Goal: Information Seeking & Learning: Find specific fact

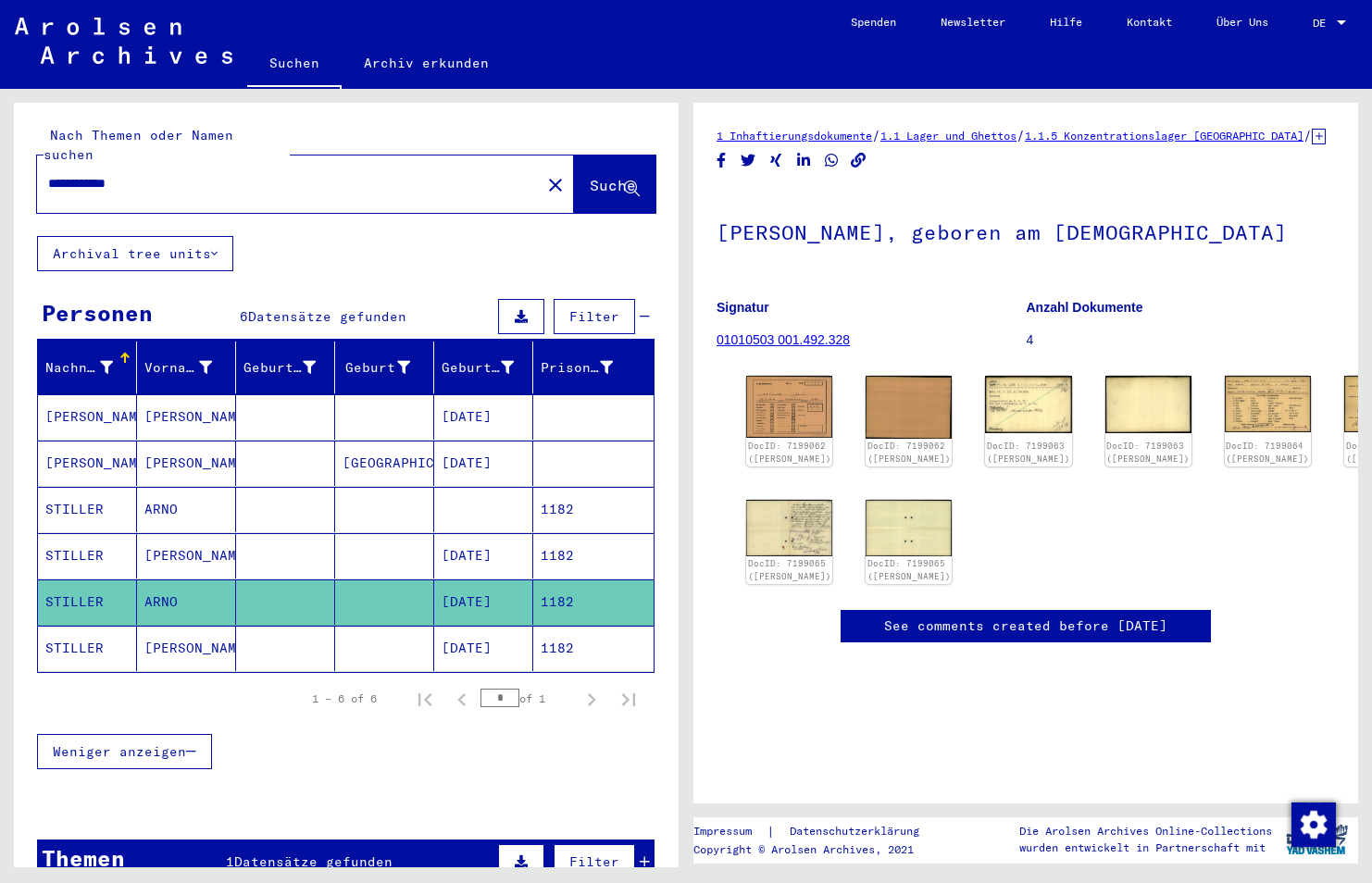
drag, startPoint x: 255, startPoint y: 162, endPoint x: -4, endPoint y: 162, distance: 259.0
click at [0, 162] on html "**********" at bounding box center [686, 441] width 1372 height 883
paste input "**"
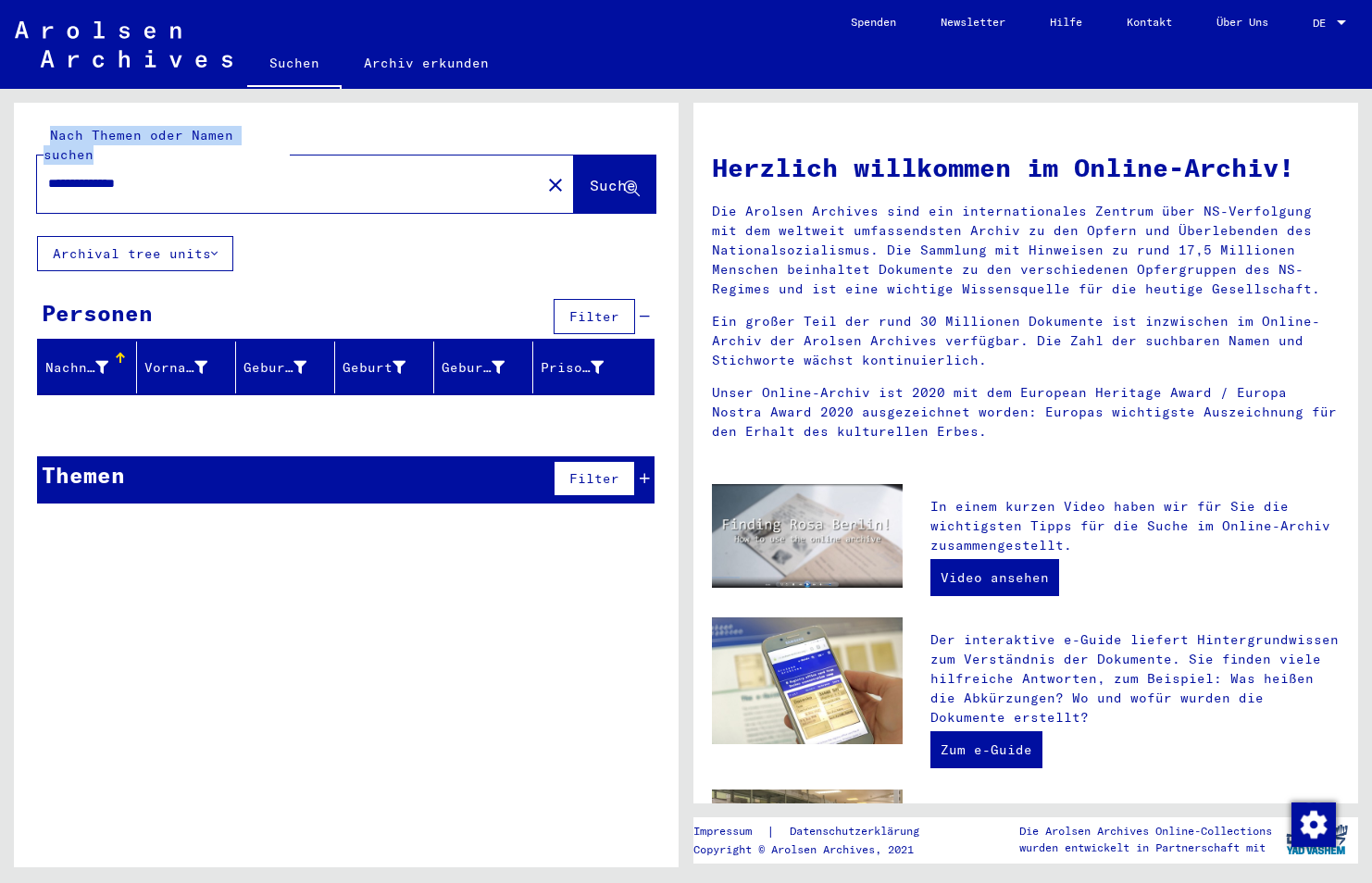
drag, startPoint x: 199, startPoint y: 174, endPoint x: -1, endPoint y: 137, distance: 203.4
click at [0, 137] on html "**********" at bounding box center [686, 441] width 1372 height 883
drag, startPoint x: -1, startPoint y: 137, endPoint x: 193, endPoint y: 181, distance: 198.9
click at [193, 181] on div "**********" at bounding box center [278, 183] width 482 height 41
drag, startPoint x: 193, startPoint y: 181, endPoint x: 9, endPoint y: 190, distance: 184.2
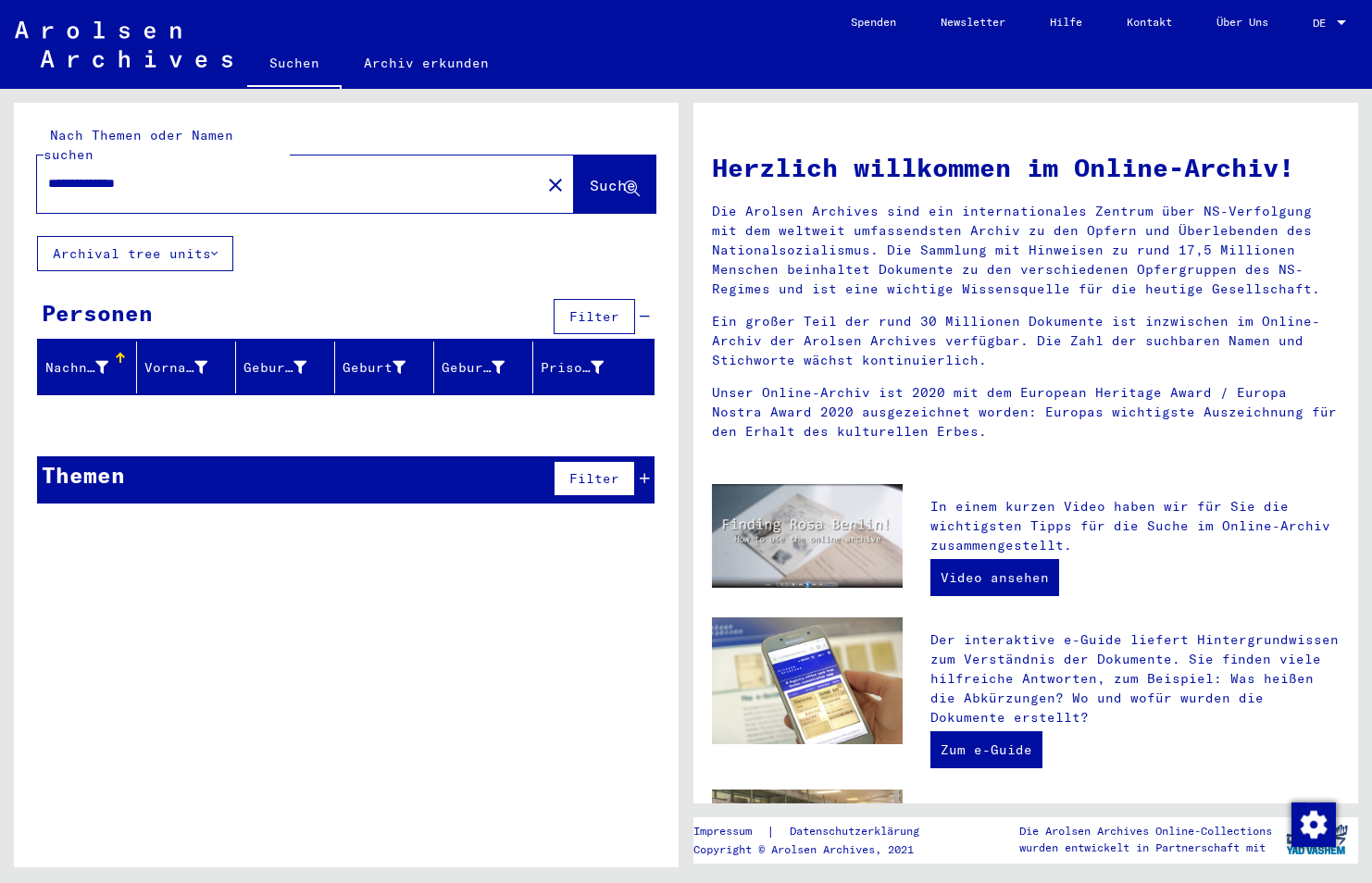
click at [9, 190] on div "**********" at bounding box center [343, 477] width 686 height 779
drag, startPoint x: 9, startPoint y: 190, endPoint x: 251, endPoint y: 156, distance: 244.4
click at [251, 174] on input "**********" at bounding box center [284, 184] width 471 height 20
drag, startPoint x: 251, startPoint y: 156, endPoint x: -4, endPoint y: 226, distance: 264.4
click at [0, 226] on html "**********" at bounding box center [686, 441] width 1372 height 883
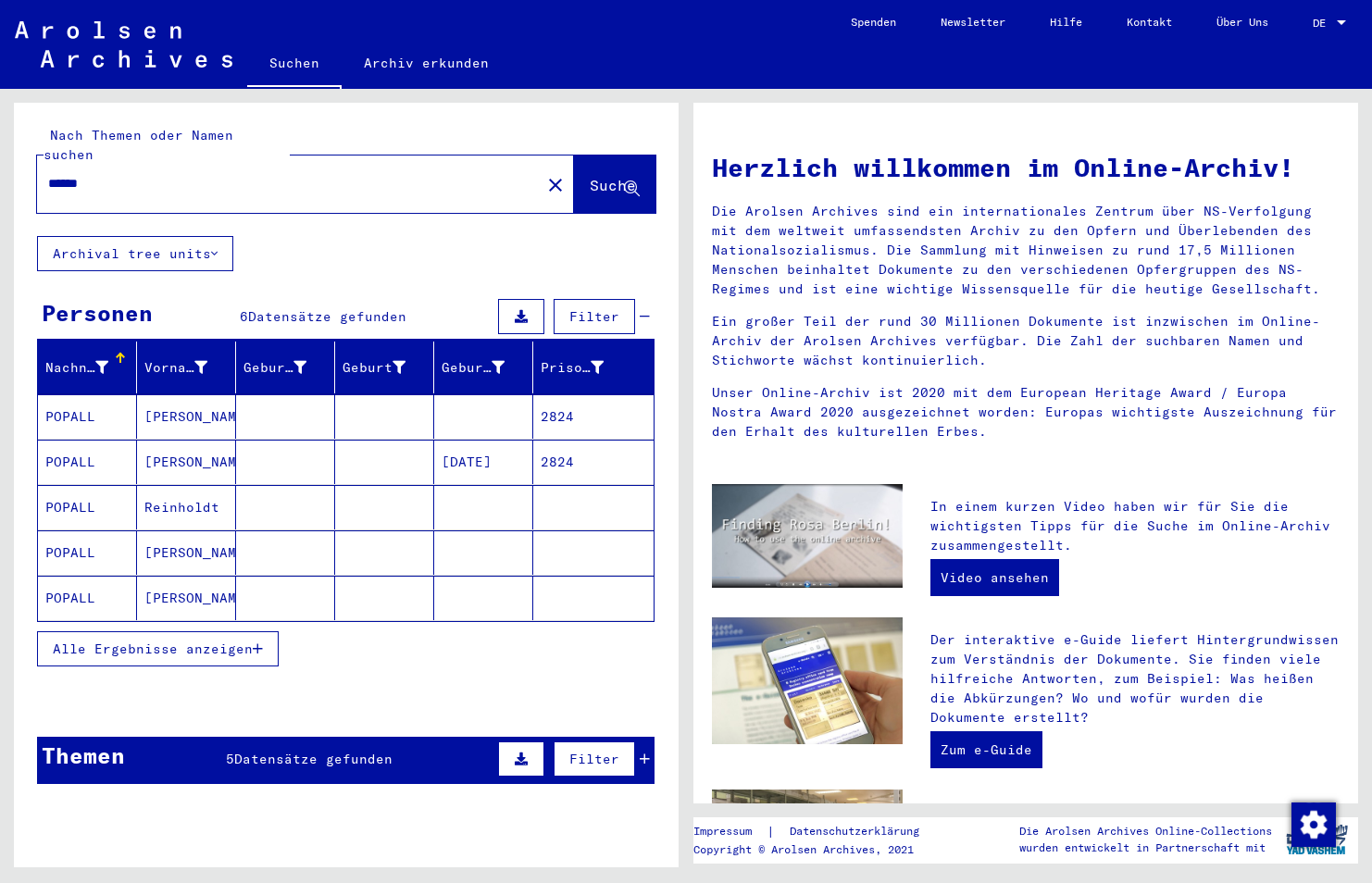
click at [249, 640] on span "Alle Ergebnisse anzeigen" at bounding box center [153, 648] width 200 height 17
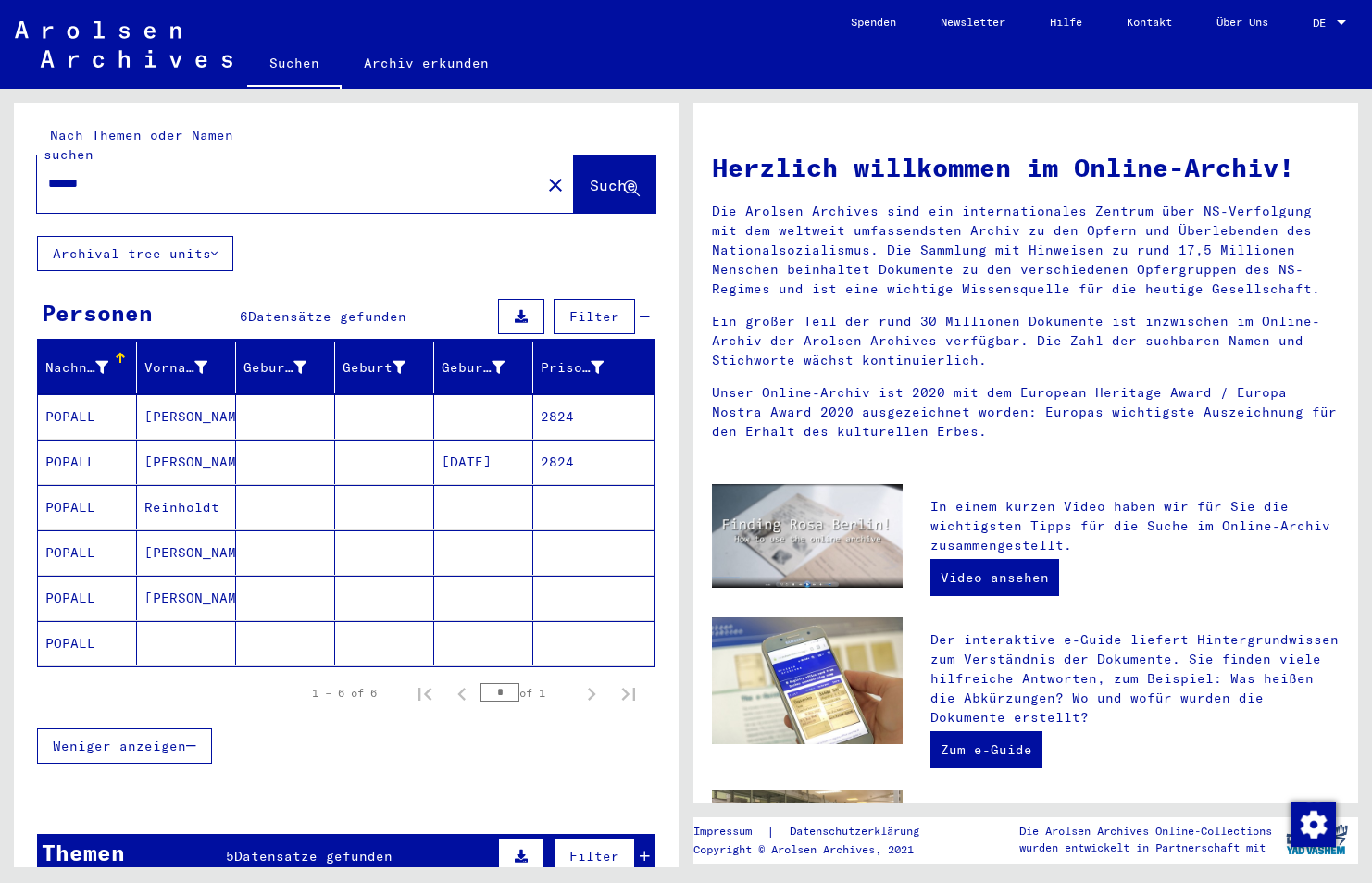
click at [73, 487] on mat-cell "POPALL" at bounding box center [88, 507] width 99 height 44
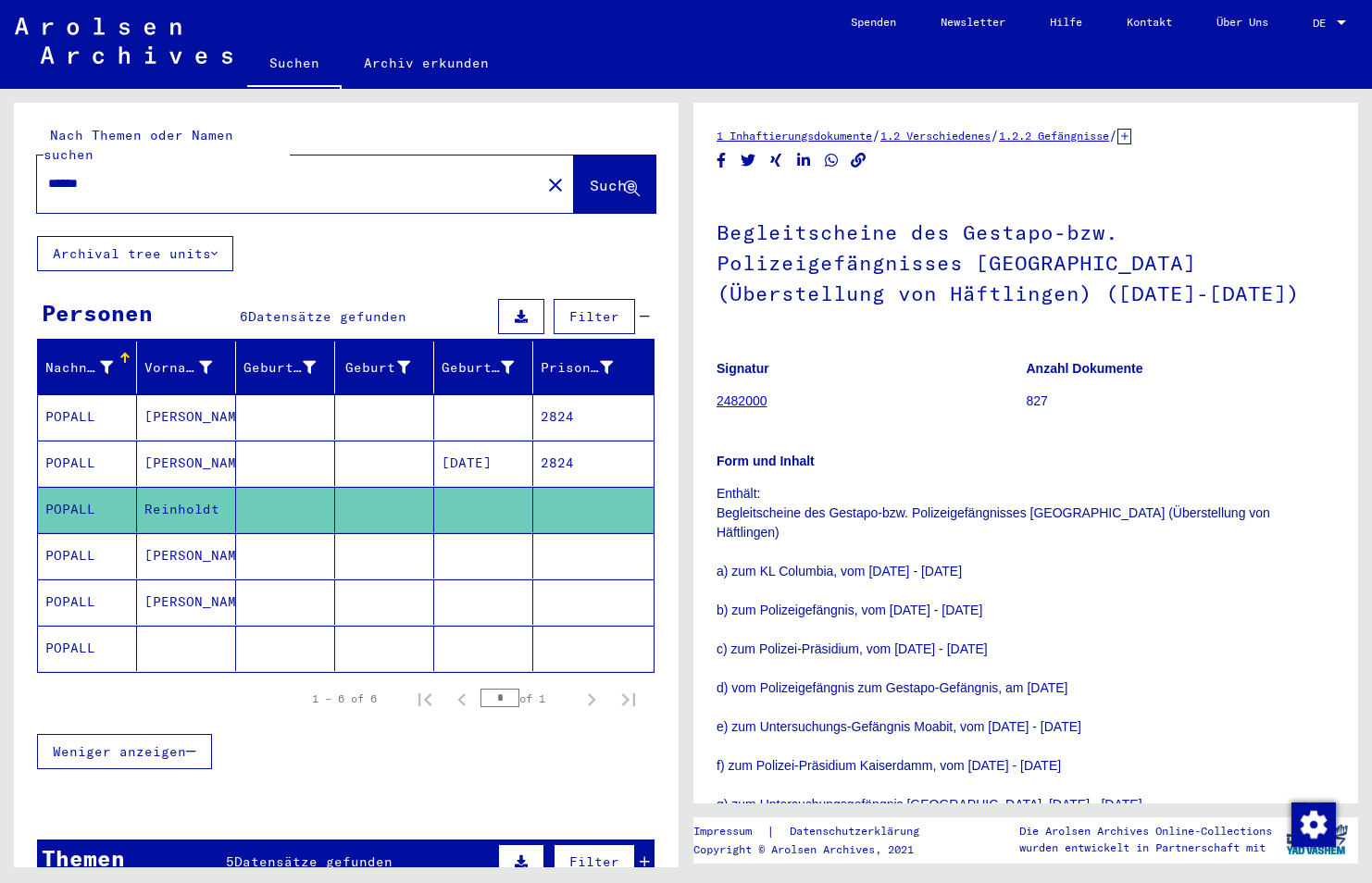
click at [86, 534] on mat-cell "POPALL" at bounding box center [88, 555] width 99 height 45
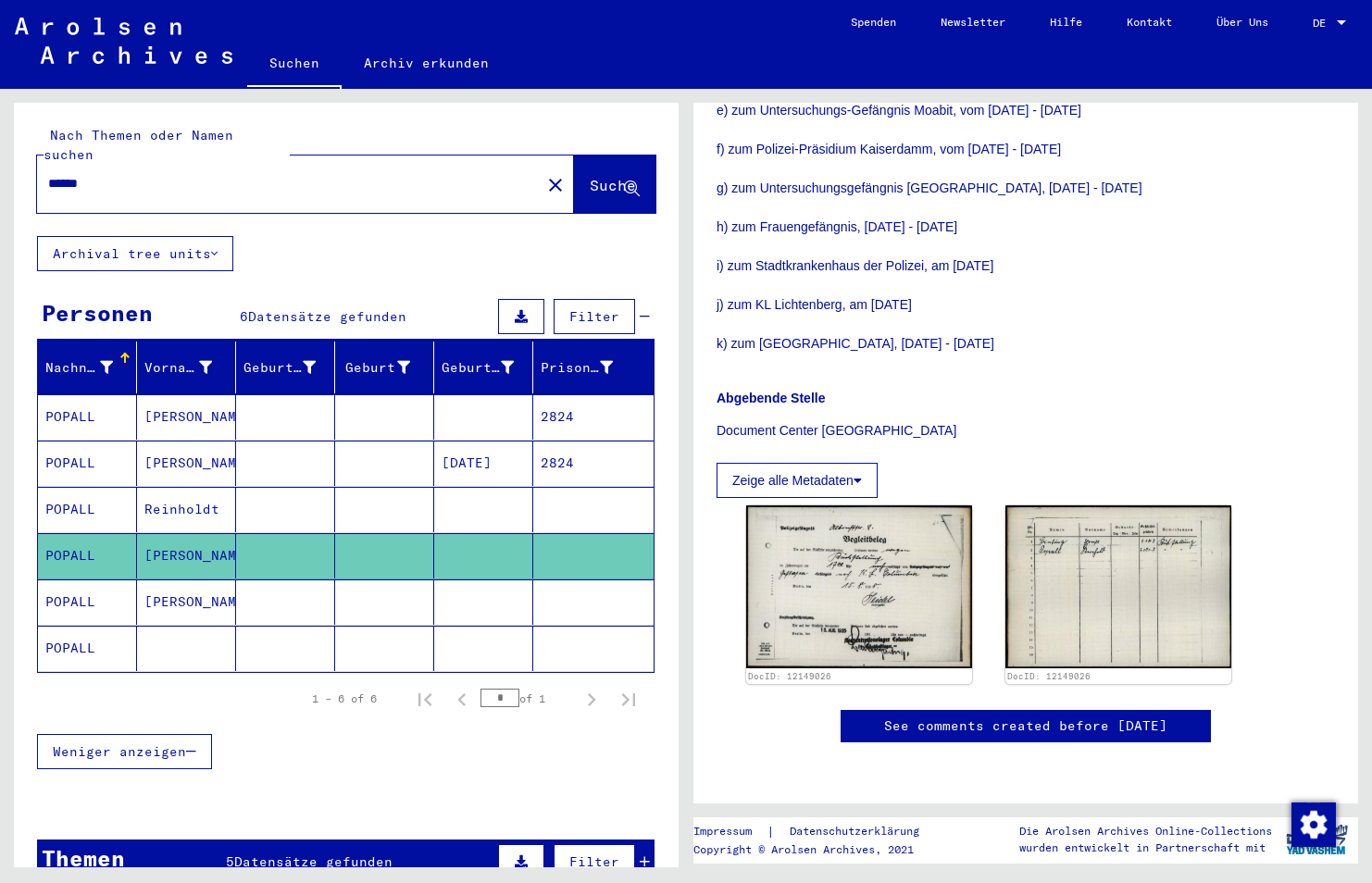
scroll to position [641, 0]
click at [75, 597] on mat-cell "POPALL" at bounding box center [88, 601] width 99 height 45
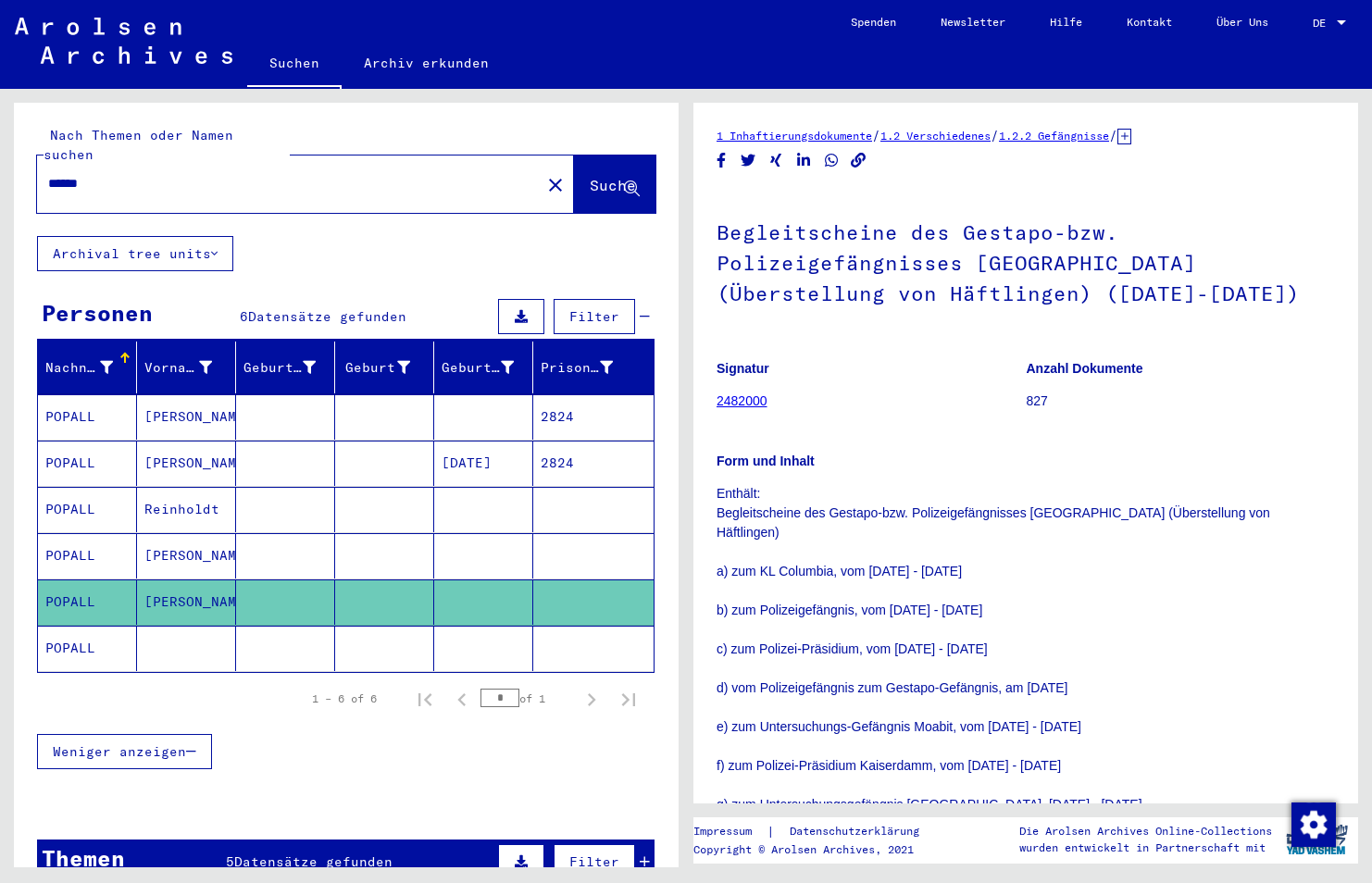
click at [75, 635] on mat-cell "POPALL" at bounding box center [88, 648] width 99 height 45
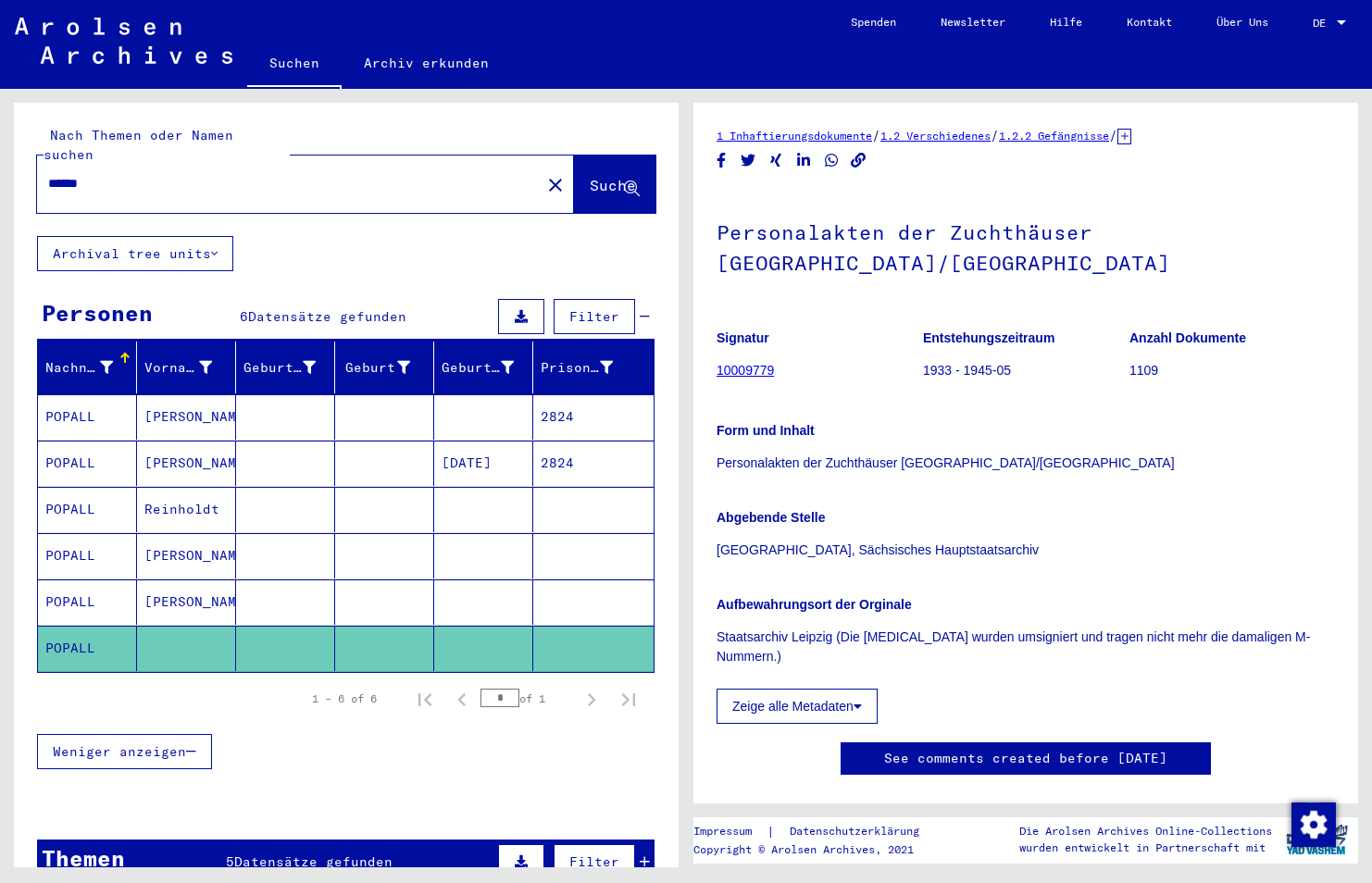
click at [165, 494] on mat-cell "Reinholdt" at bounding box center [186, 509] width 99 height 45
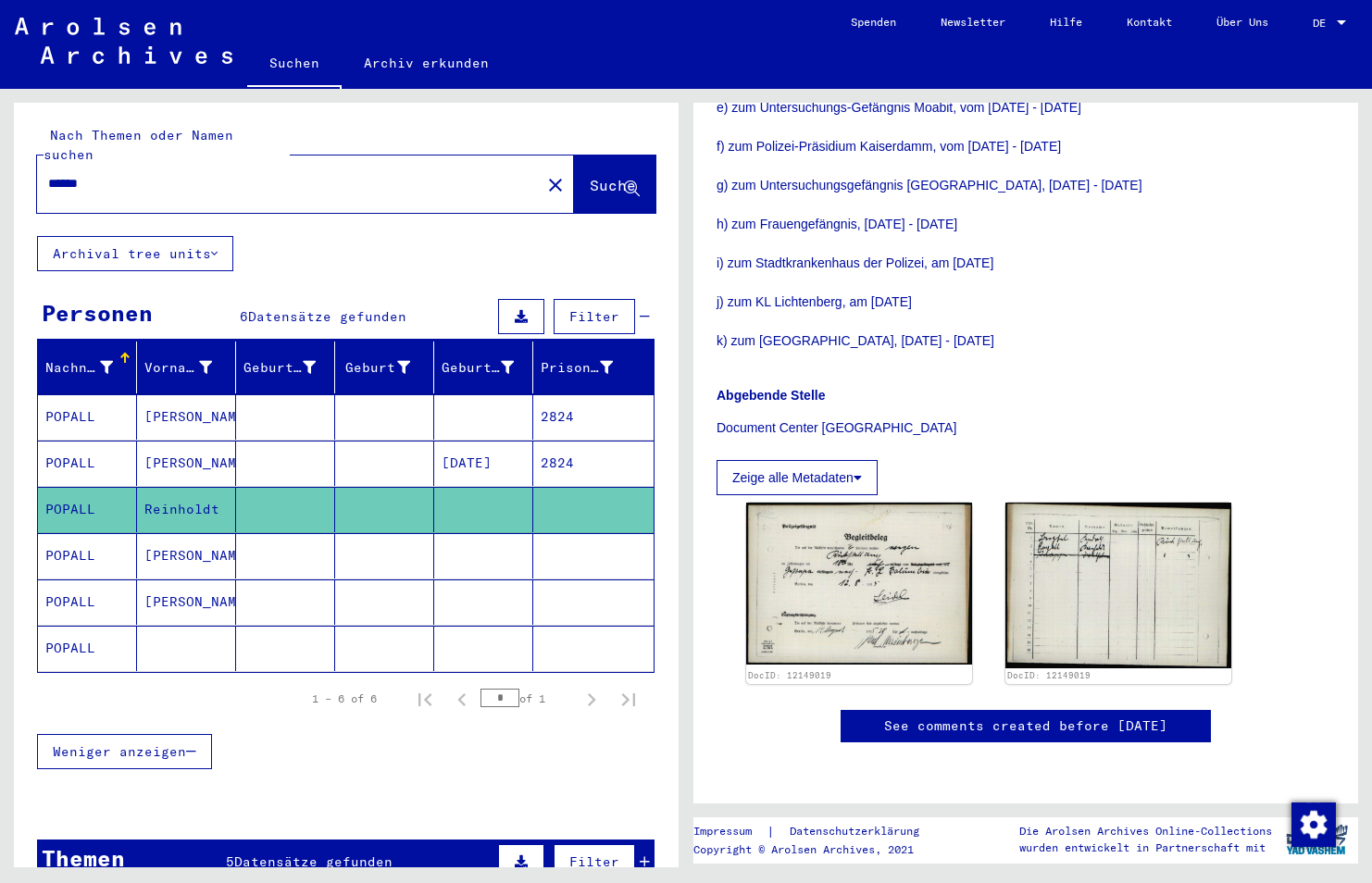
scroll to position [673, 0]
click at [898, 501] on img at bounding box center [859, 583] width 237 height 169
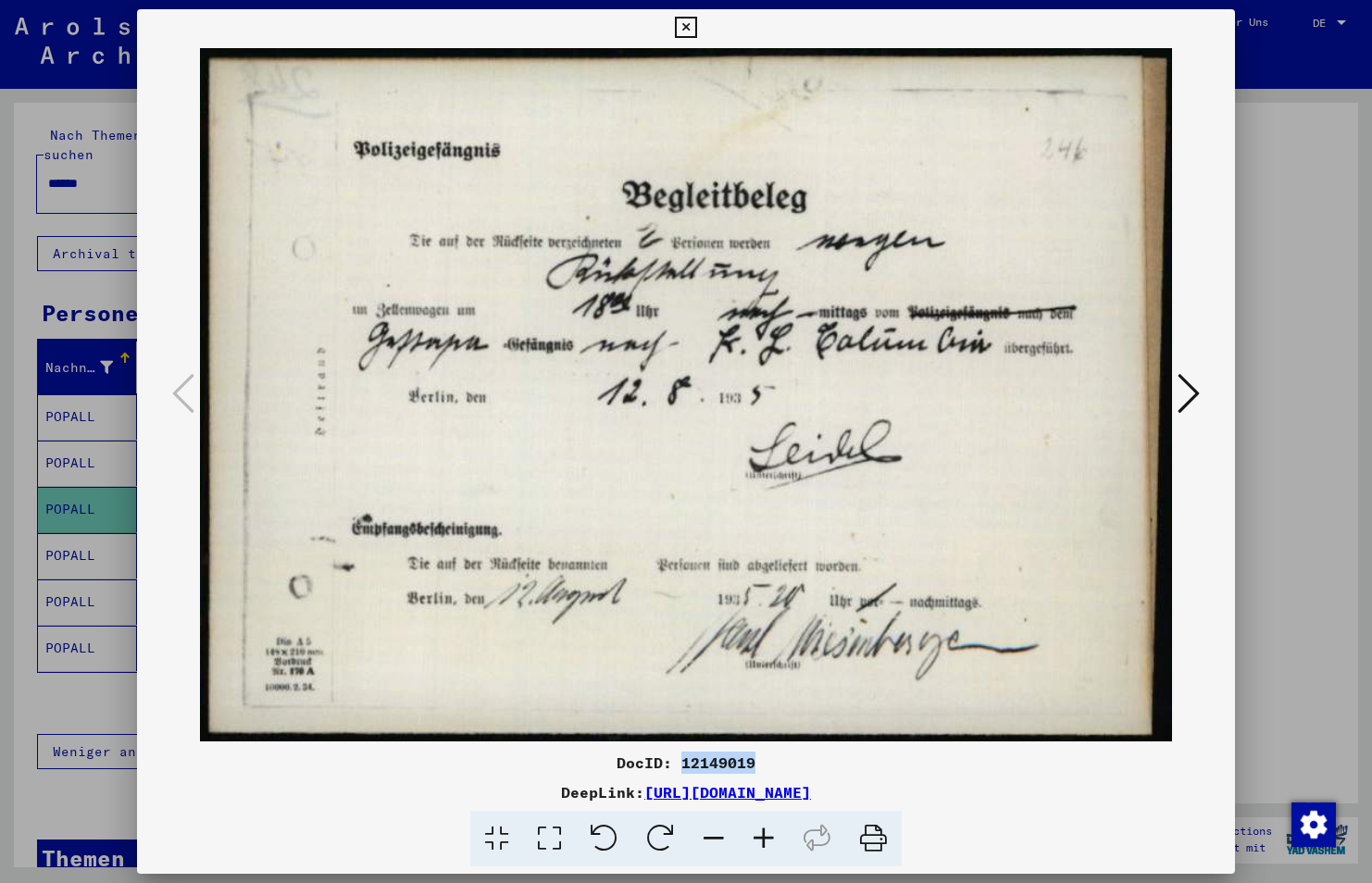
drag, startPoint x: 583, startPoint y: 345, endPoint x: 682, endPoint y: 761, distance: 427.6
click at [682, 761] on div "DocID: 12149019" at bounding box center [686, 762] width 1098 height 23
copy div "12149019"
click at [819, 409] on img at bounding box center [686, 395] width 972 height 698
click at [1199, 387] on icon at bounding box center [1189, 393] width 23 height 44
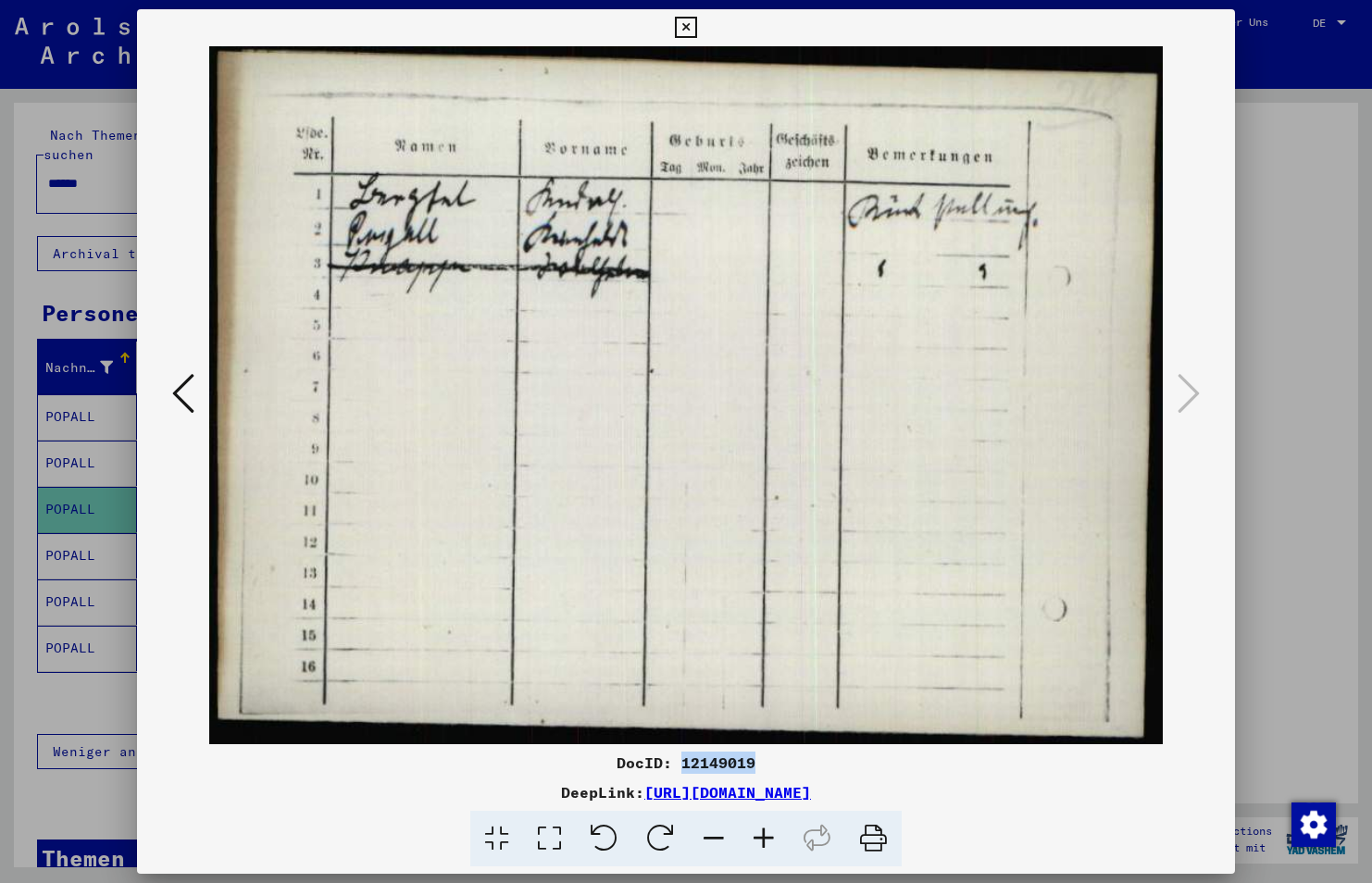
click at [685, 18] on icon at bounding box center [686, 28] width 22 height 23
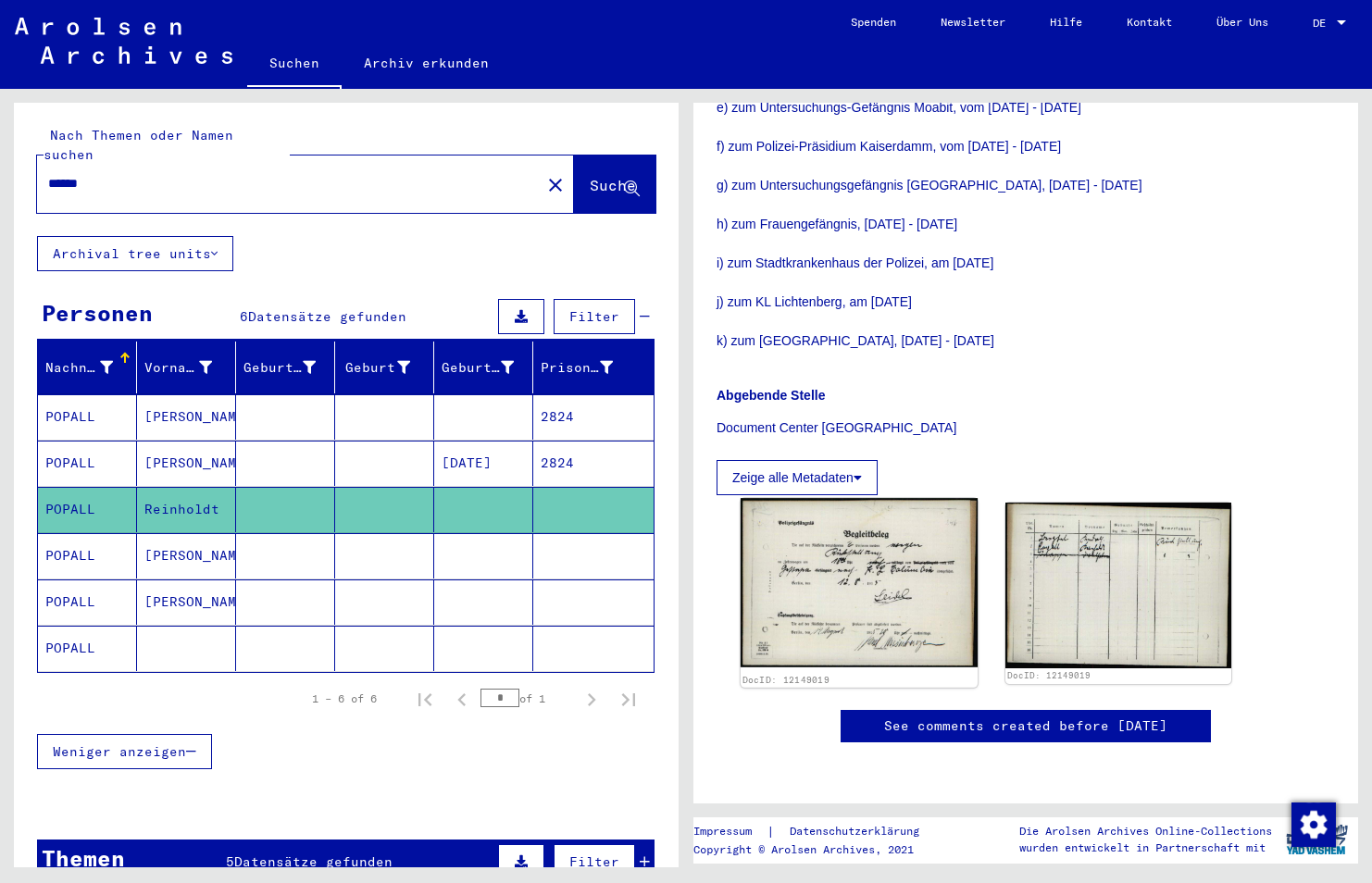
click at [877, 560] on img at bounding box center [859, 583] width 237 height 169
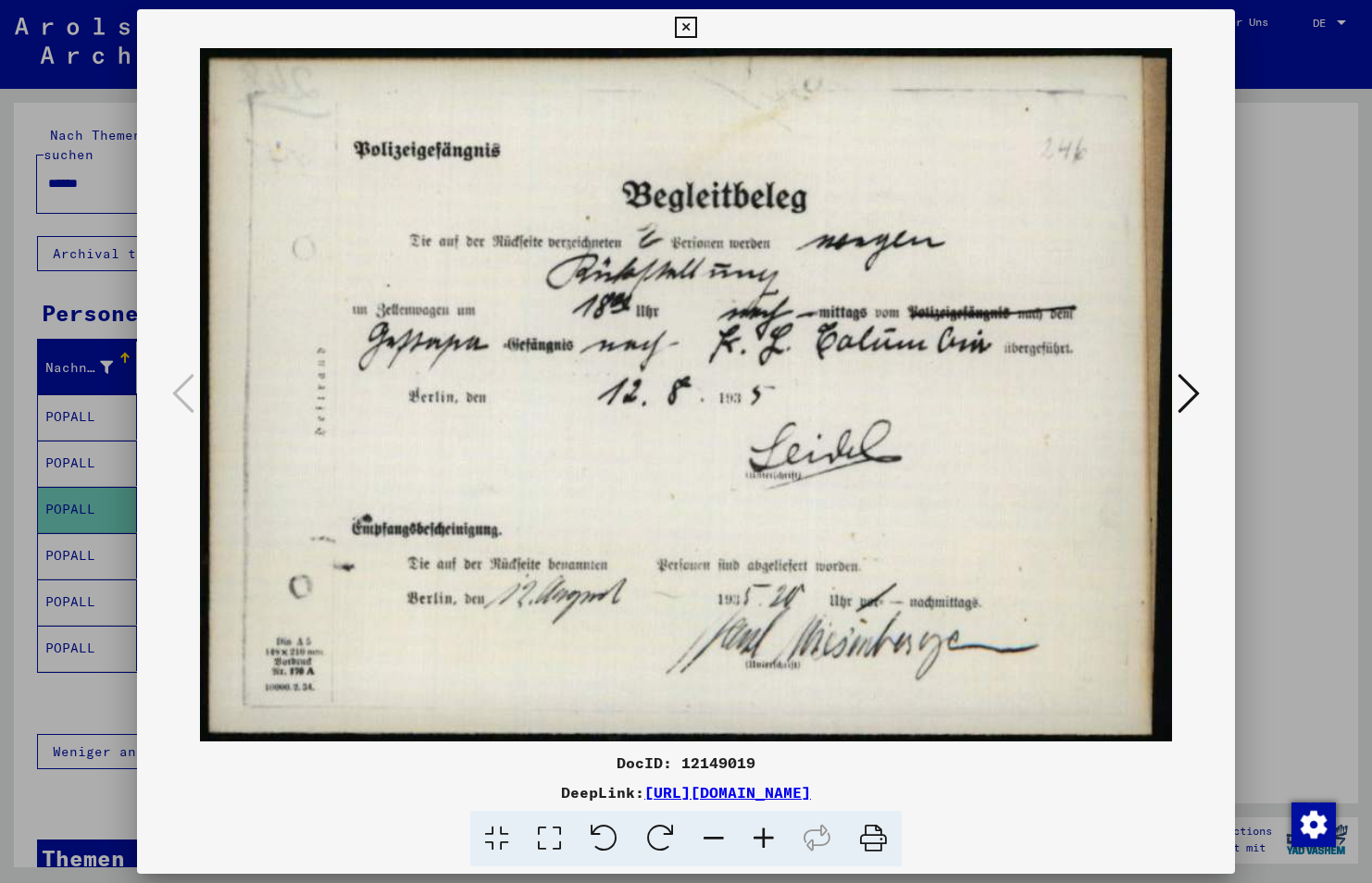
click at [685, 14] on button at bounding box center [686, 28] width 33 height 37
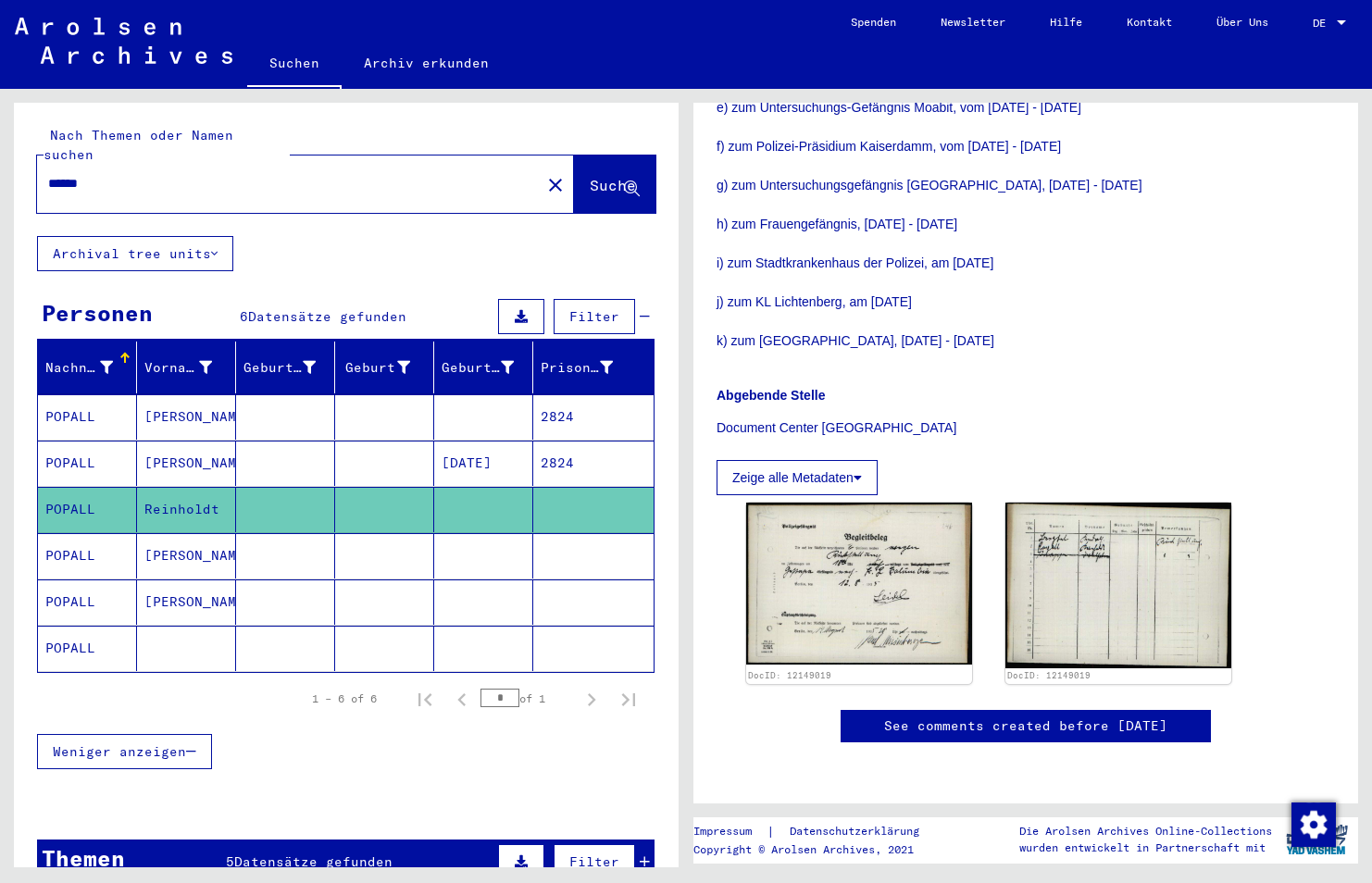
click at [74, 538] on mat-cell "POPALL" at bounding box center [88, 555] width 99 height 45
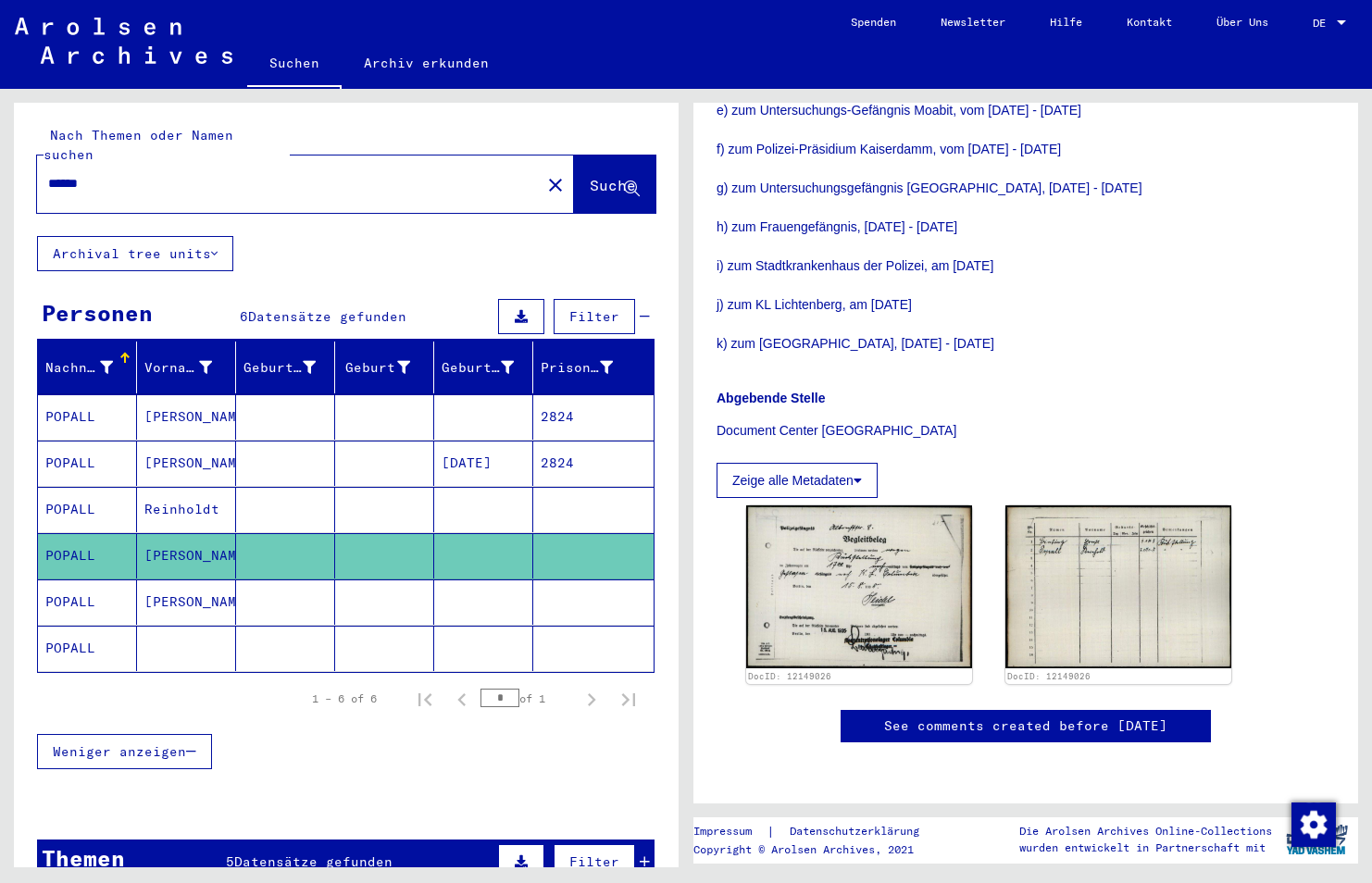
scroll to position [878, 0]
click at [77, 492] on mat-cell "POPALL" at bounding box center [88, 509] width 99 height 45
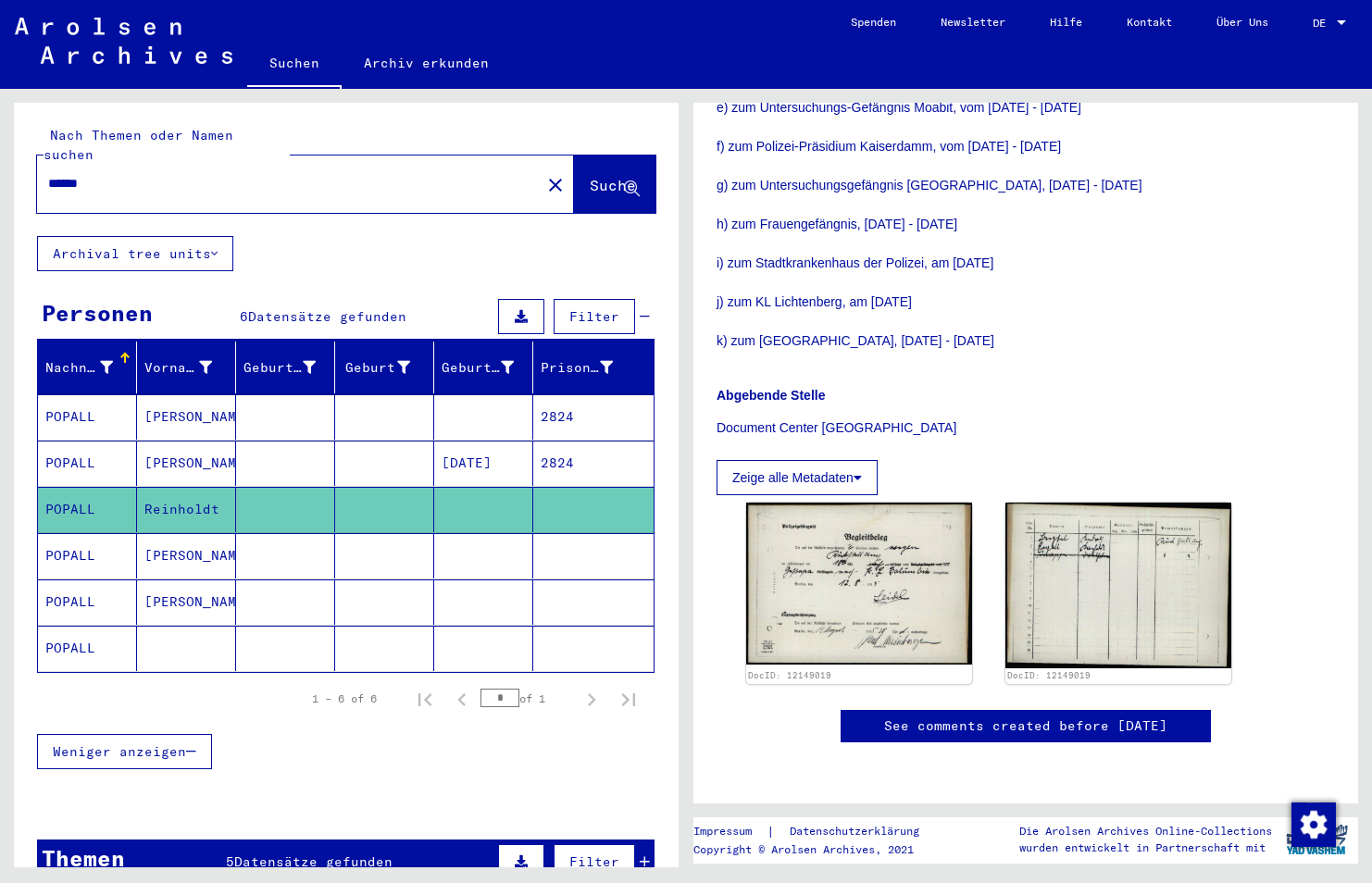
scroll to position [728, 0]
click at [76, 547] on mat-cell "POPALL" at bounding box center [88, 555] width 99 height 45
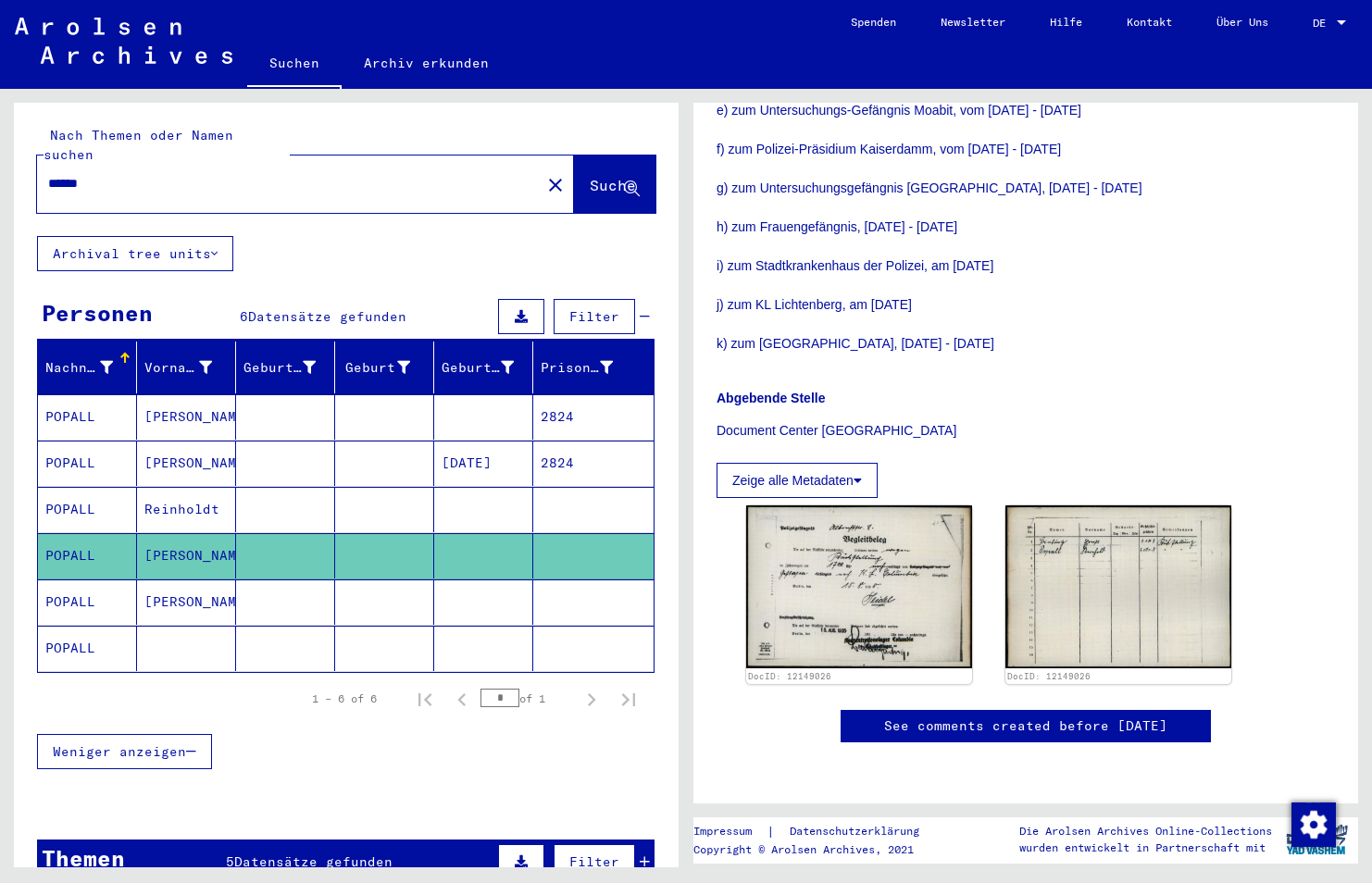
scroll to position [685, 0]
click at [1080, 501] on img at bounding box center [1118, 587] width 237 height 171
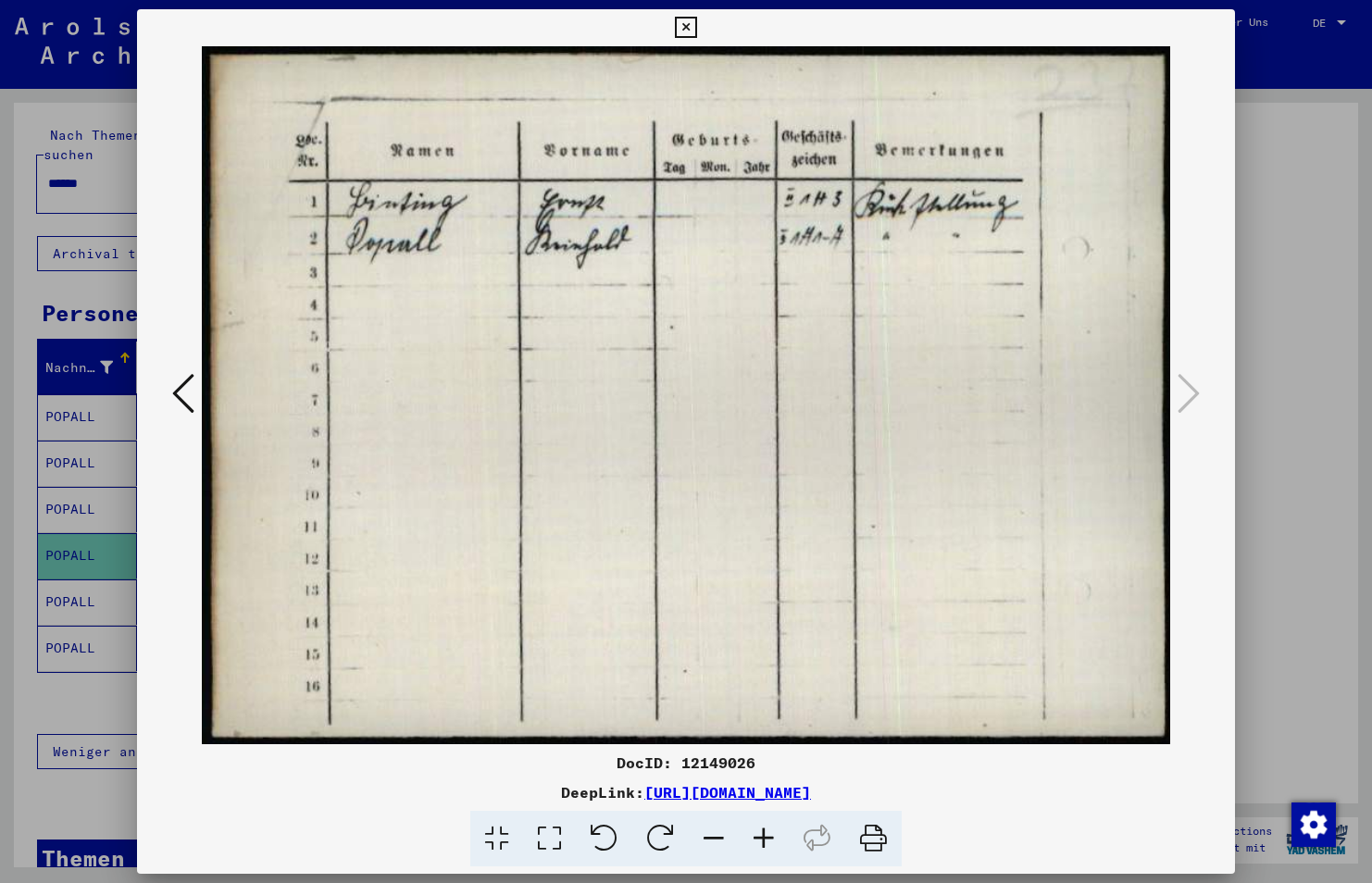
click at [188, 404] on icon at bounding box center [183, 393] width 23 height 44
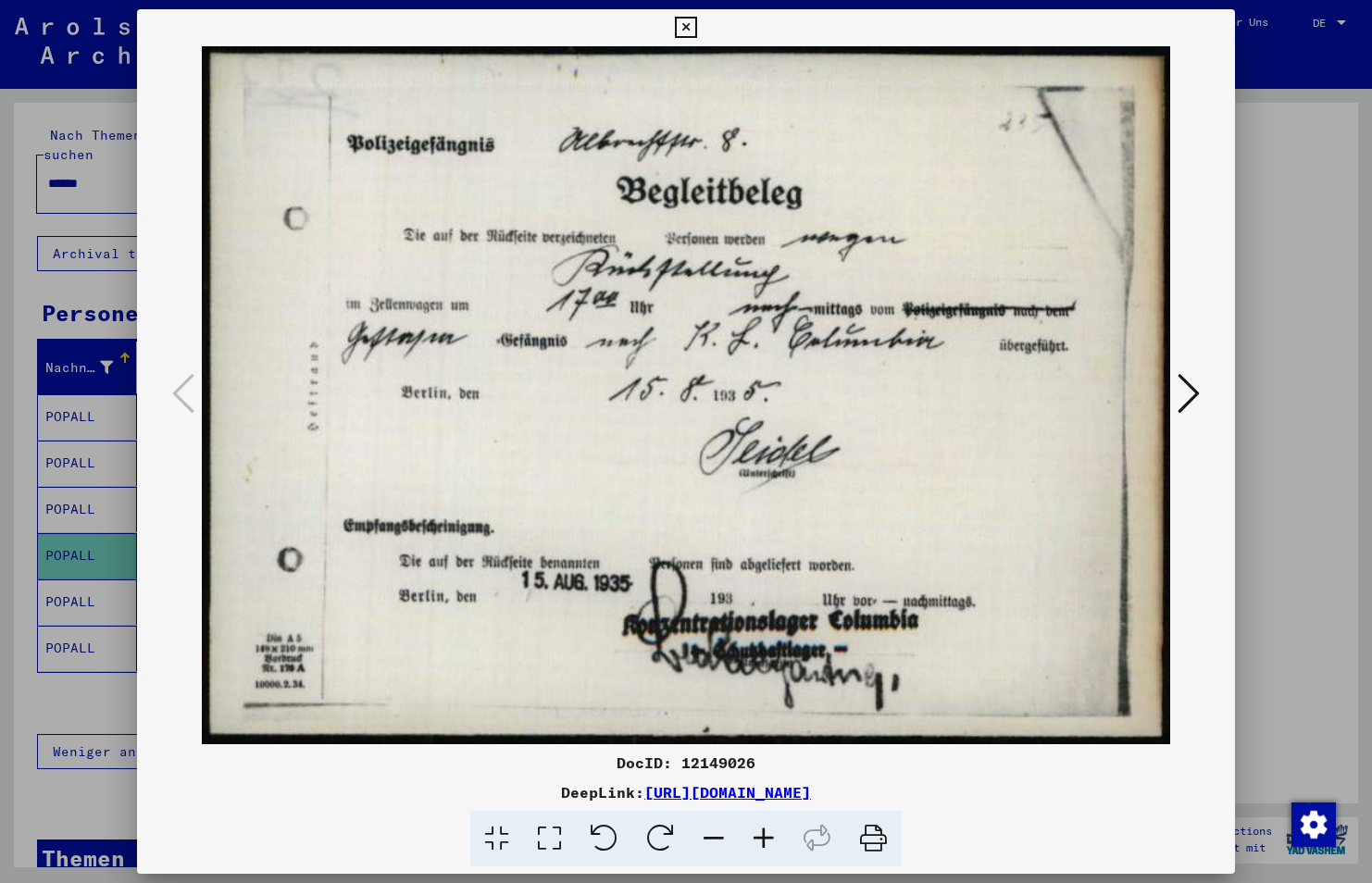
click at [597, 386] on img at bounding box center [686, 395] width 972 height 698
drag, startPoint x: 768, startPoint y: 764, endPoint x: 681, endPoint y: 767, distance: 87.1
click at [681, 767] on div "DocID: 12149026" at bounding box center [686, 762] width 1098 height 23
copy div "12149026"
click at [847, 388] on img at bounding box center [686, 395] width 972 height 698
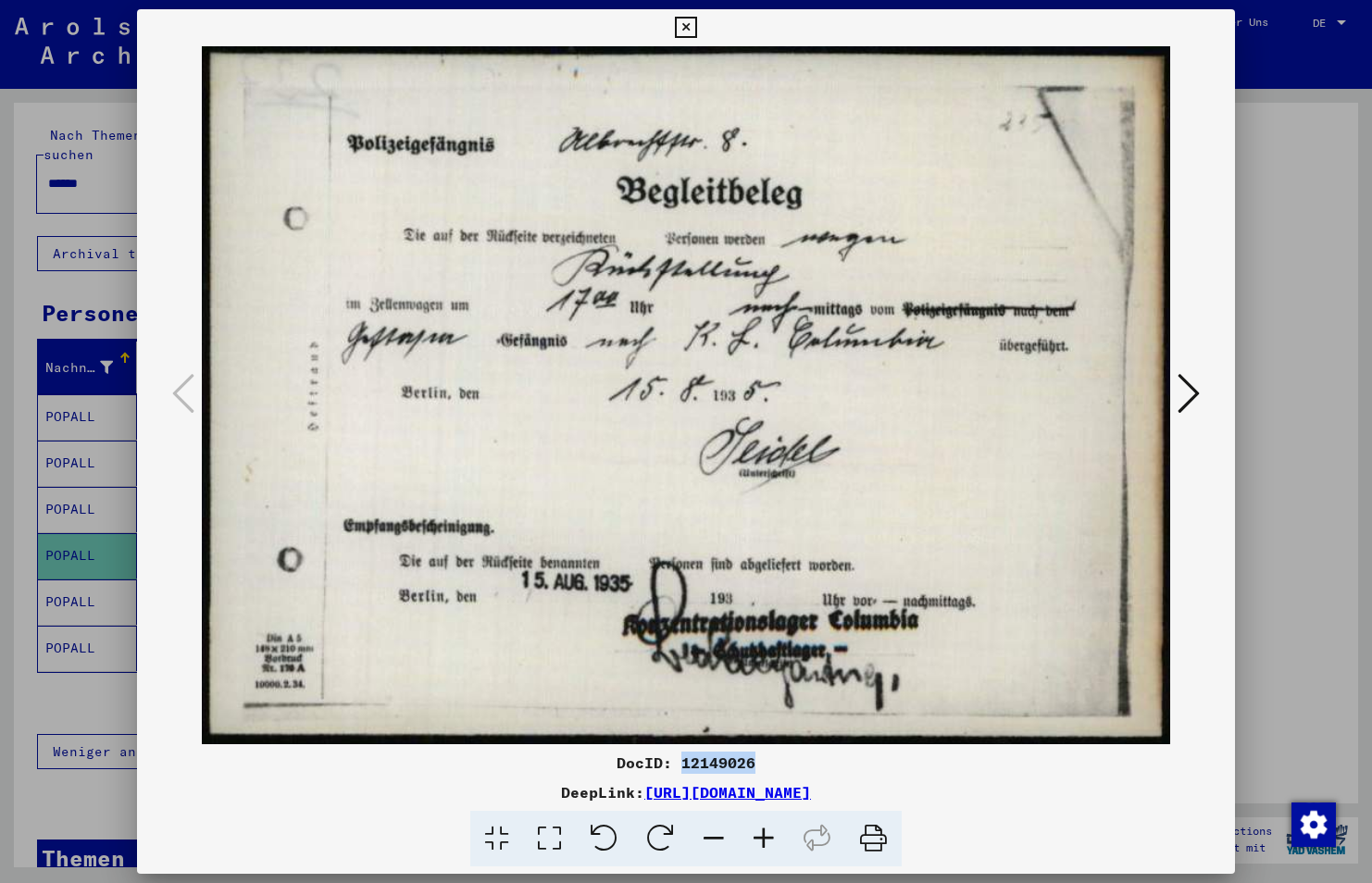
click at [1186, 395] on icon at bounding box center [1189, 393] width 23 height 44
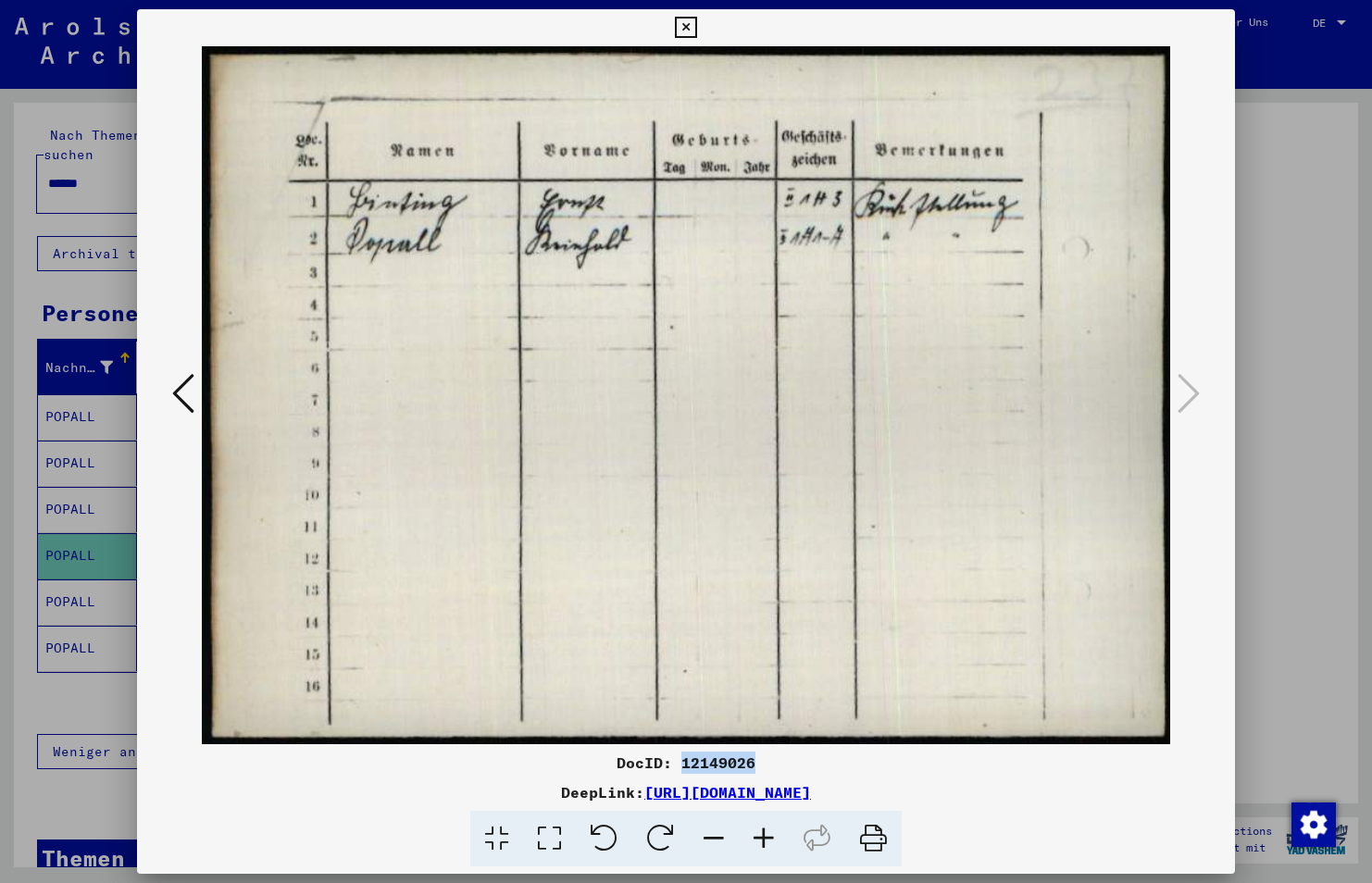
click at [685, 17] on icon at bounding box center [686, 28] width 22 height 23
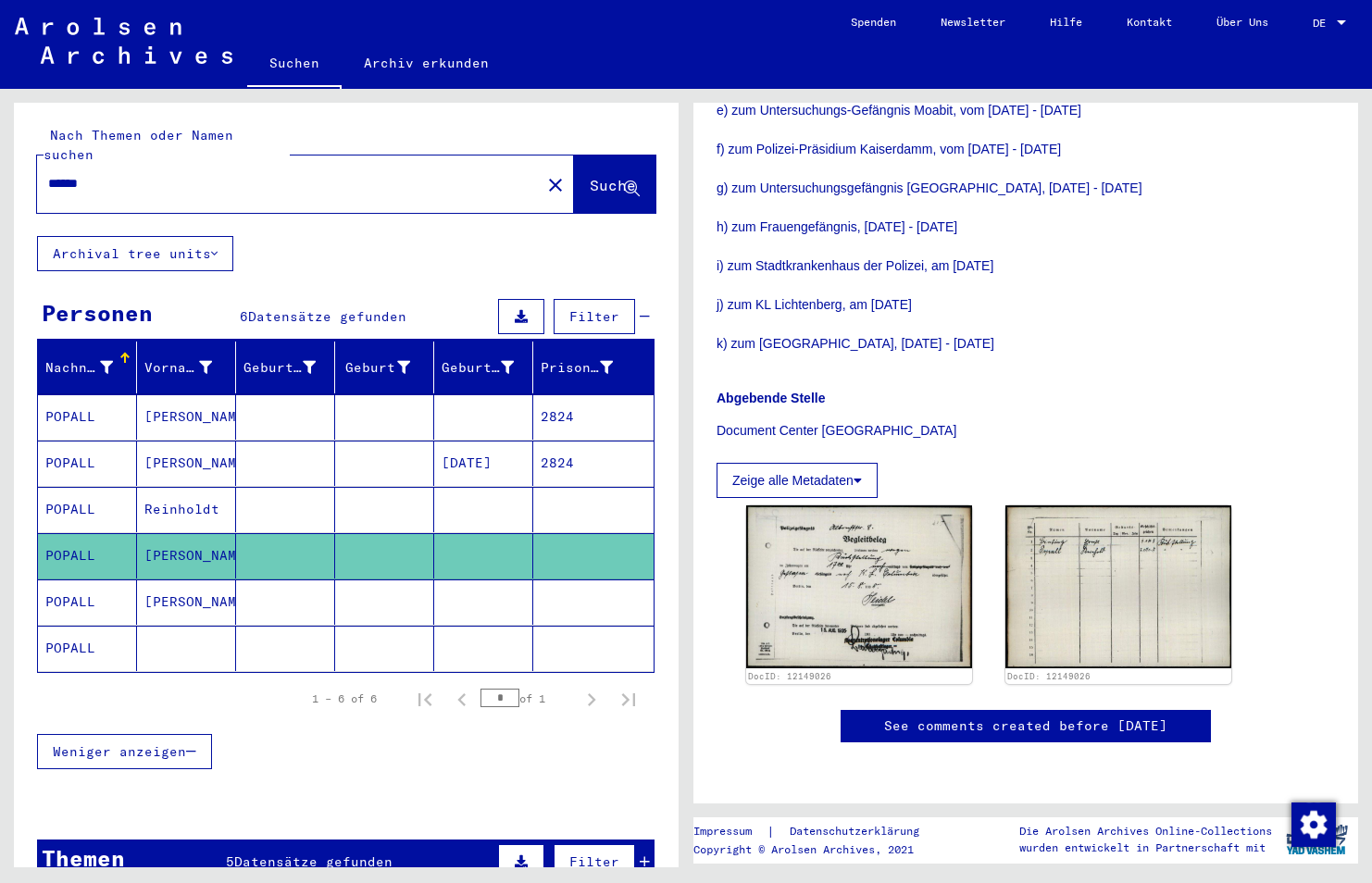
click at [223, 579] on mat-cell "Reinhold" at bounding box center [186, 601] width 99 height 45
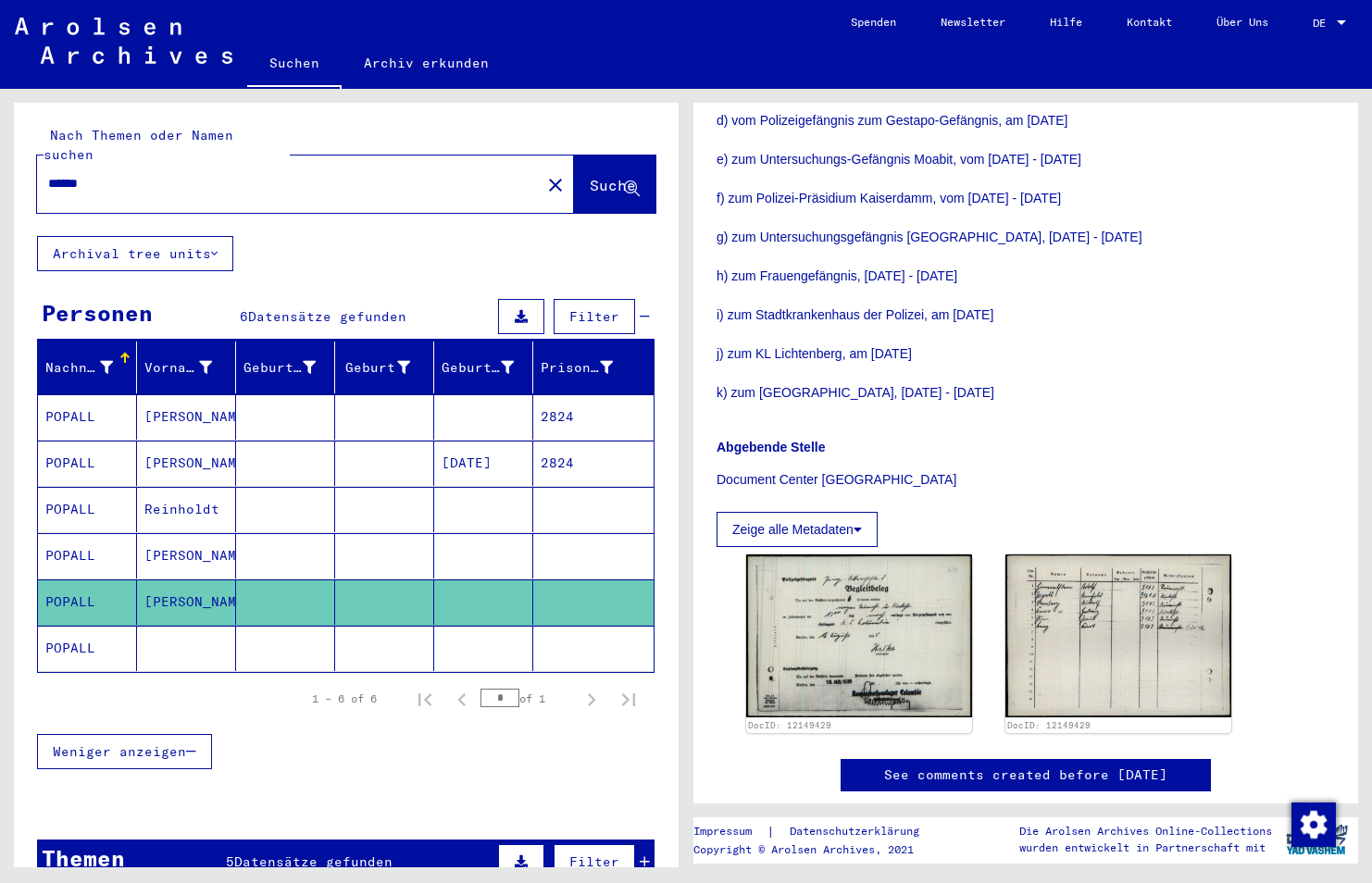
scroll to position [569, 0]
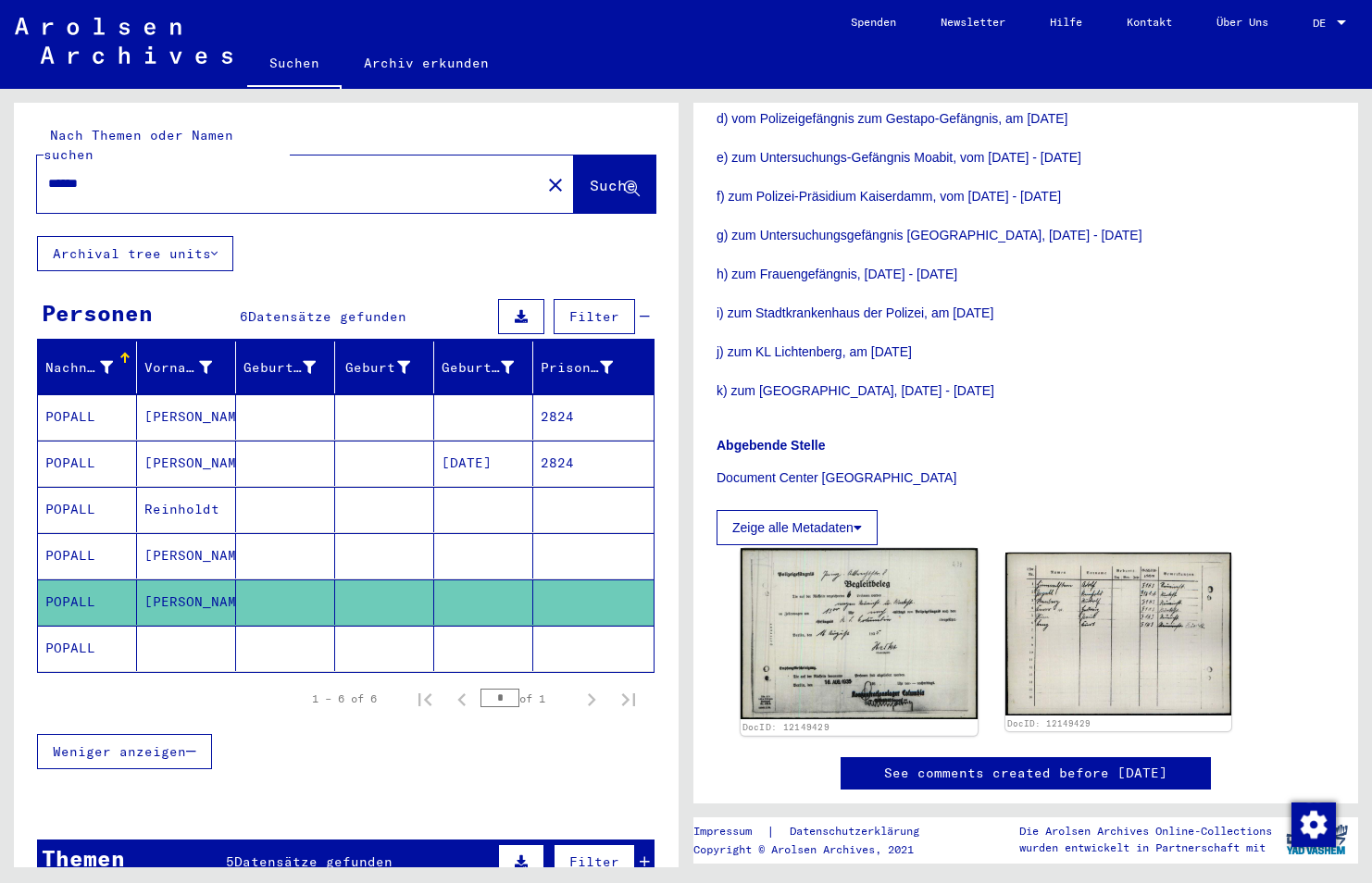
click at [884, 617] on img at bounding box center [859, 633] width 237 height 171
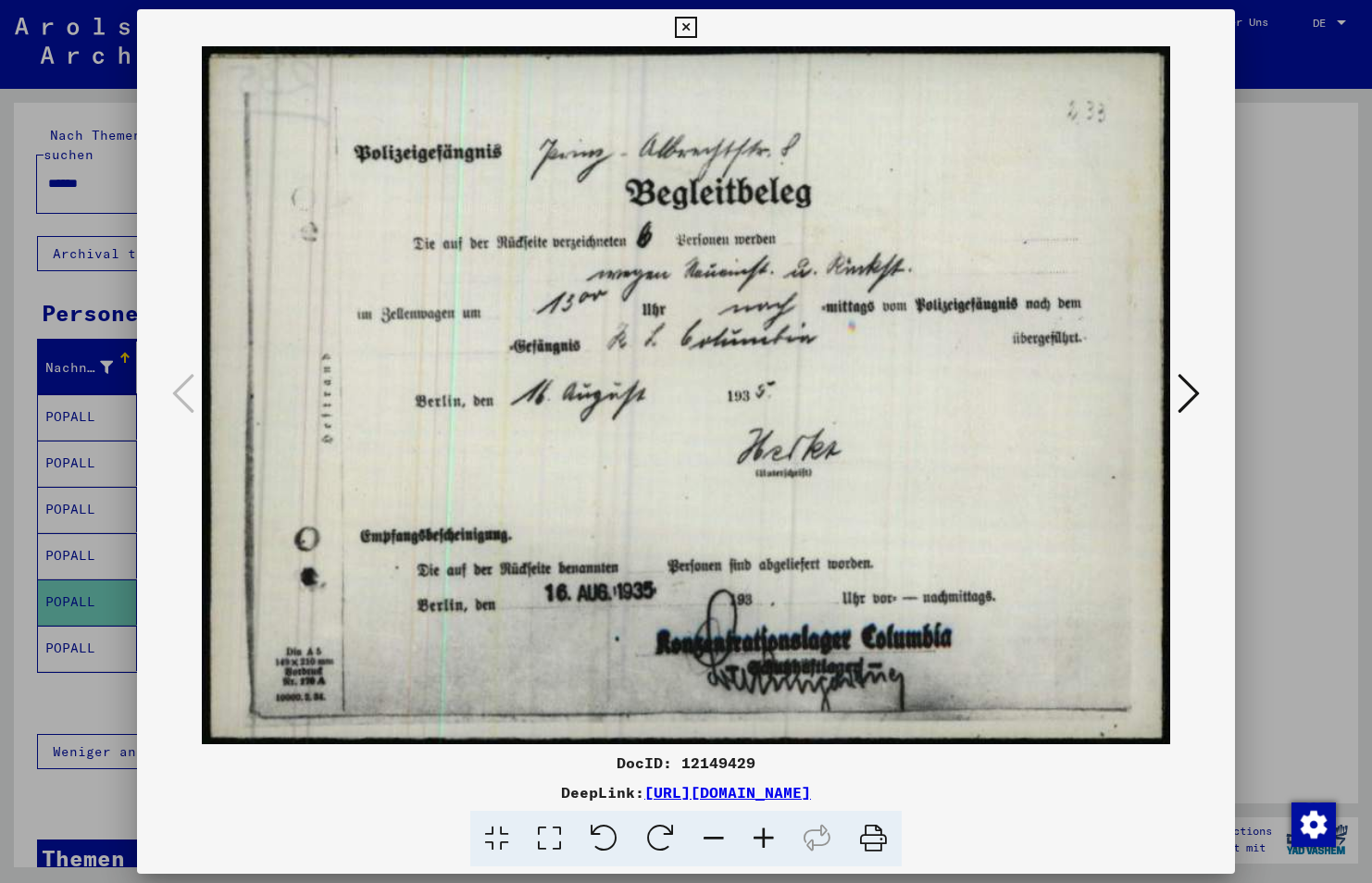
click at [834, 242] on img at bounding box center [686, 395] width 972 height 698
click at [755, 369] on img at bounding box center [686, 395] width 972 height 698
click at [1181, 390] on icon at bounding box center [1189, 393] width 23 height 44
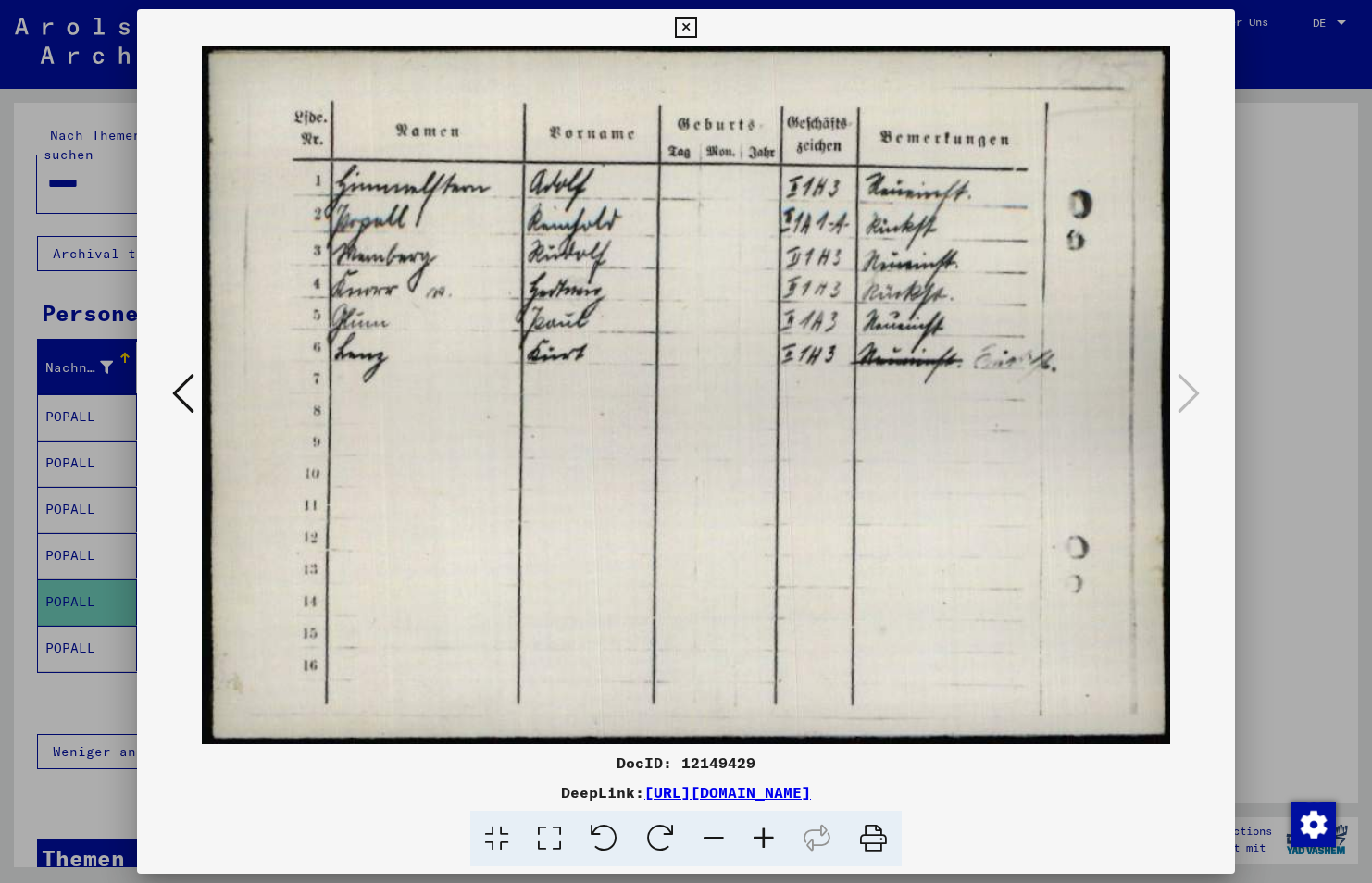
click at [607, 430] on img at bounding box center [686, 395] width 972 height 698
click at [687, 26] on icon at bounding box center [686, 28] width 22 height 23
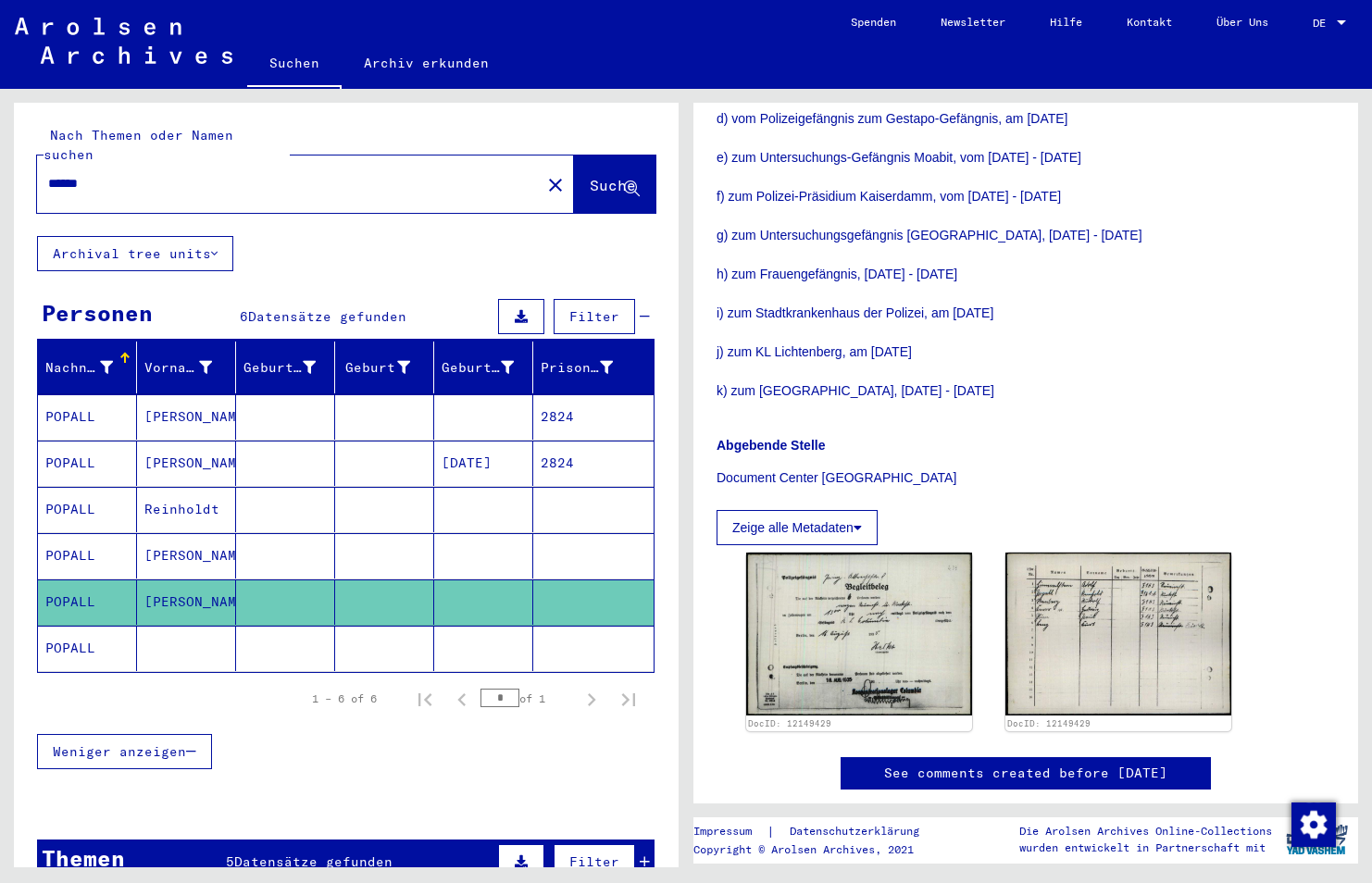
click at [164, 486] on mat-cell "Reinholdt" at bounding box center [186, 509] width 99 height 45
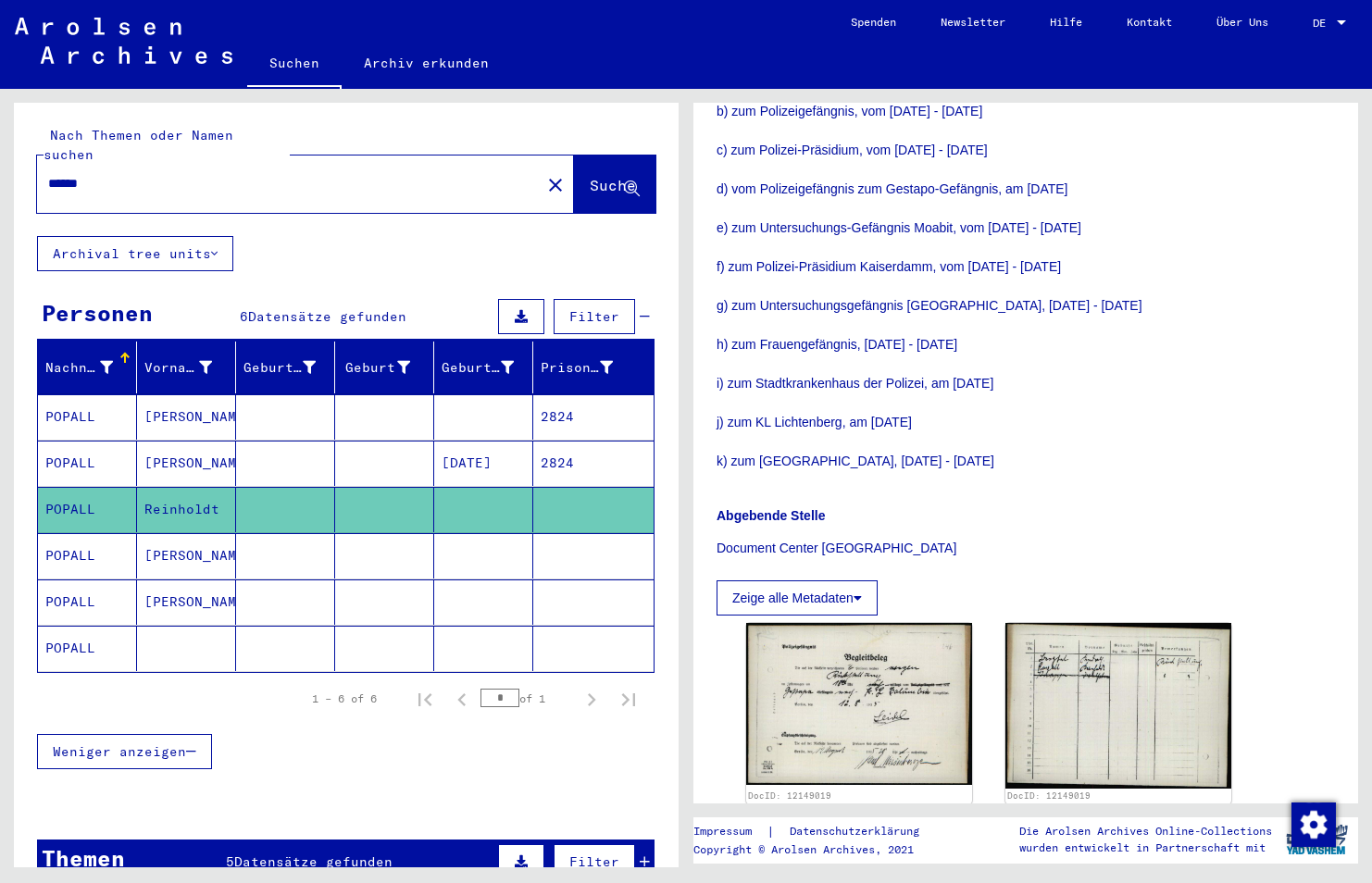
scroll to position [697, 0]
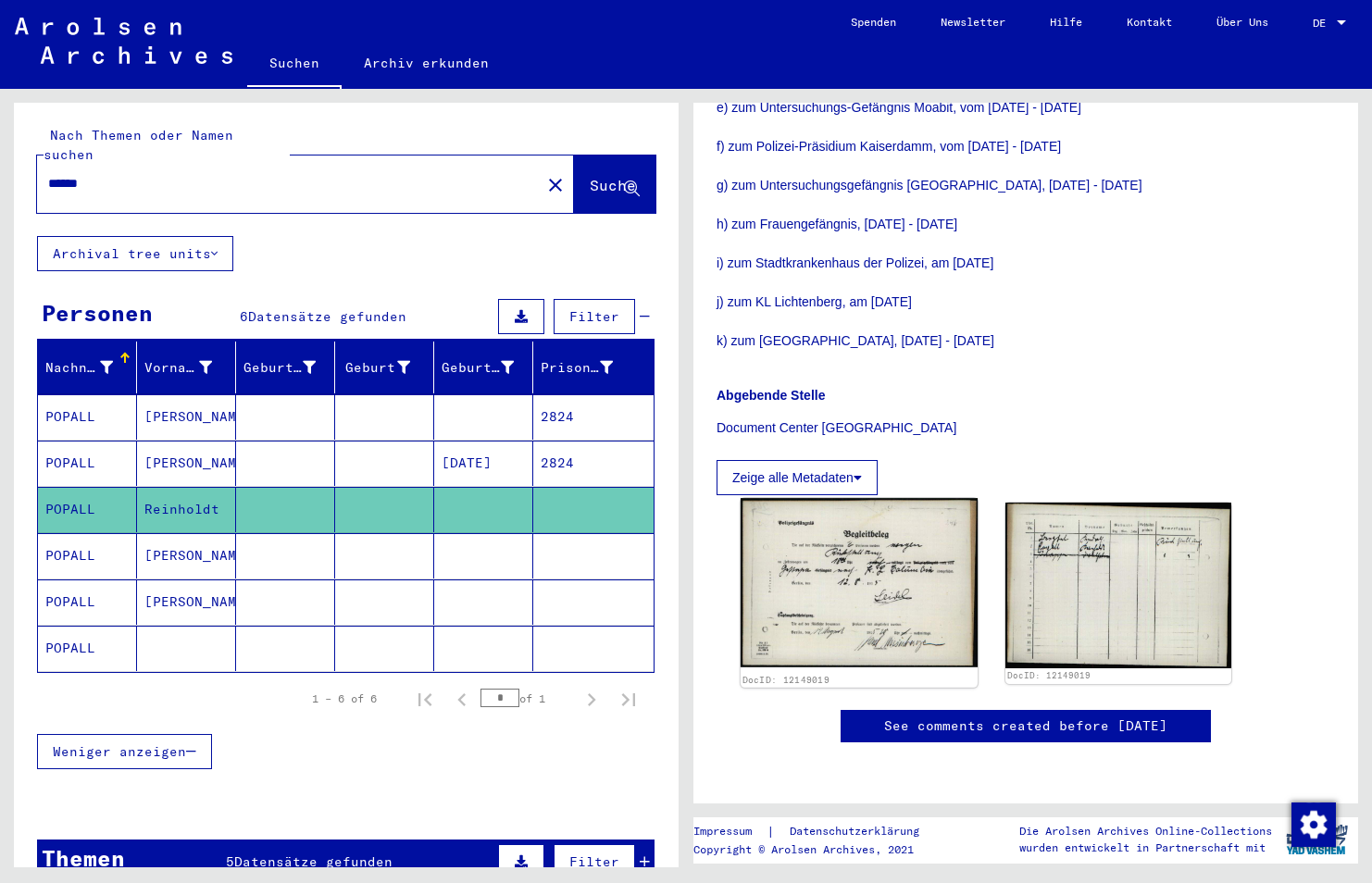
click at [887, 498] on img at bounding box center [859, 583] width 237 height 169
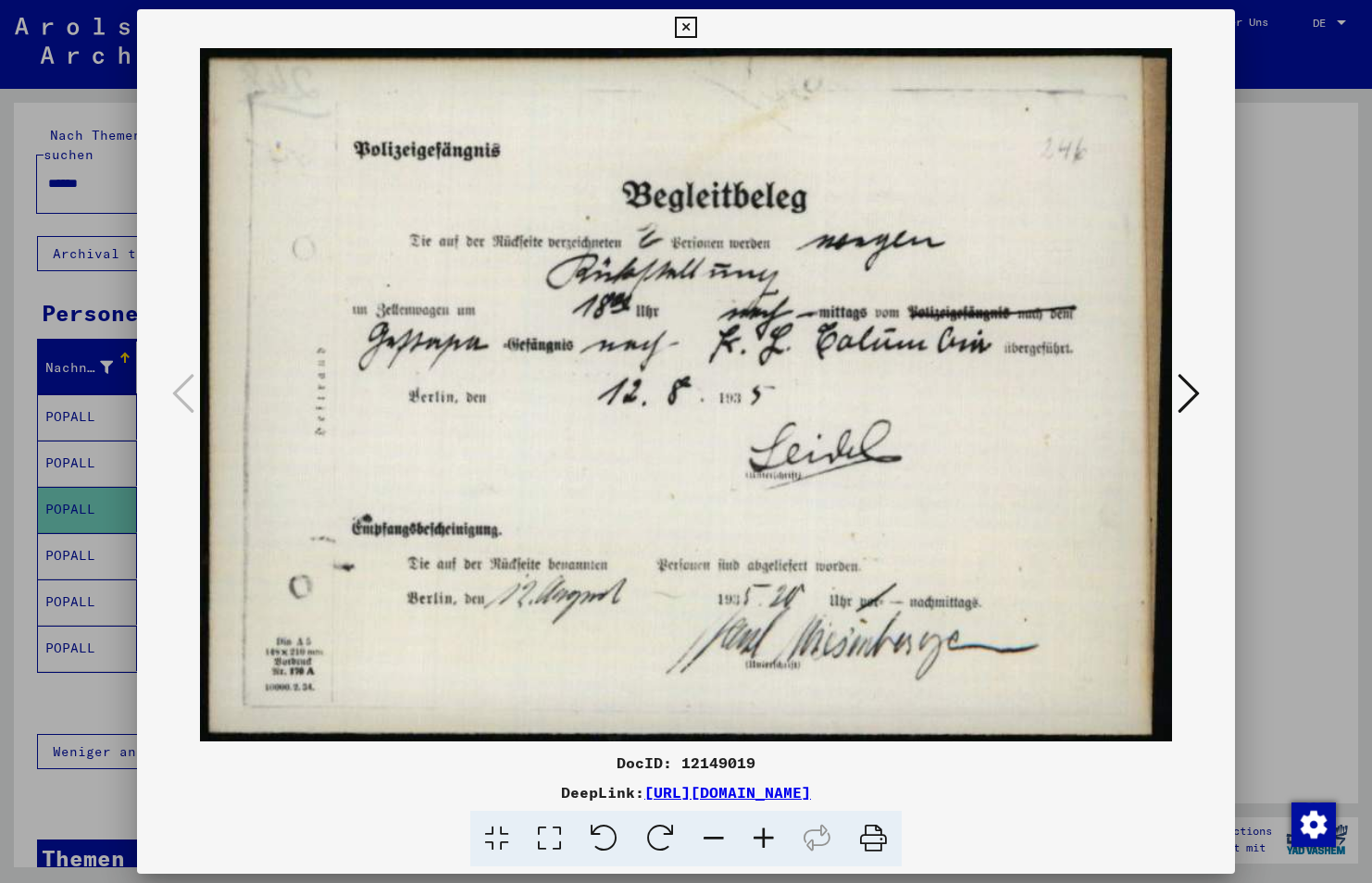
click at [1193, 381] on icon at bounding box center [1189, 393] width 23 height 44
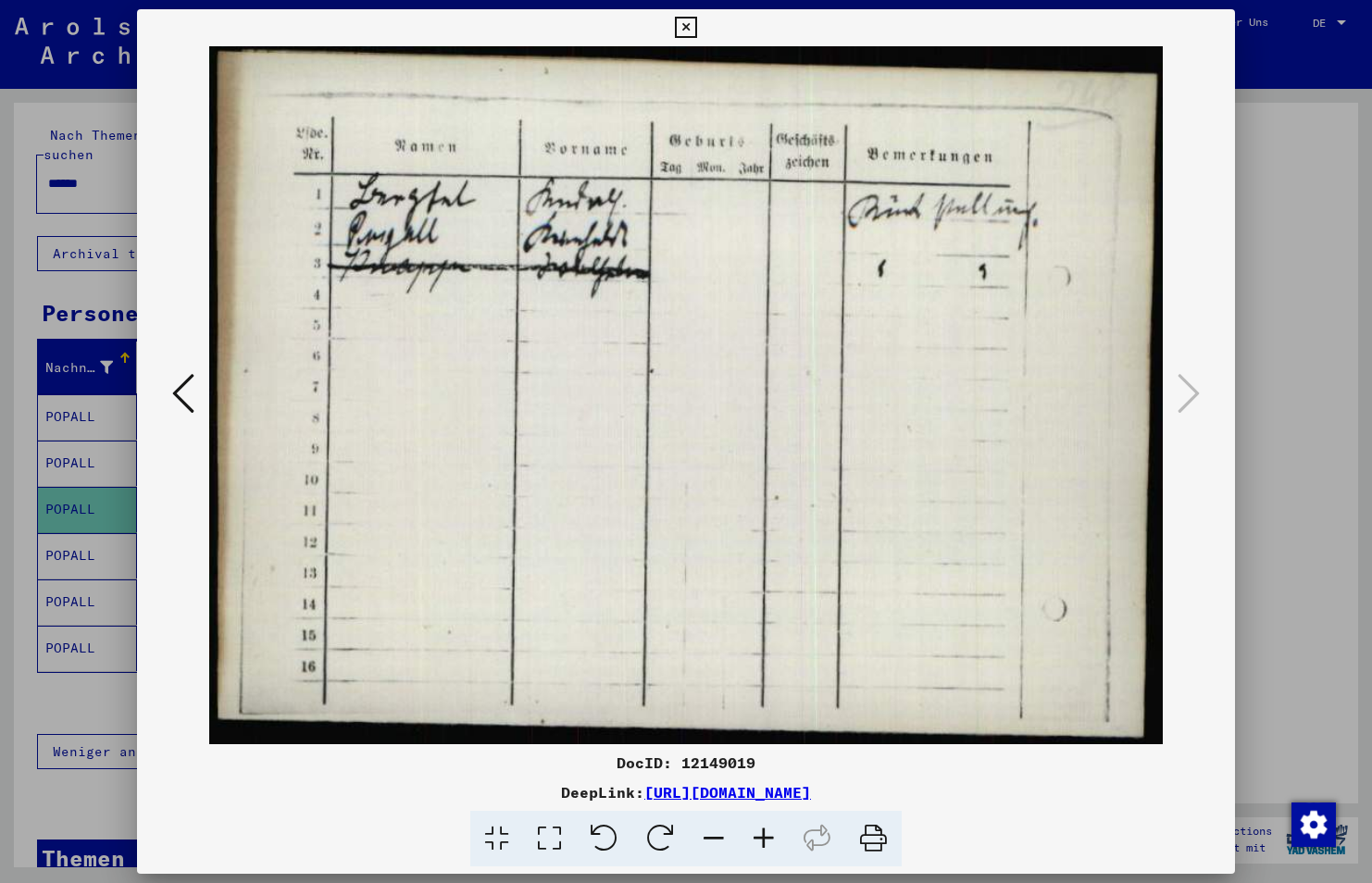
click at [352, 410] on img at bounding box center [686, 395] width 972 height 698
click at [686, 19] on icon at bounding box center [686, 28] width 22 height 23
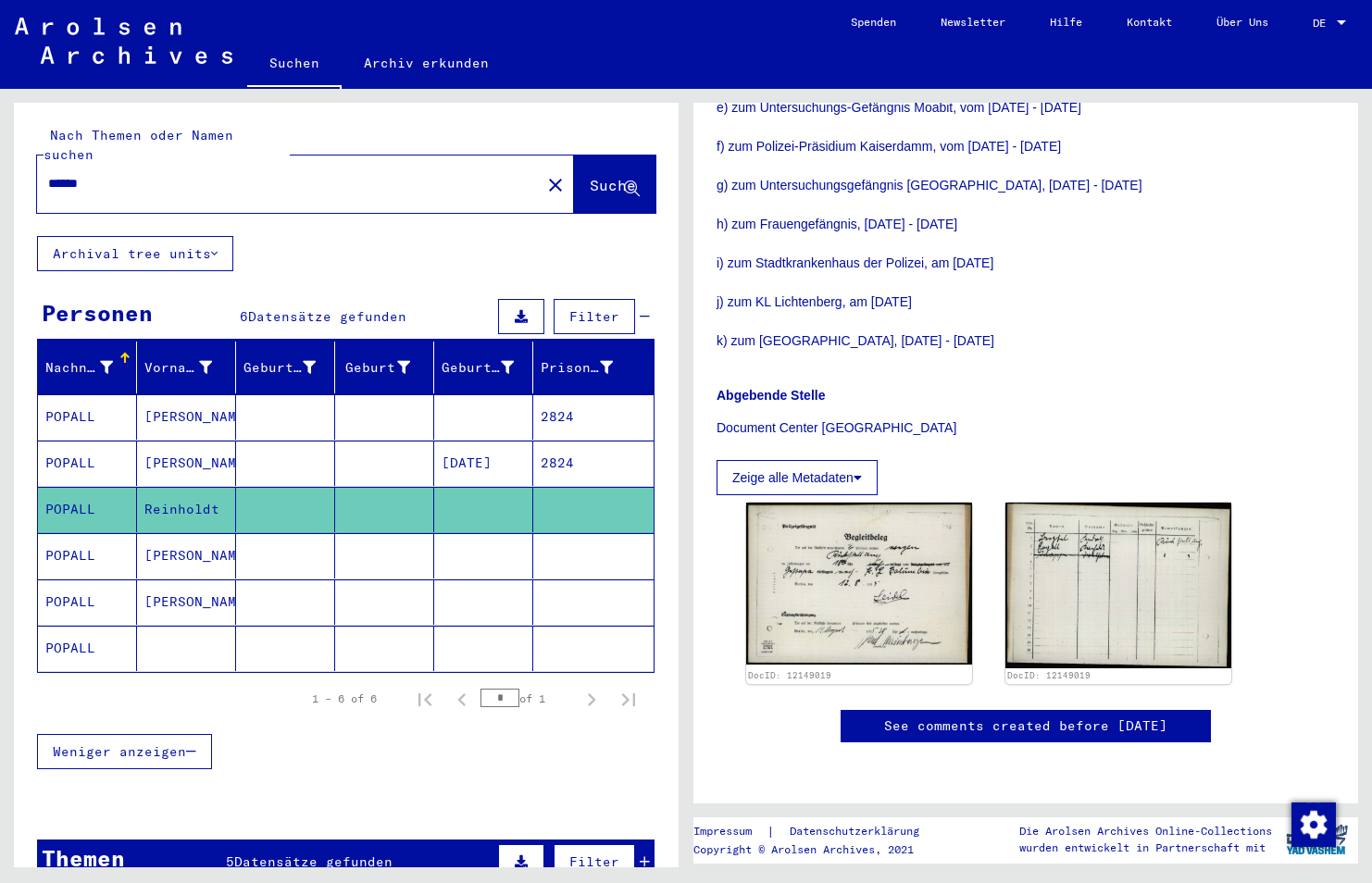
drag, startPoint x: 164, startPoint y: 170, endPoint x: -4, endPoint y: 147, distance: 169.6
click at [0, 147] on html "Suchen Archiv erkunden Spenden Newsletter Hilfe Kontakt Über Uns Suchen Archiv …" at bounding box center [686, 441] width 1372 height 883
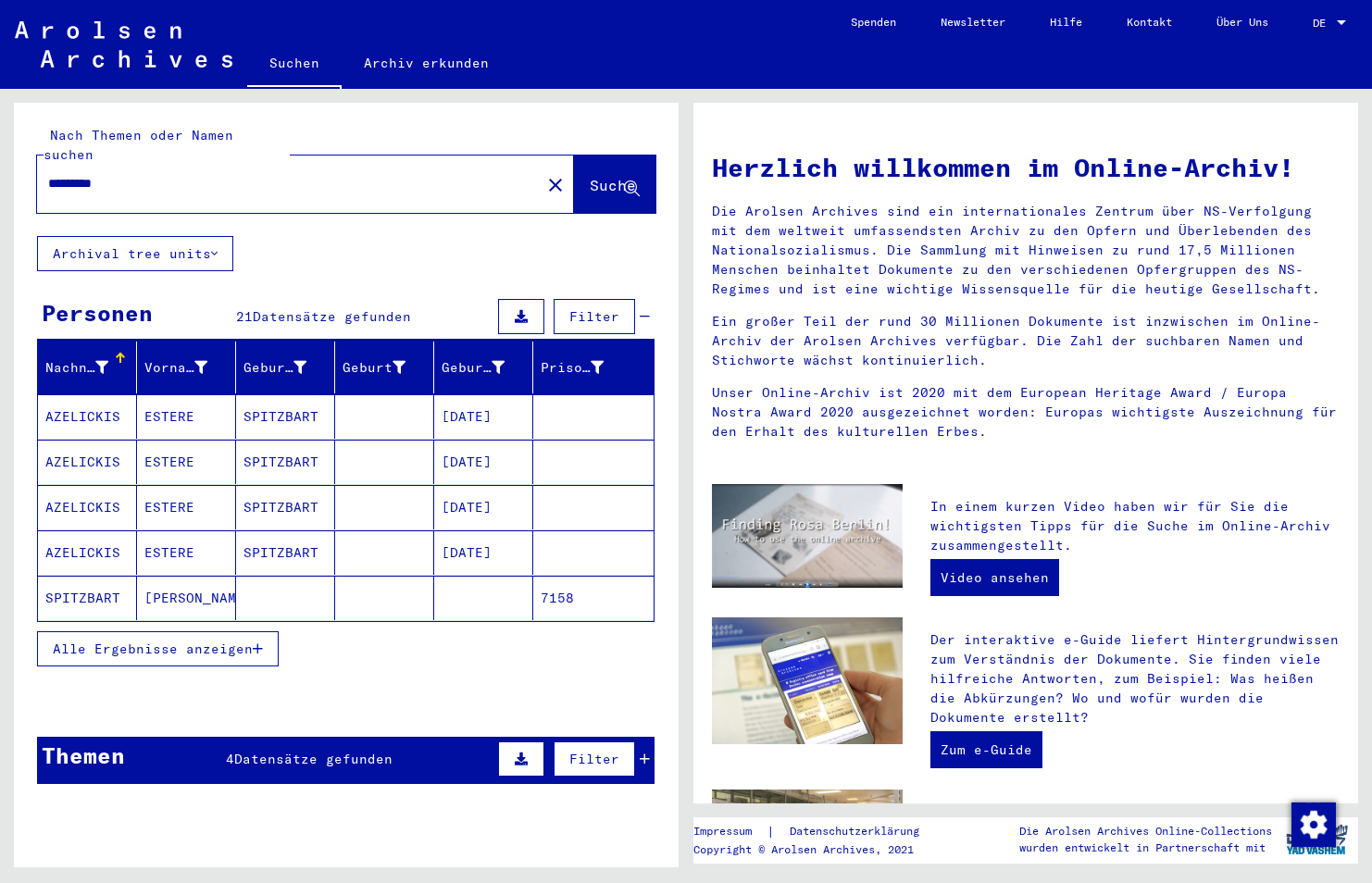
click at [241, 640] on span "Alle Ergebnisse anzeigen" at bounding box center [153, 648] width 200 height 17
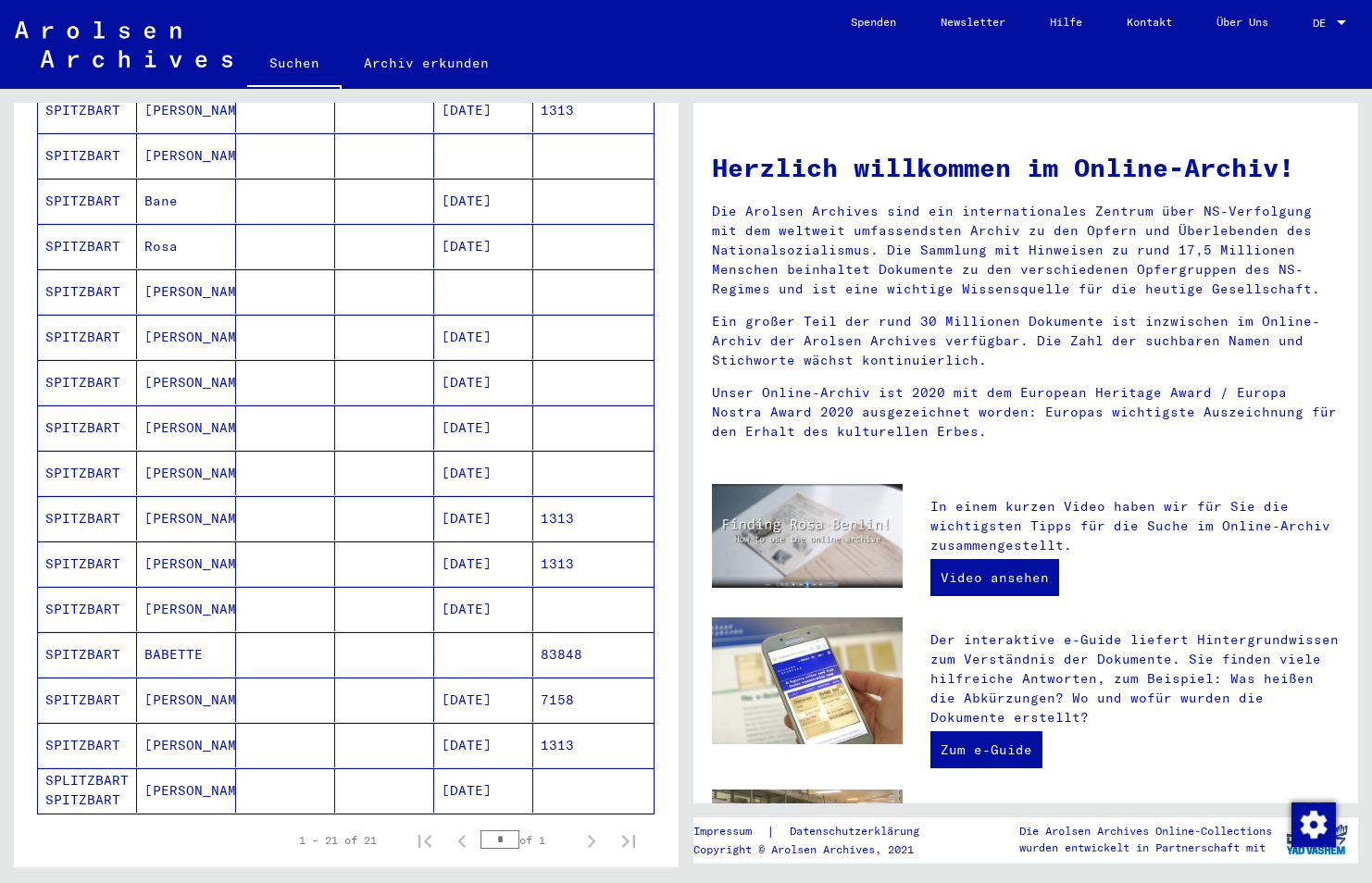
scroll to position [535, 0]
click at [94, 687] on mat-cell "SPITZBART" at bounding box center [88, 697] width 99 height 44
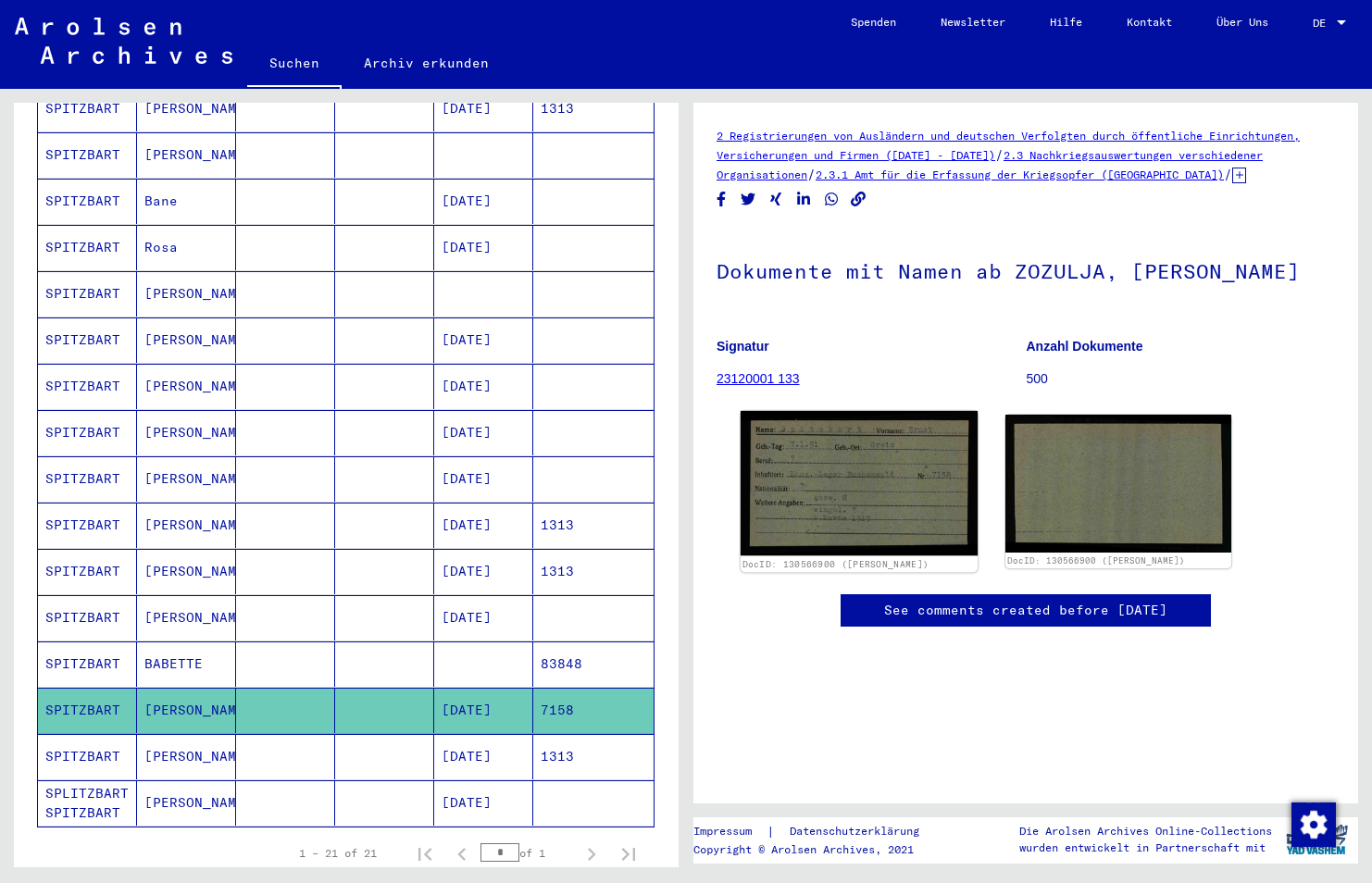
click at [849, 502] on img at bounding box center [859, 482] width 237 height 145
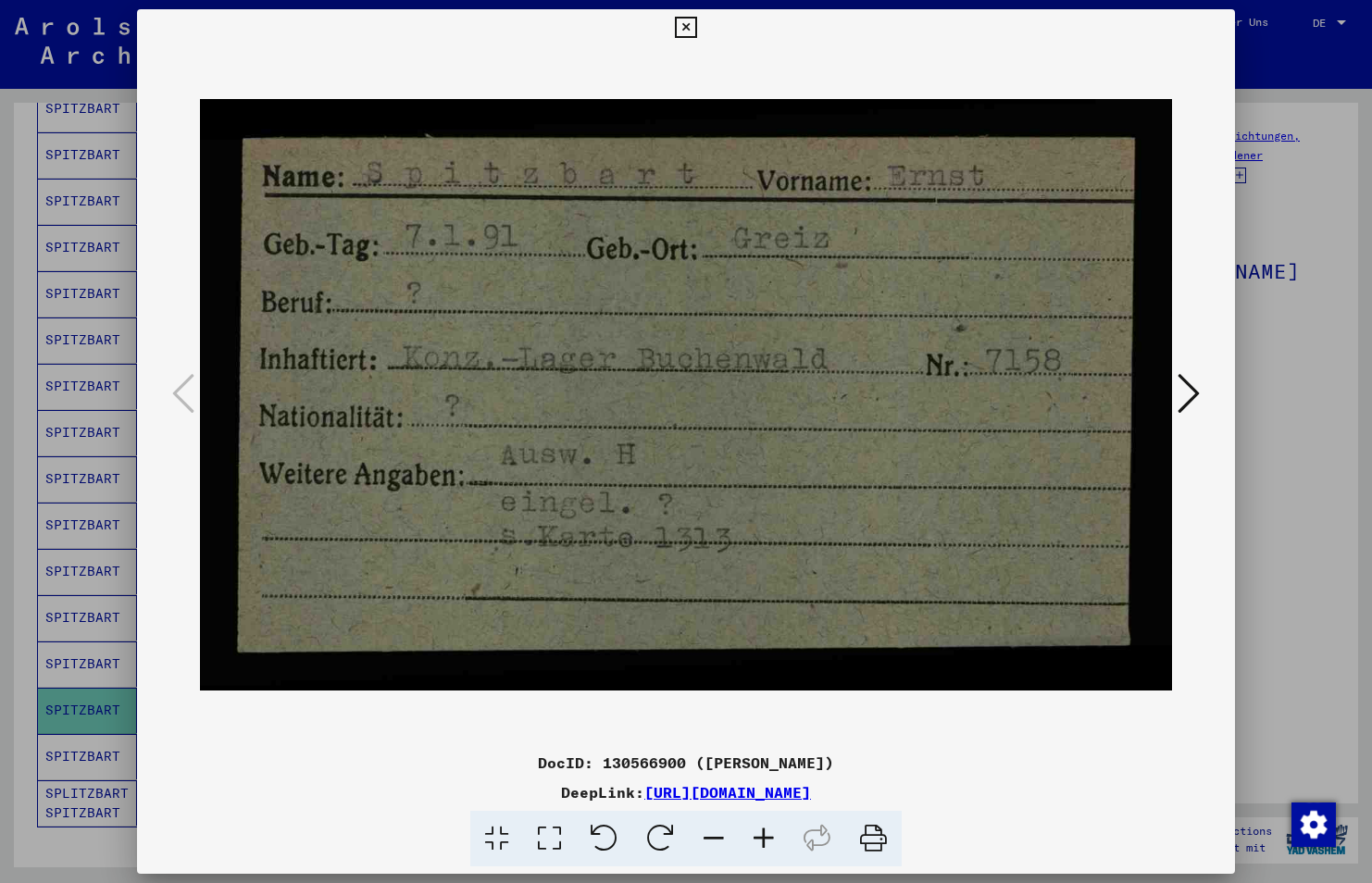
click at [1184, 382] on icon at bounding box center [1189, 393] width 23 height 44
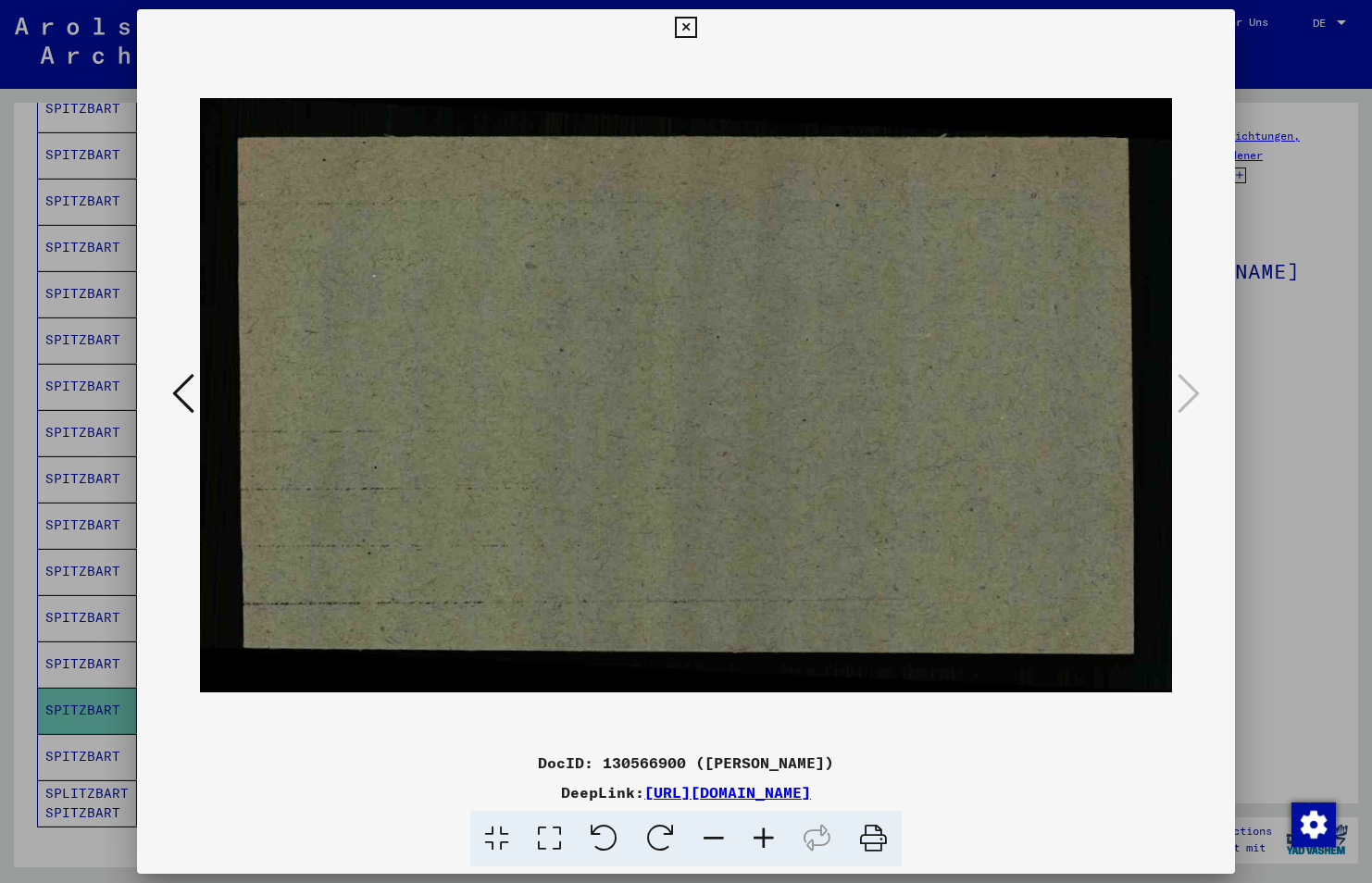
click at [679, 26] on icon at bounding box center [686, 28] width 22 height 23
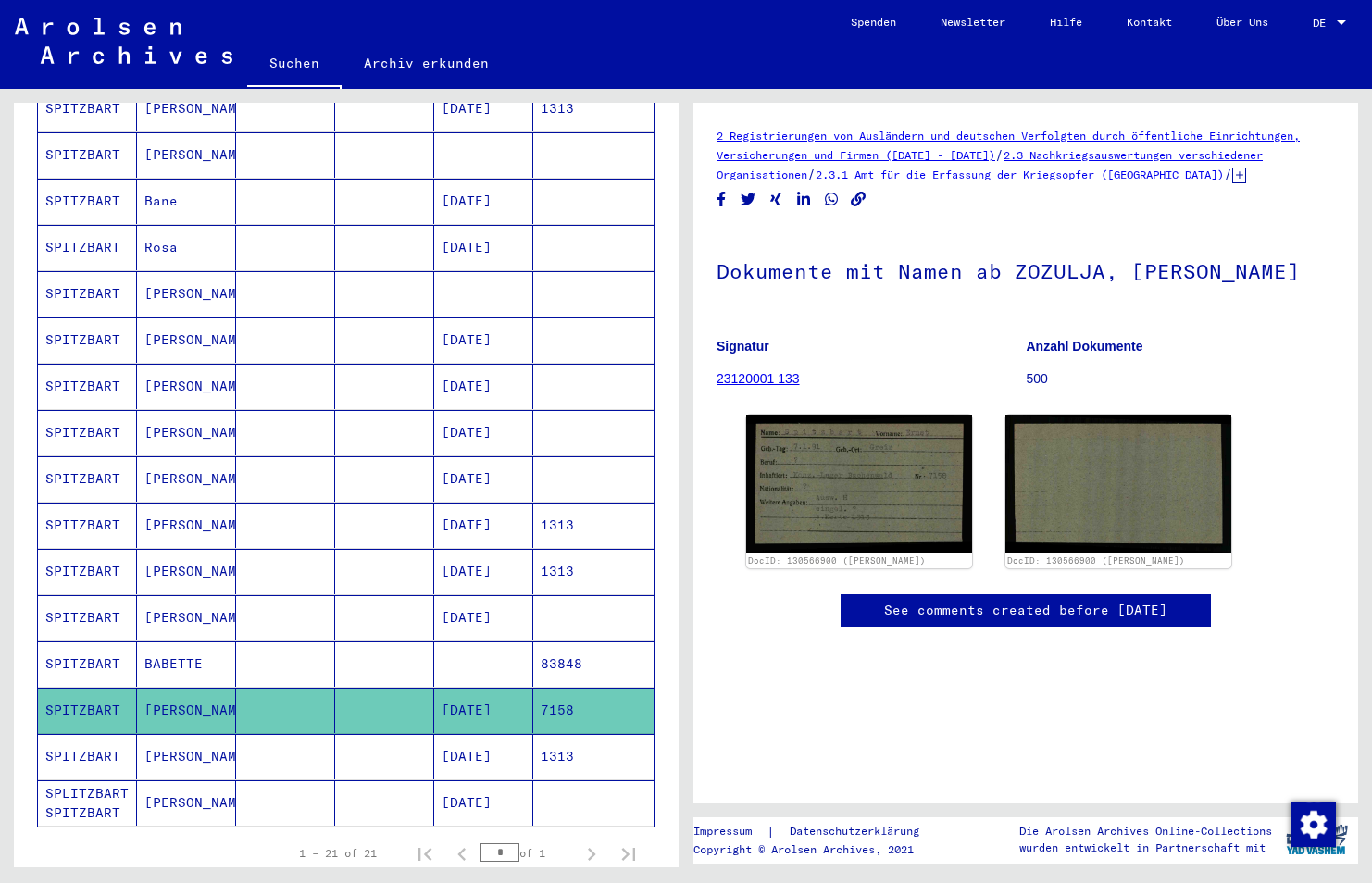
click at [70, 740] on mat-cell "SPITZBART" at bounding box center [88, 756] width 99 height 45
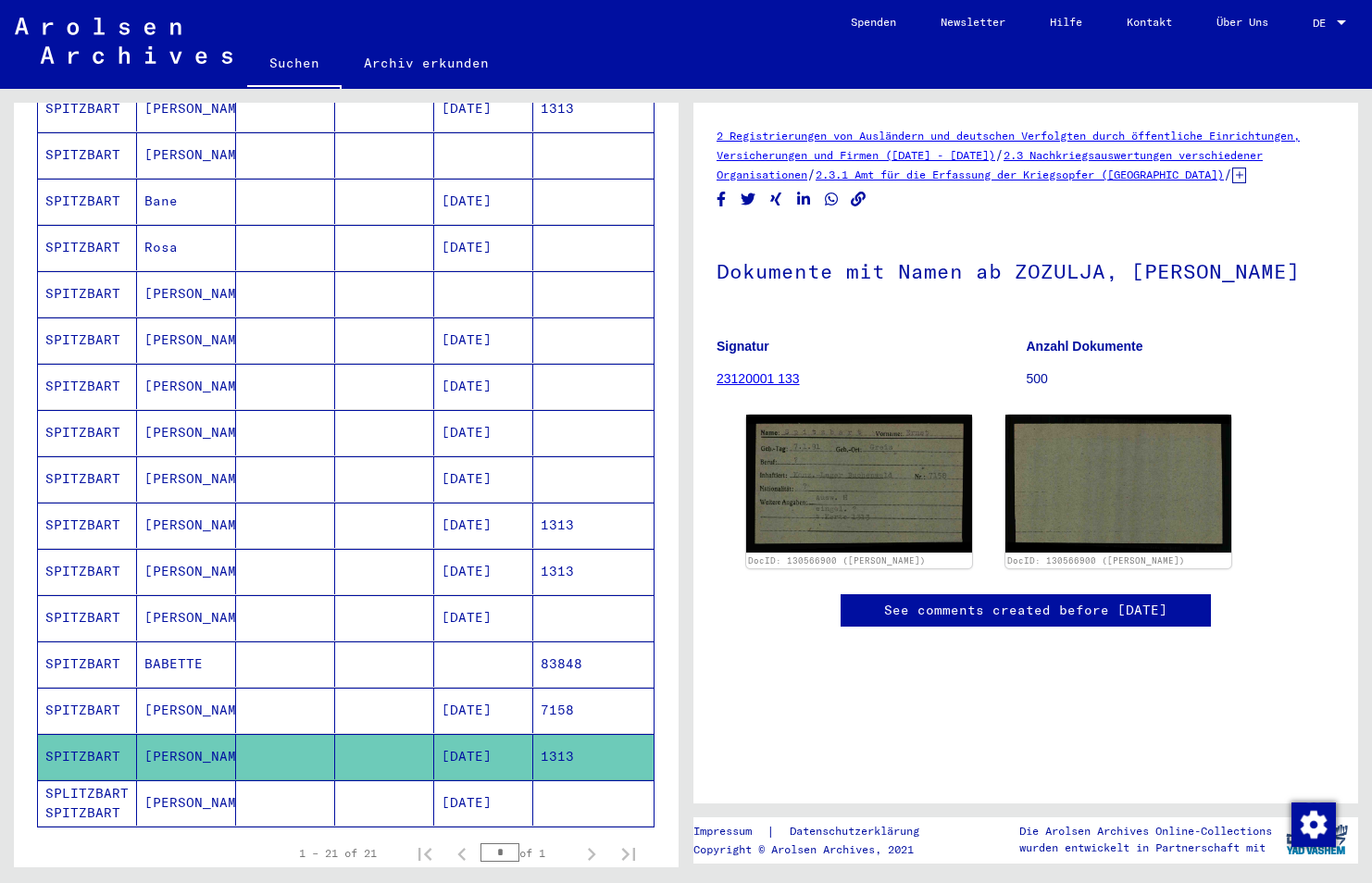
scroll to position [535, 0]
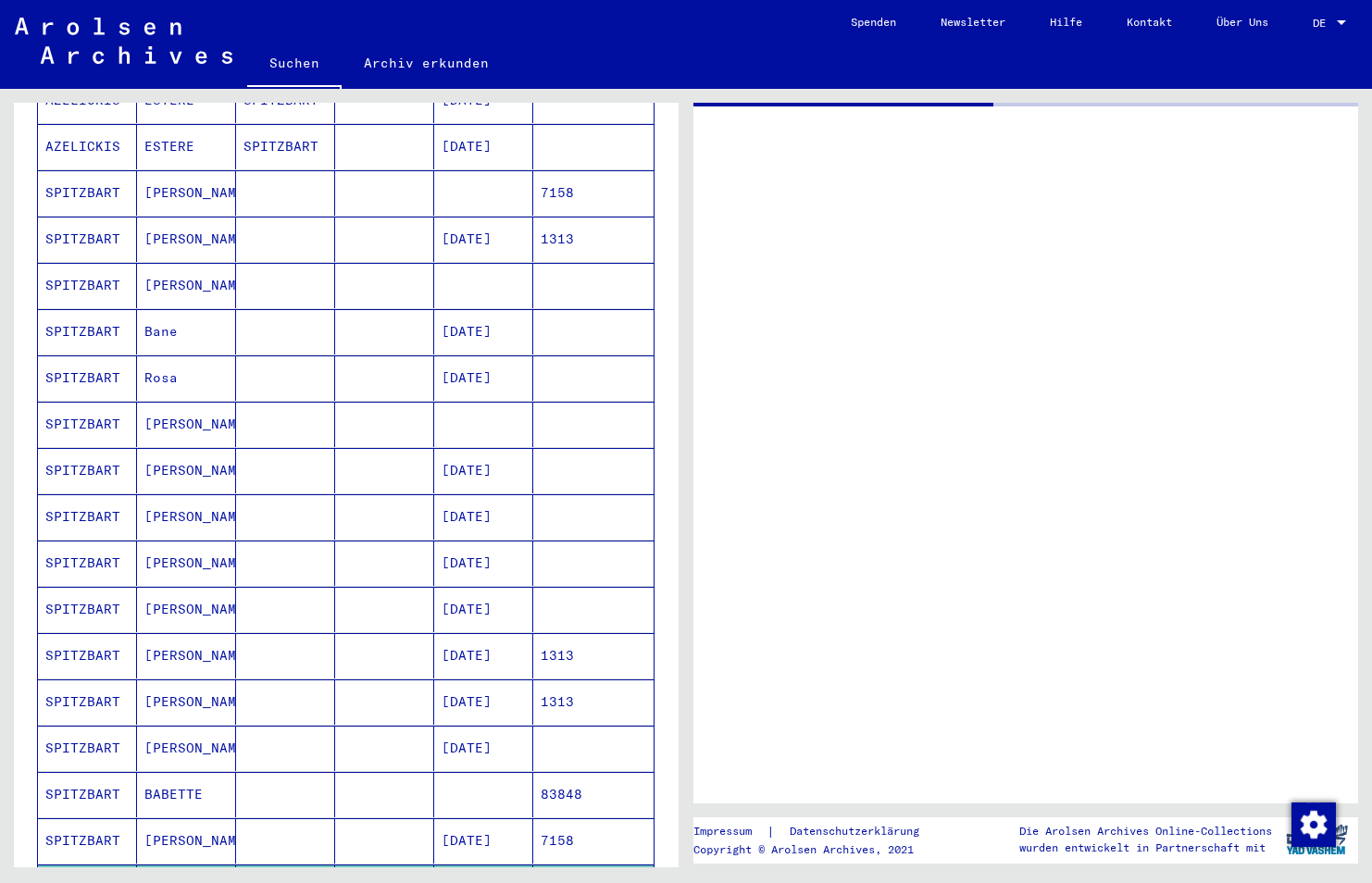
type input "******"
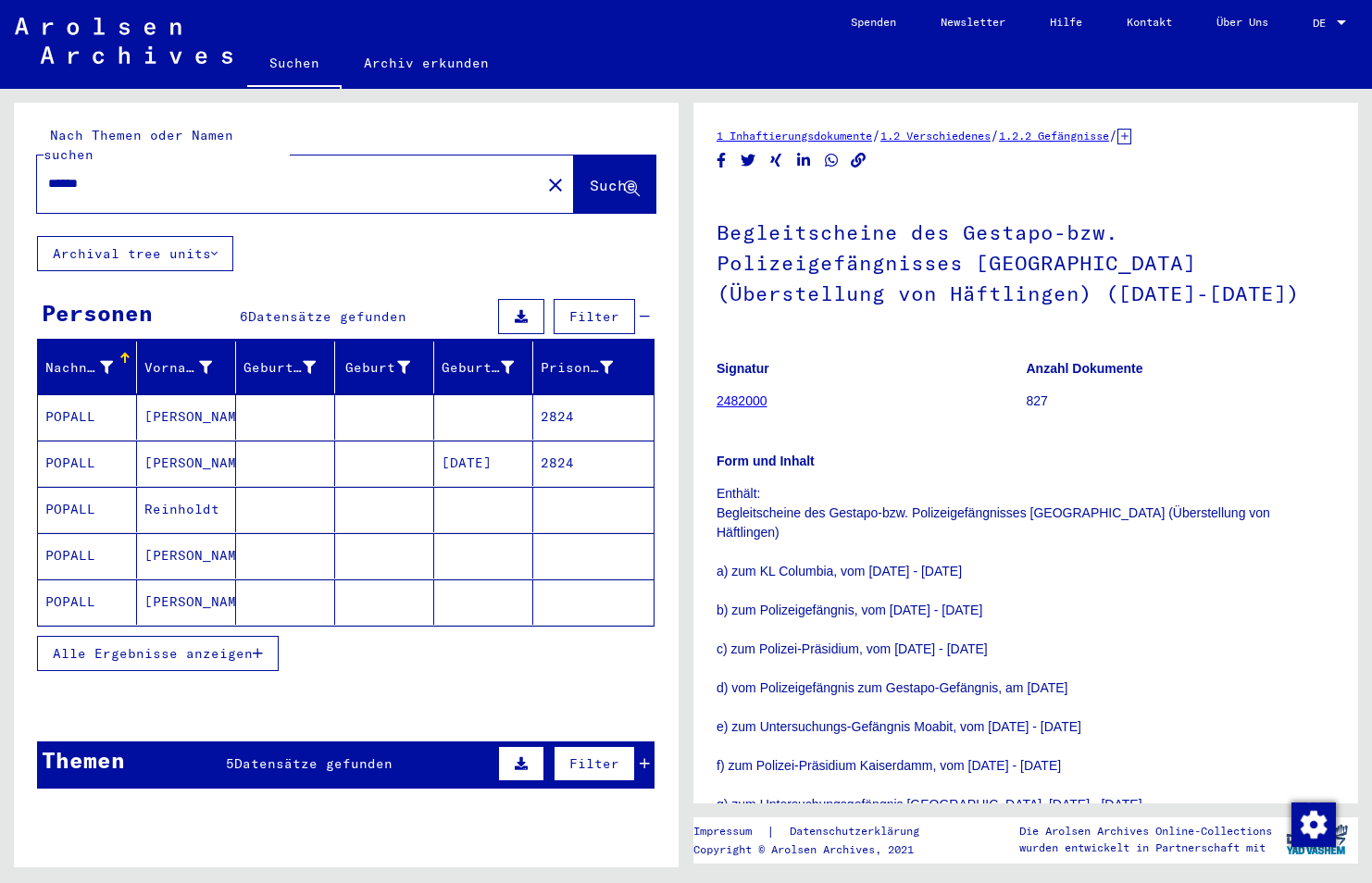
click at [71, 583] on mat-cell "POPALL" at bounding box center [88, 601] width 99 height 45
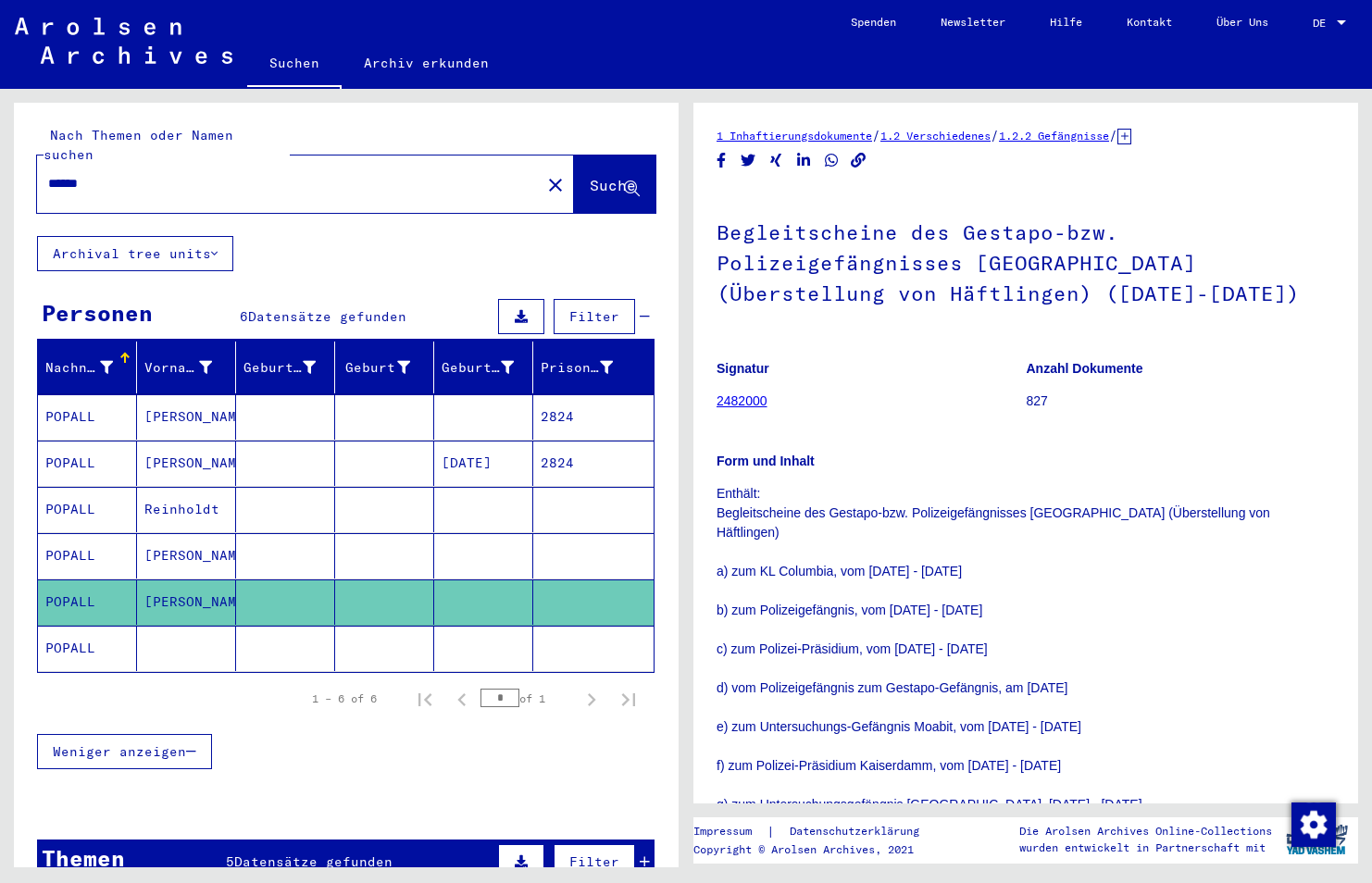
click at [78, 632] on mat-cell "POPALL" at bounding box center [88, 648] width 99 height 45
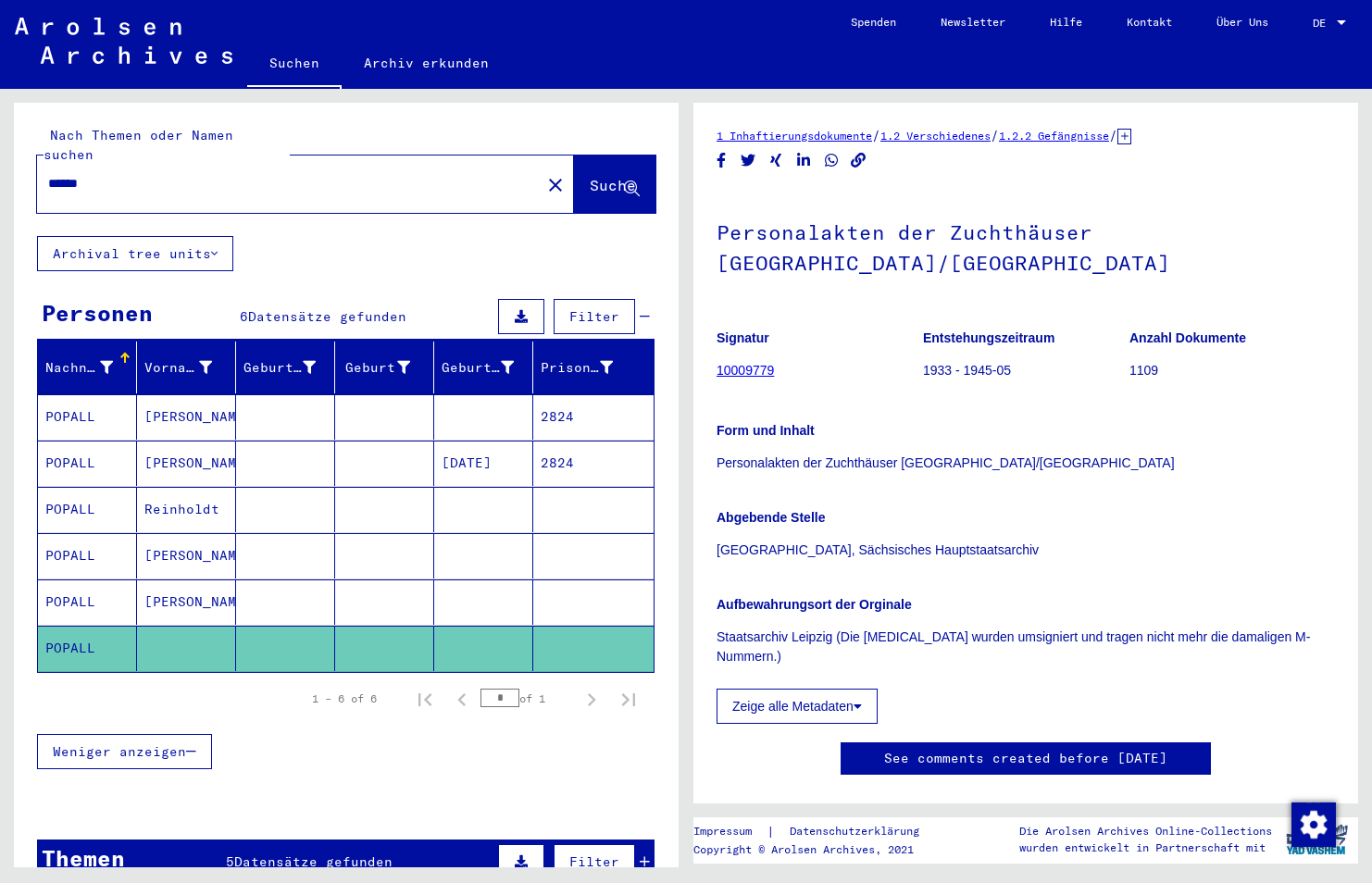
click at [812, 688] on button "Zeige alle Metadaten" at bounding box center [798, 706] width 162 height 35
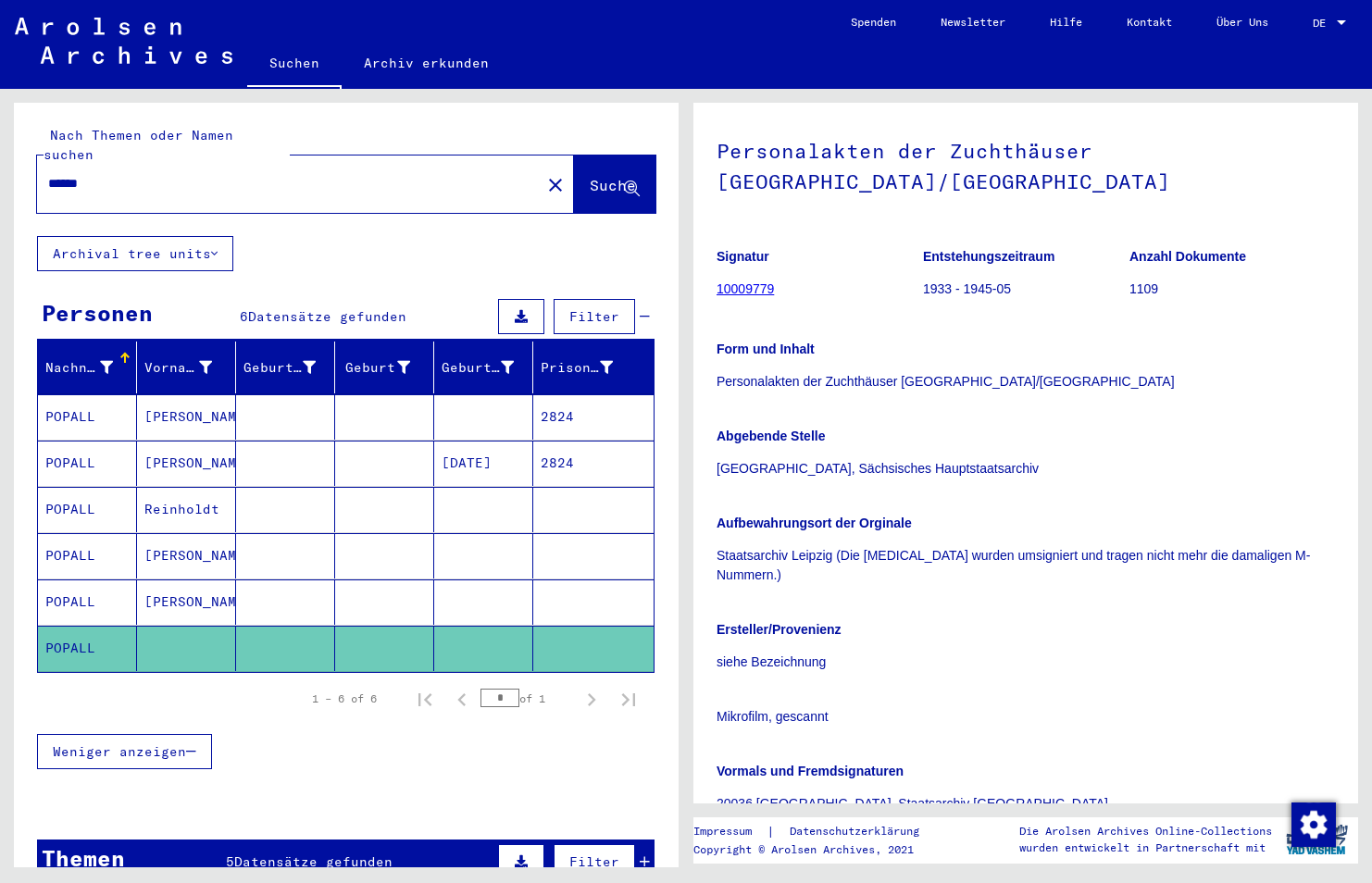
scroll to position [80, 0]
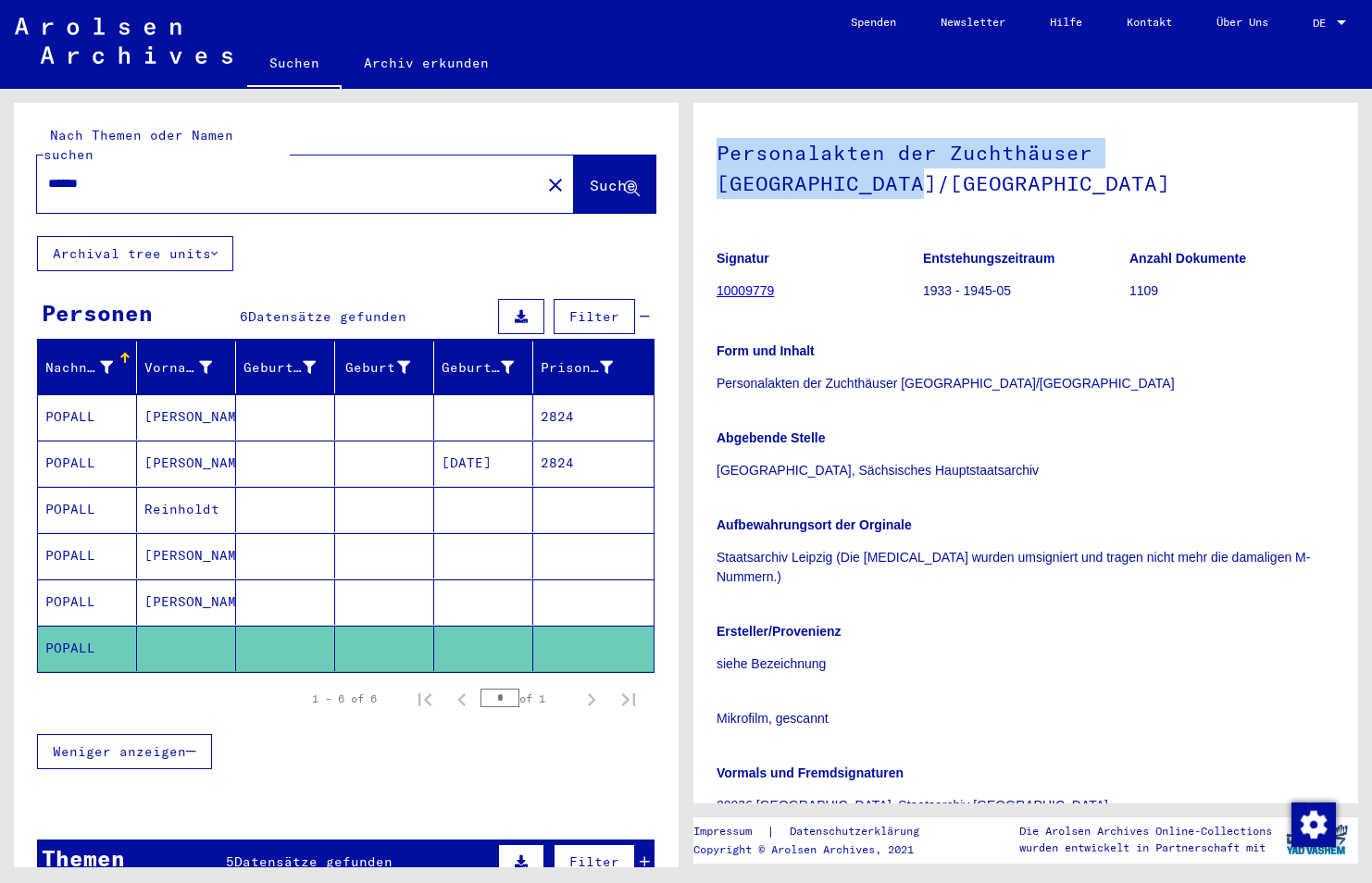
drag, startPoint x: 1309, startPoint y: 154, endPoint x: 715, endPoint y: 168, distance: 594.2
click at [715, 168] on yv-its-full-details "1 Inhaftierungsdokumente / 1.2 Verschiedenes / 1.2.2 Gefängnisse / 1.2.2.1 List…" at bounding box center [1025, 499] width 665 height 906
copy h1 "Personalakten der Zuchthäuser Waldheim/Sachsen"
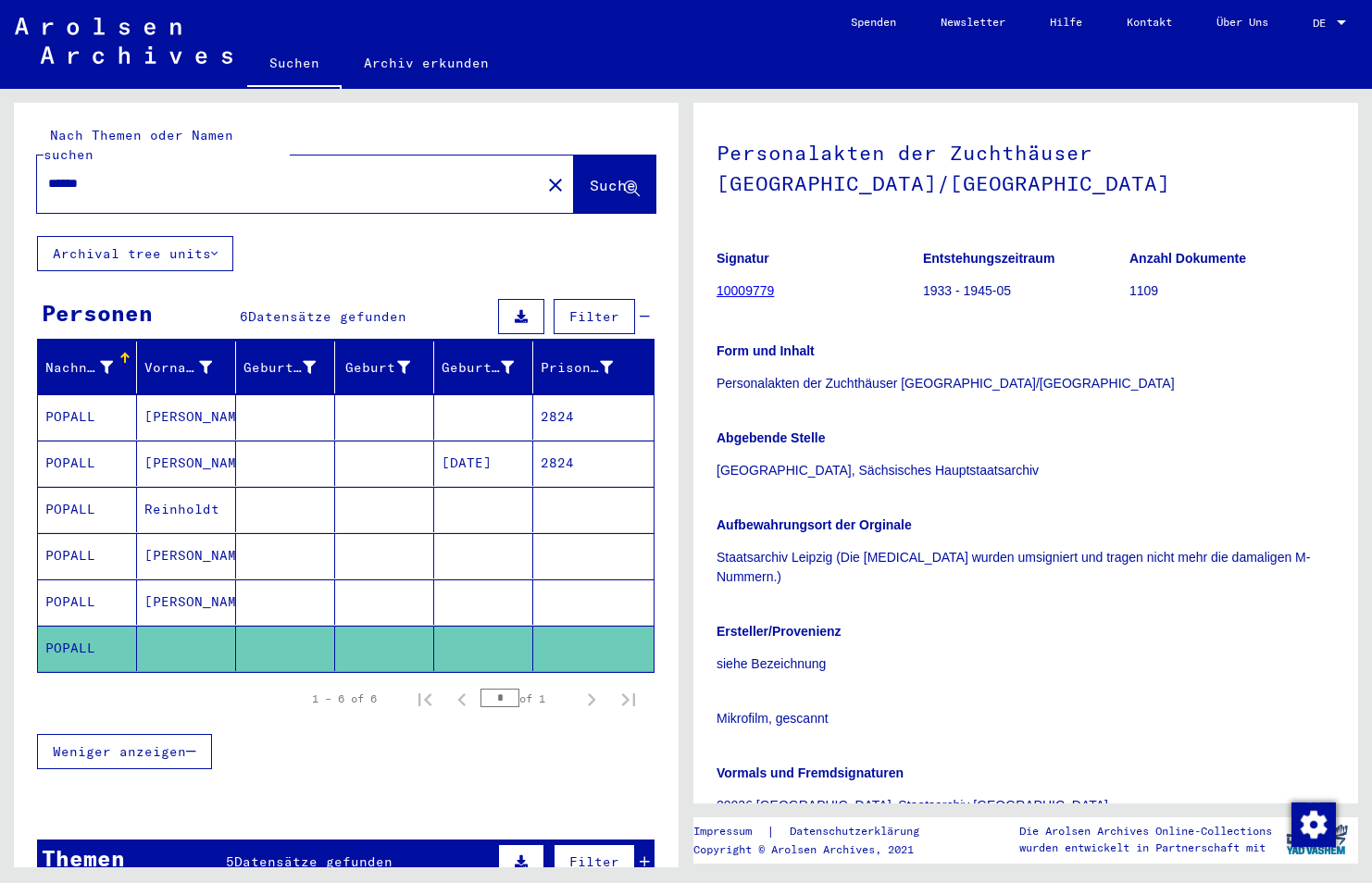
click at [70, 579] on mat-cell "POPALL" at bounding box center [88, 601] width 99 height 45
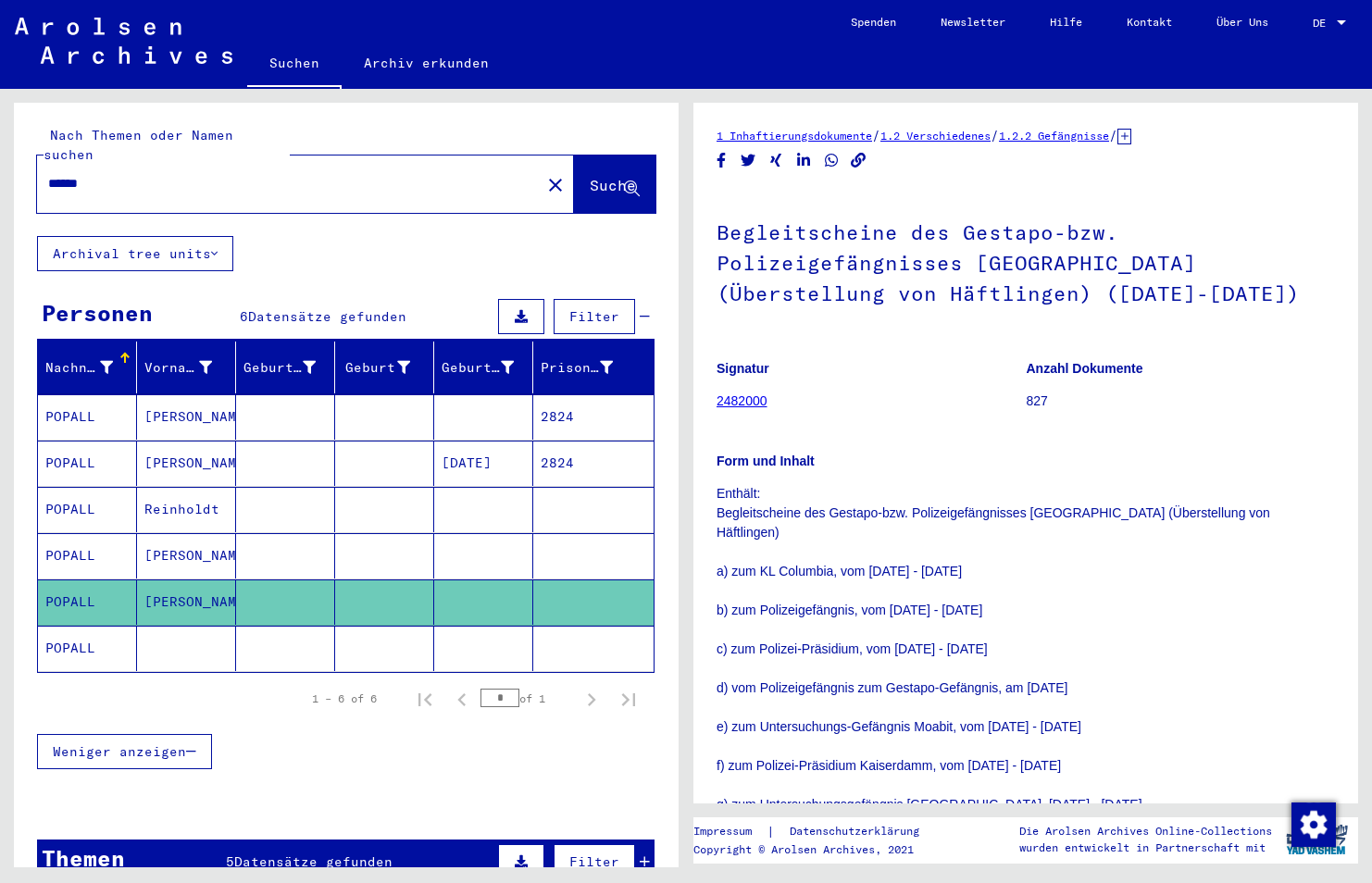
click at [68, 543] on mat-cell "POPALL" at bounding box center [88, 555] width 99 height 45
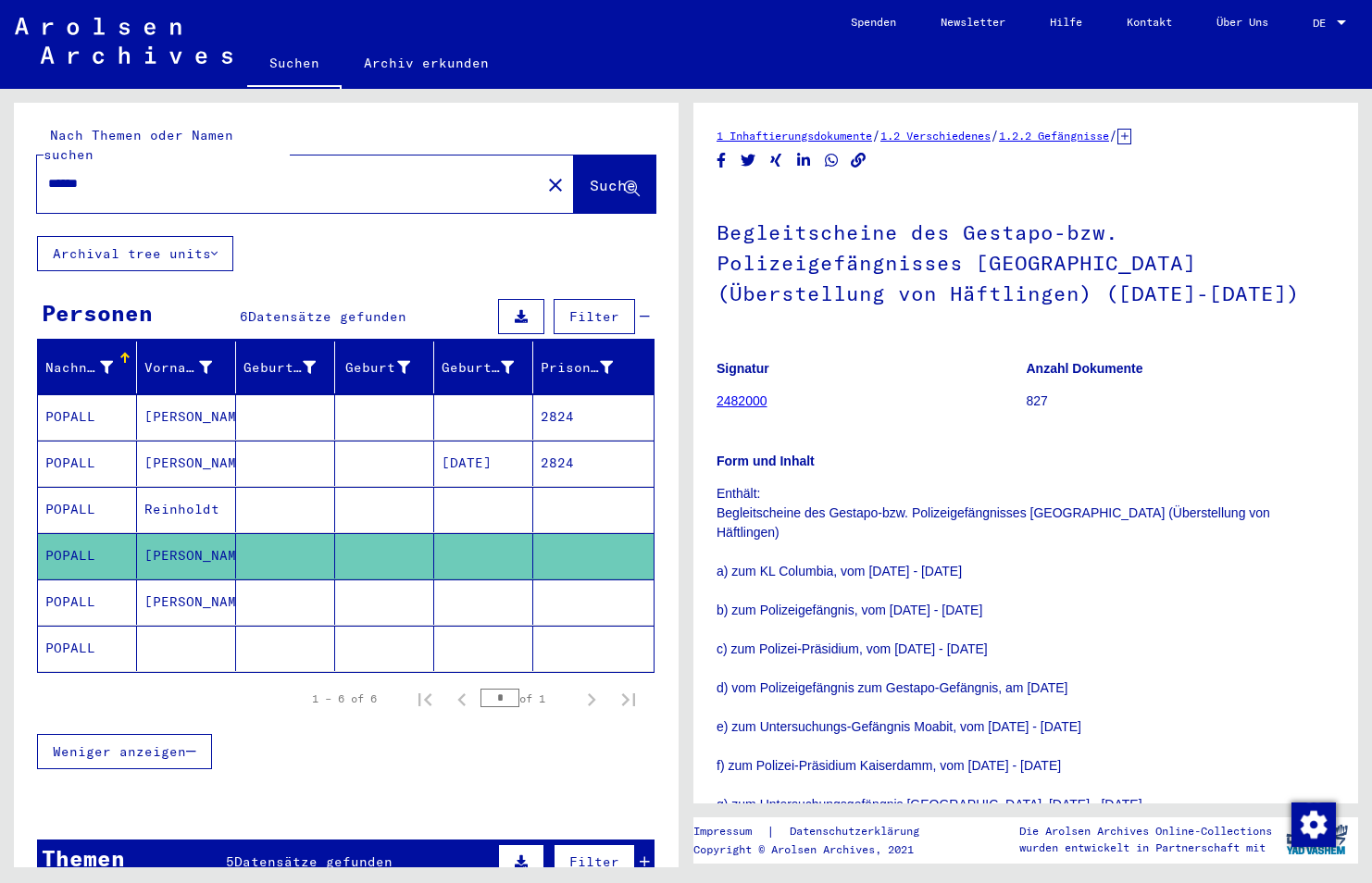
click at [73, 488] on mat-cell "POPALL" at bounding box center [88, 509] width 99 height 45
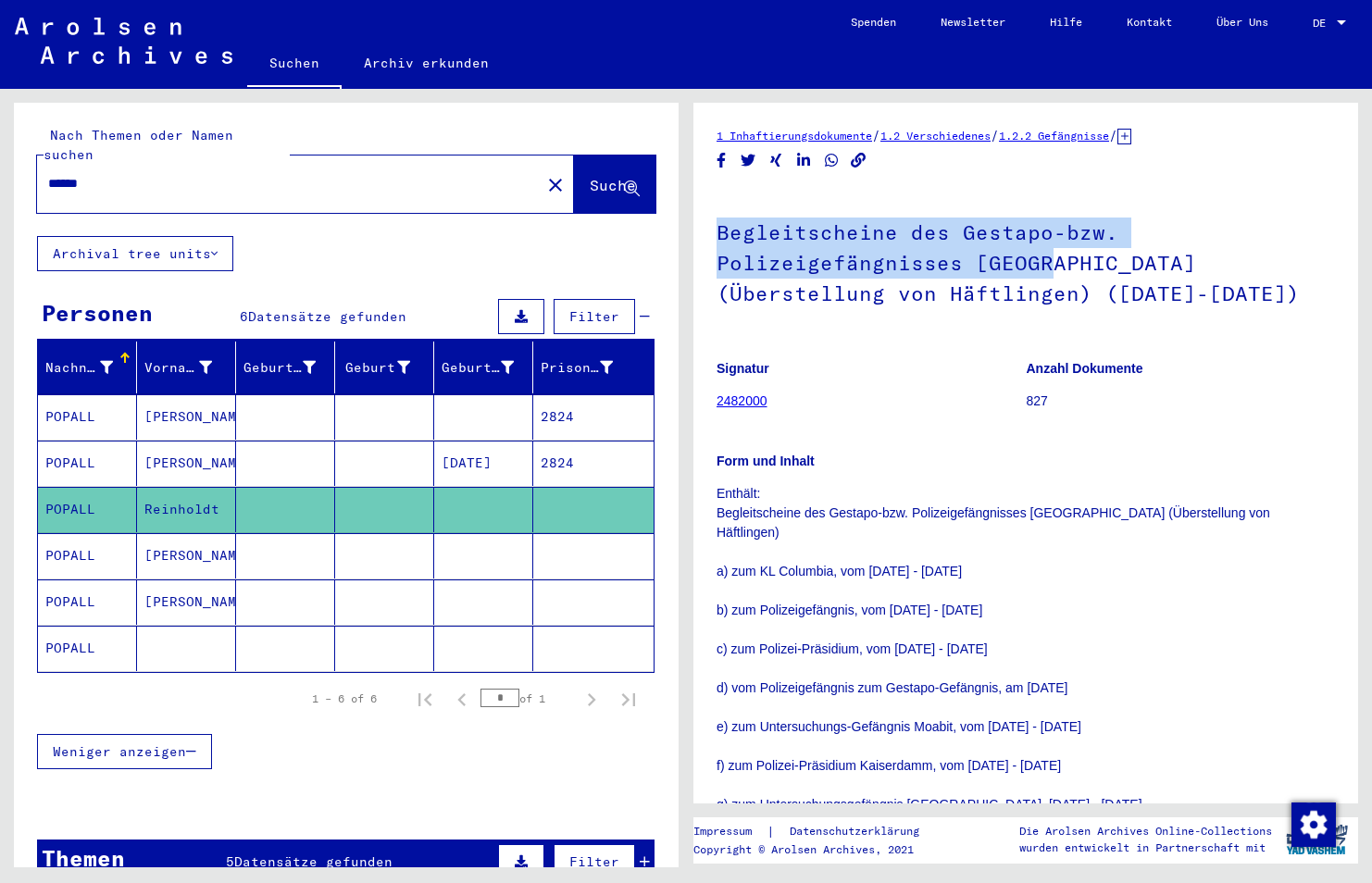
drag, startPoint x: 718, startPoint y: 232, endPoint x: 1042, endPoint y: 262, distance: 325.4
click at [1042, 262] on h1 "Begleitscheine des Gestapo-bzw. Polizeigefängnisses Berlin (Überstellung von Hä…" at bounding box center [1026, 261] width 619 height 143
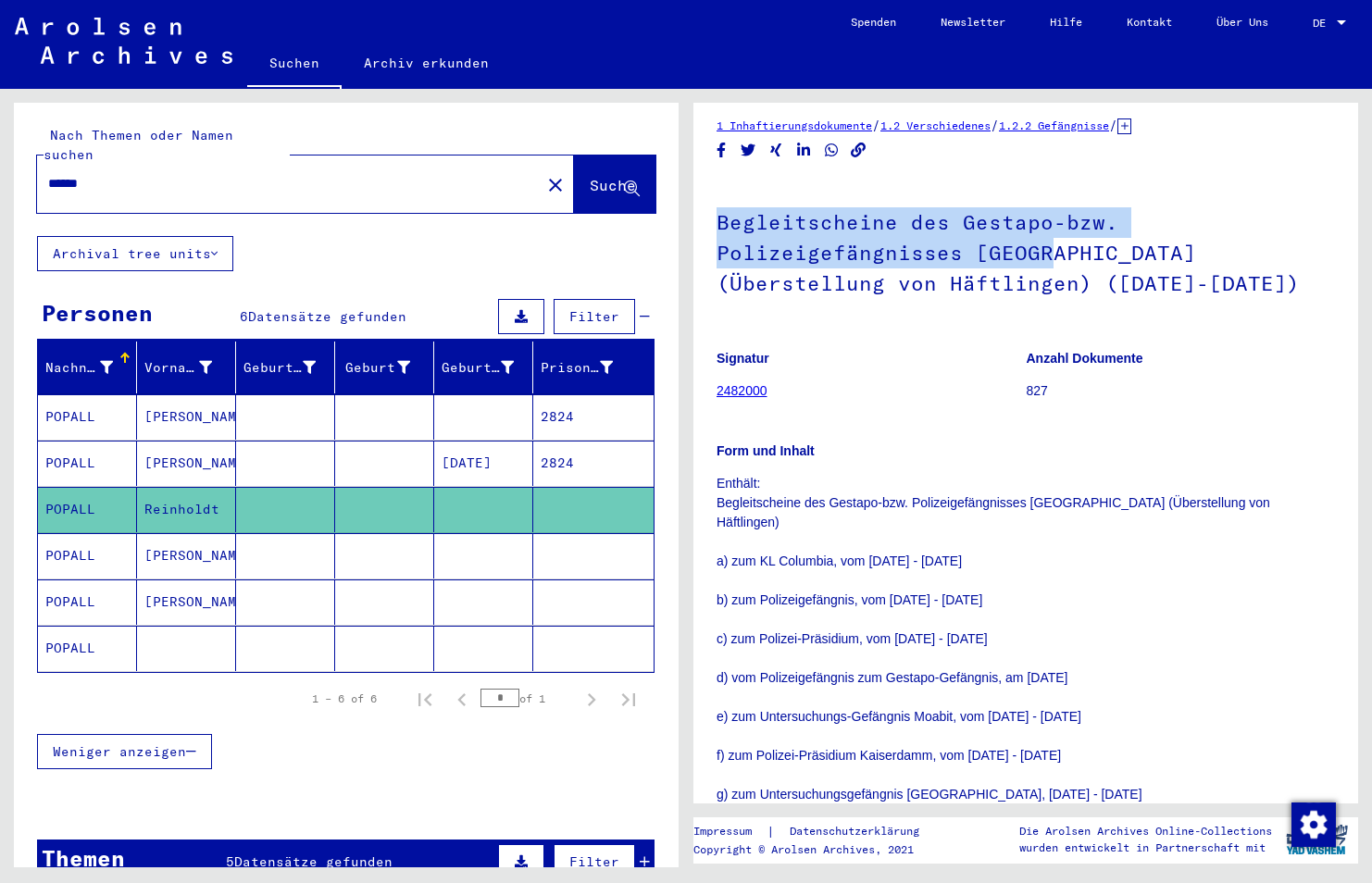
scroll to position [8, 0]
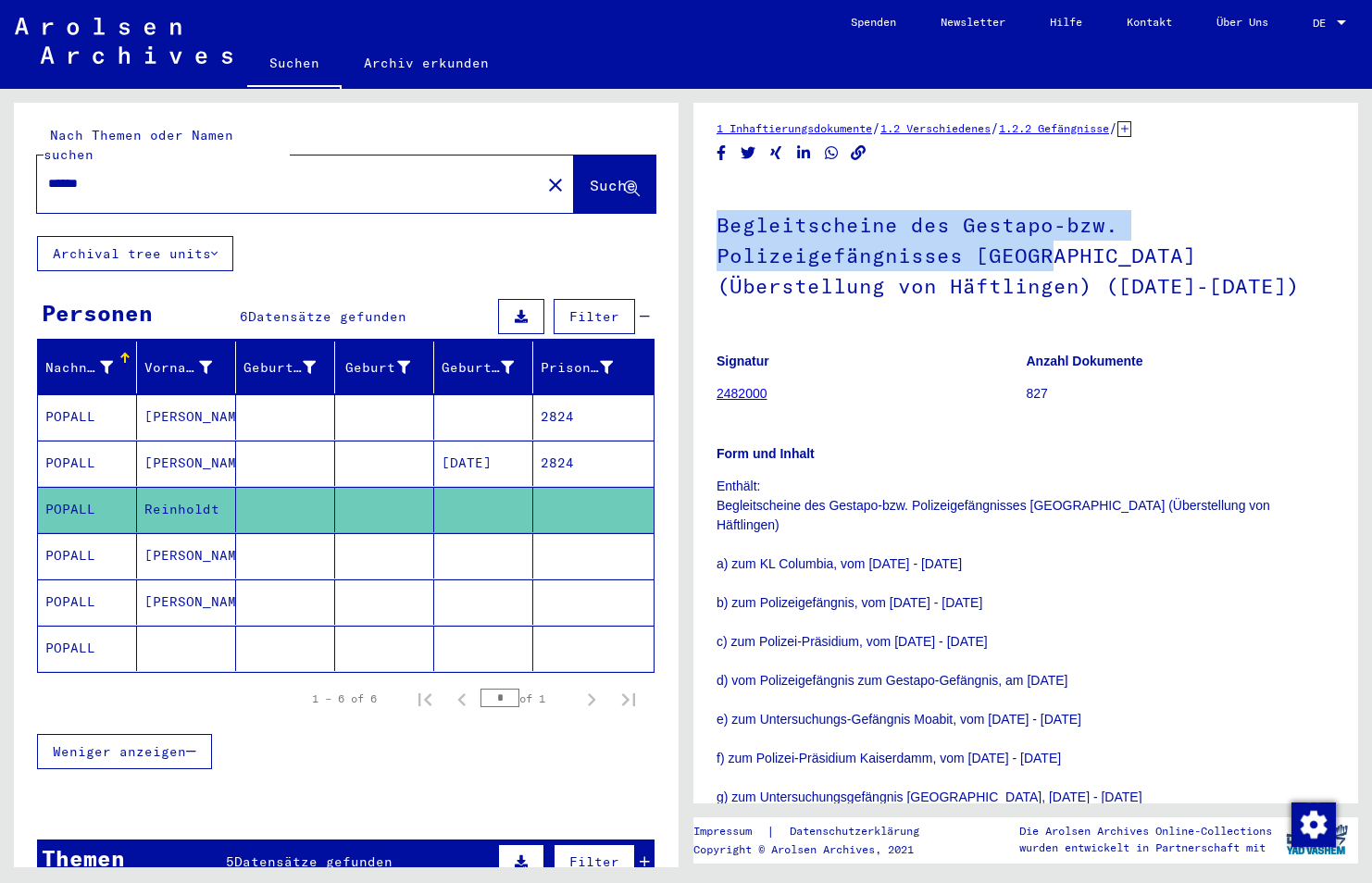
copy h1 "Begleitscheine des Gestapo-bzw. Polizeigefängnisses Berlin"
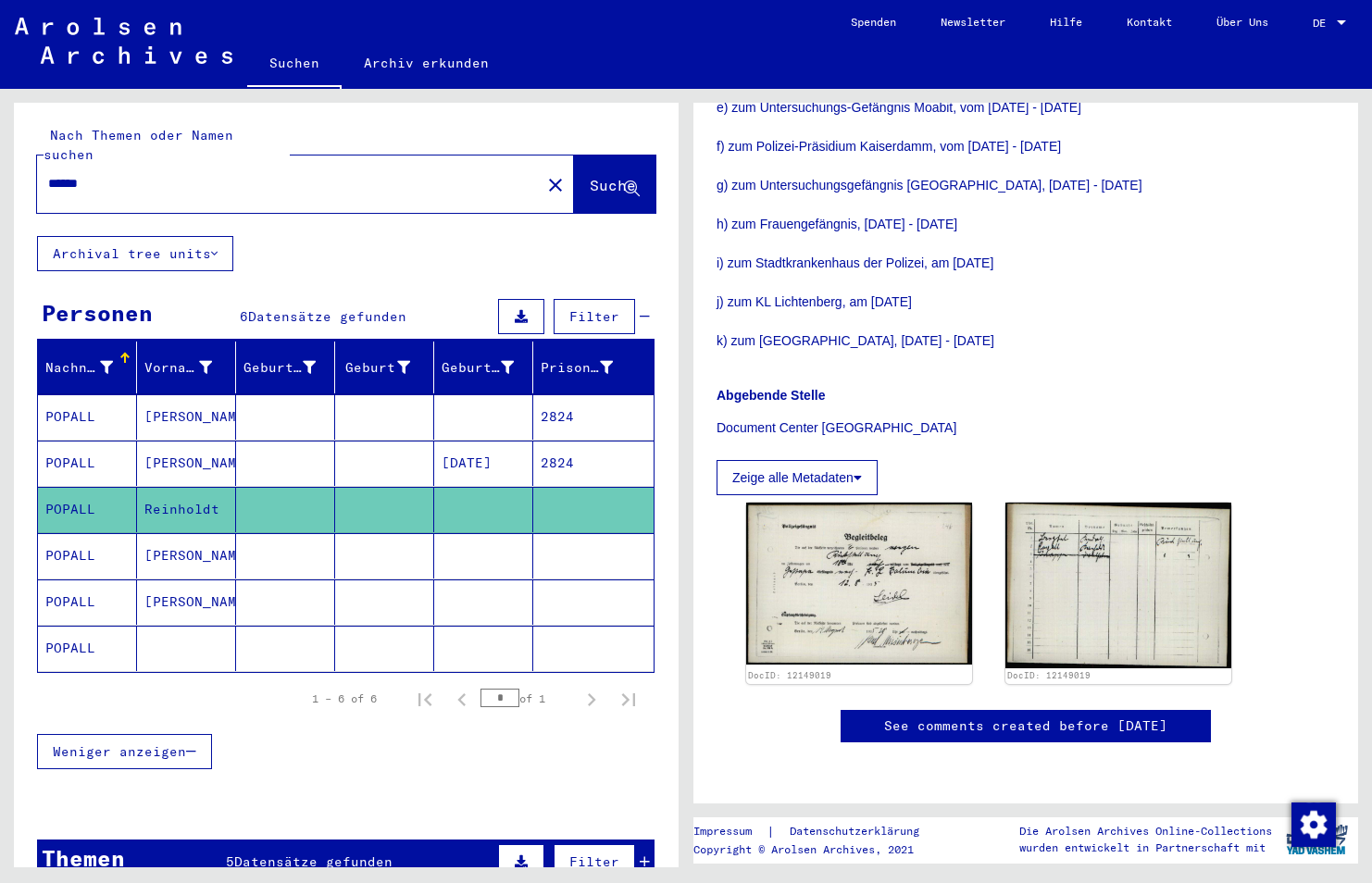
scroll to position [843, 0]
click at [886, 498] on img at bounding box center [859, 583] width 237 height 169
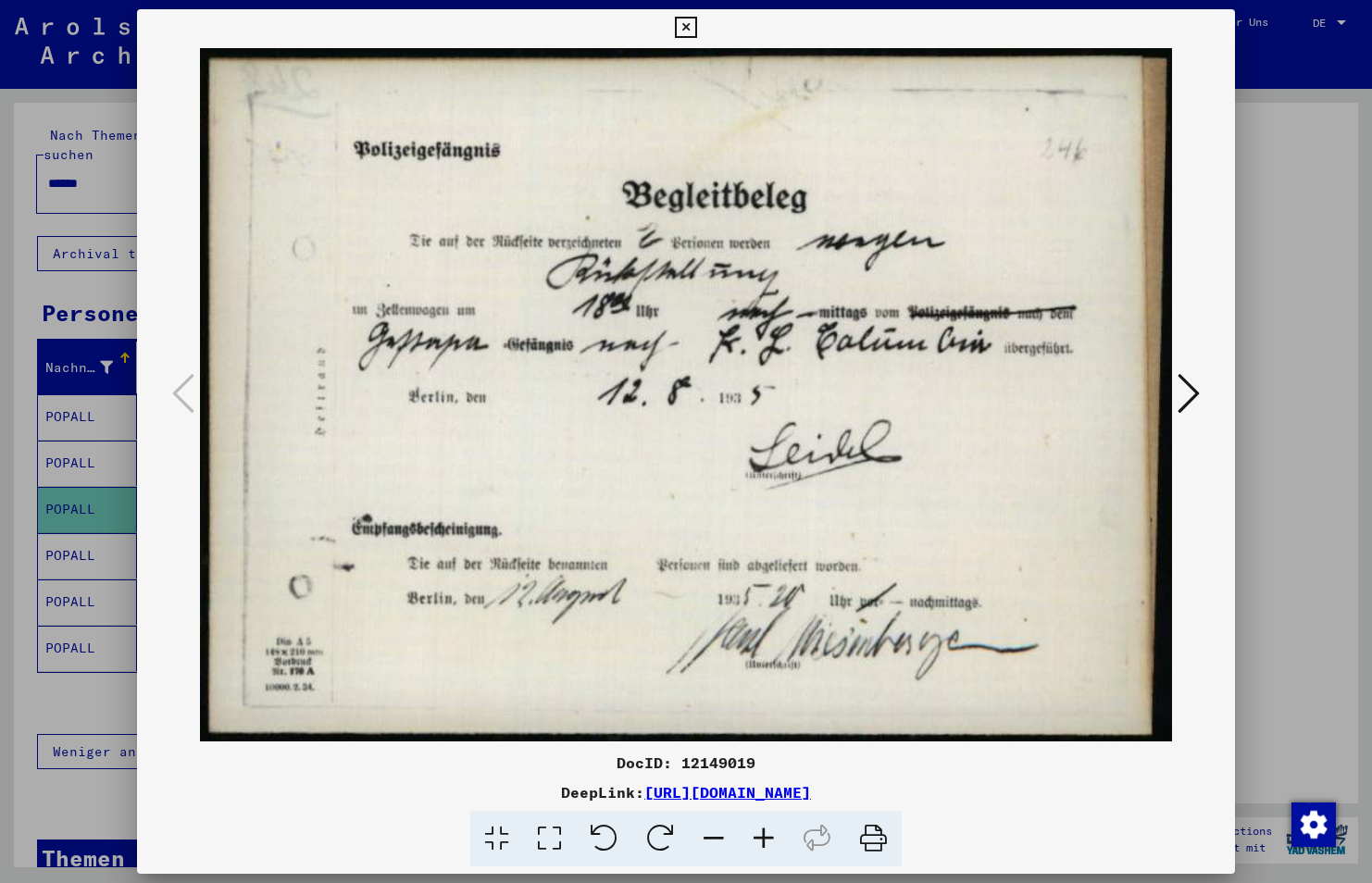
drag, startPoint x: 1041, startPoint y: 797, endPoint x: 455, endPoint y: 798, distance: 586.0
click at [455, 798] on div "DeepLink: https://collections.arolsen-archives.org/de/document/12149019" at bounding box center [686, 791] width 1098 height 23
copy link "https://collections.arolsen-archives.org/de/document/12149019"
click at [692, 24] on icon at bounding box center [686, 28] width 22 height 23
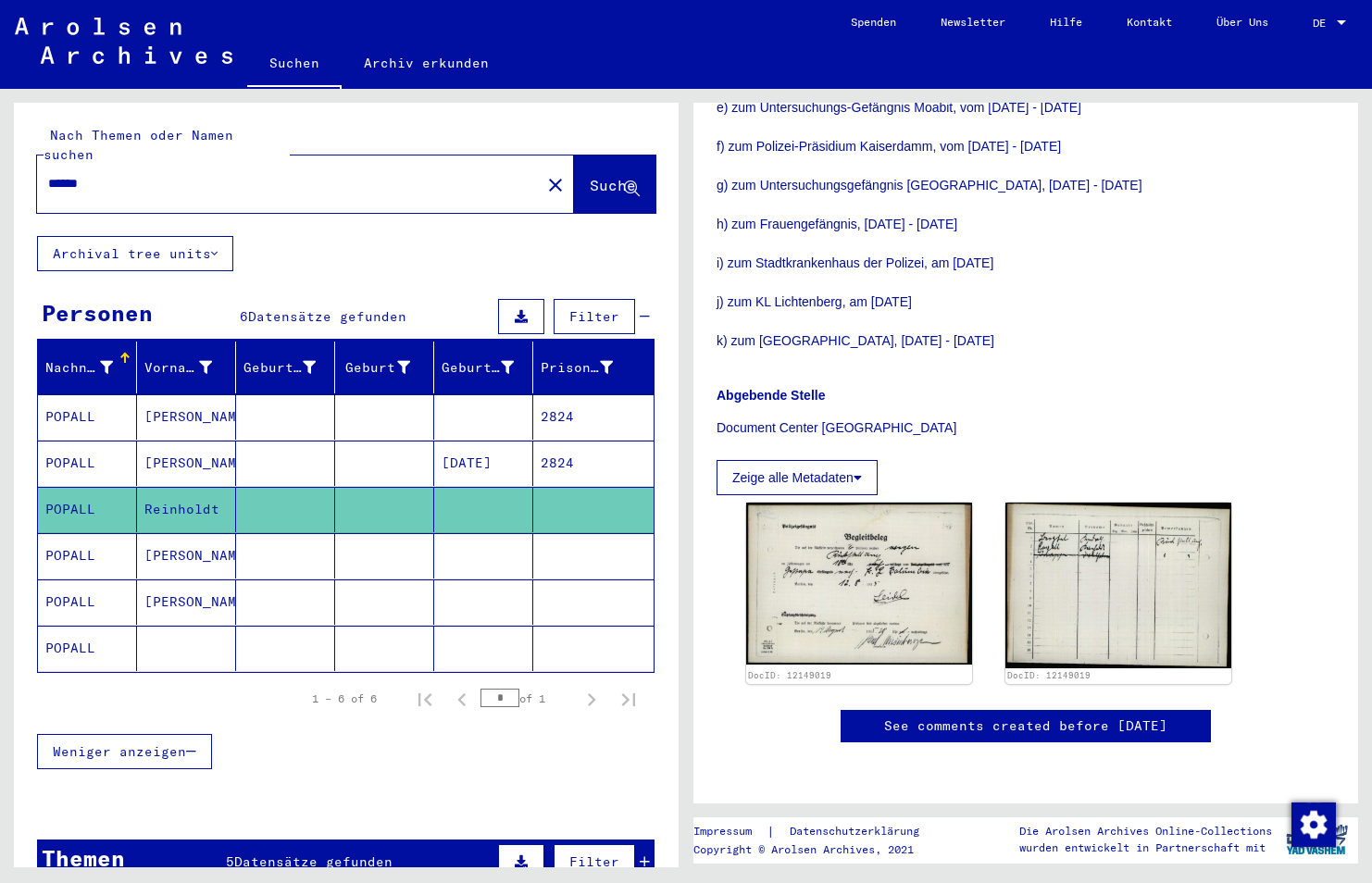
click at [70, 536] on mat-cell "POPALL" at bounding box center [88, 555] width 99 height 45
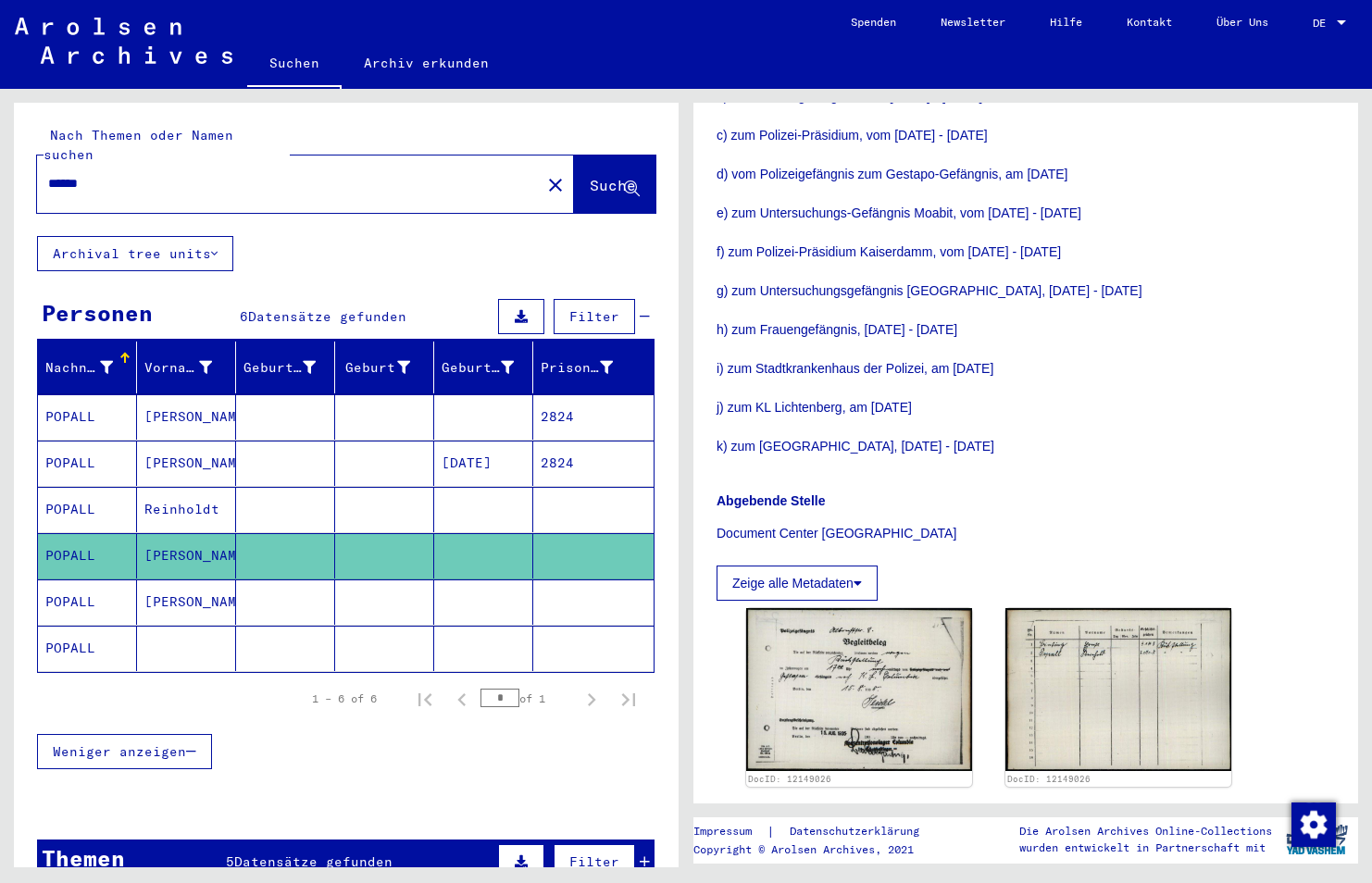
scroll to position [622, 0]
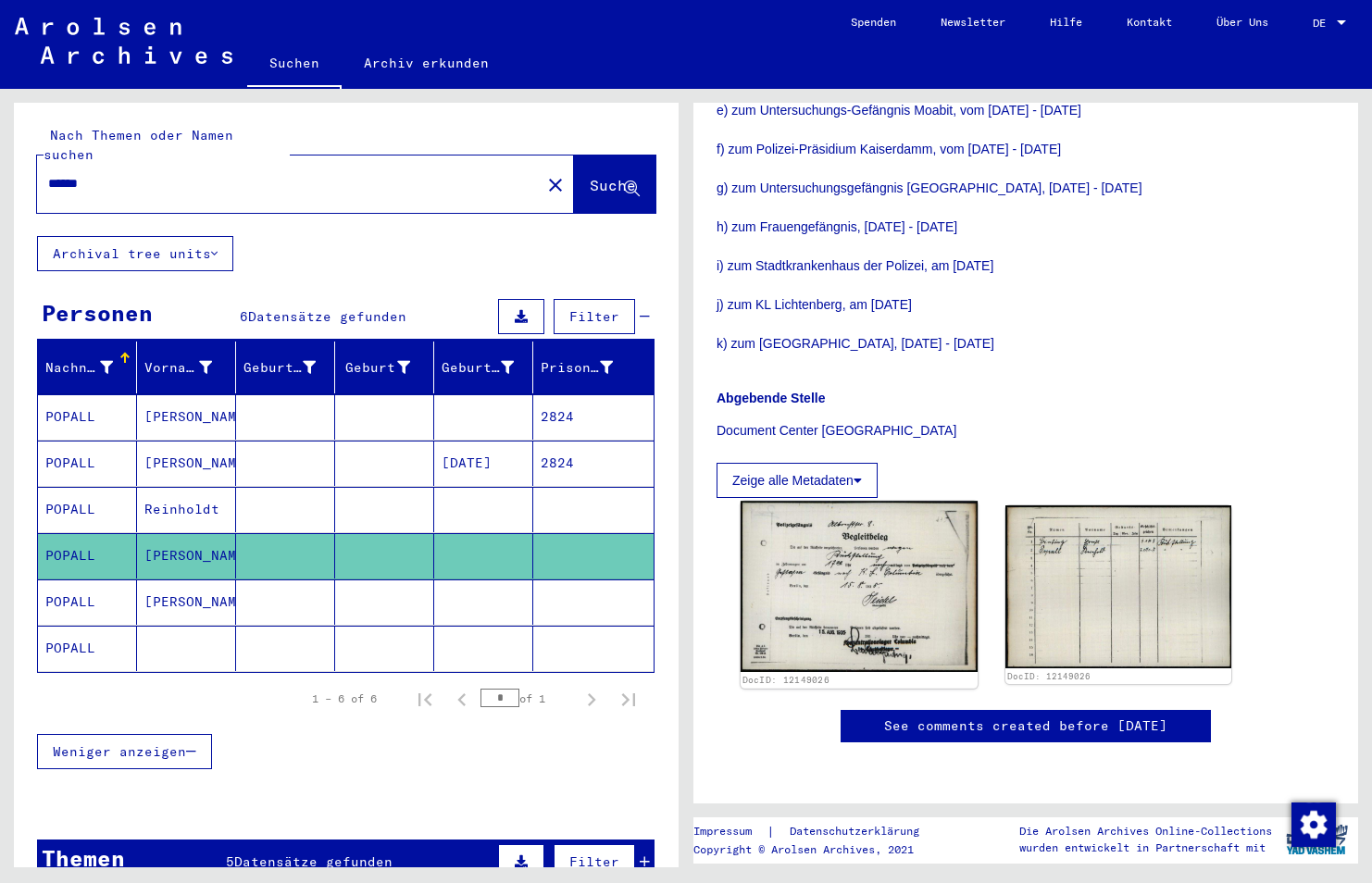
click at [833, 557] on img at bounding box center [859, 587] width 237 height 171
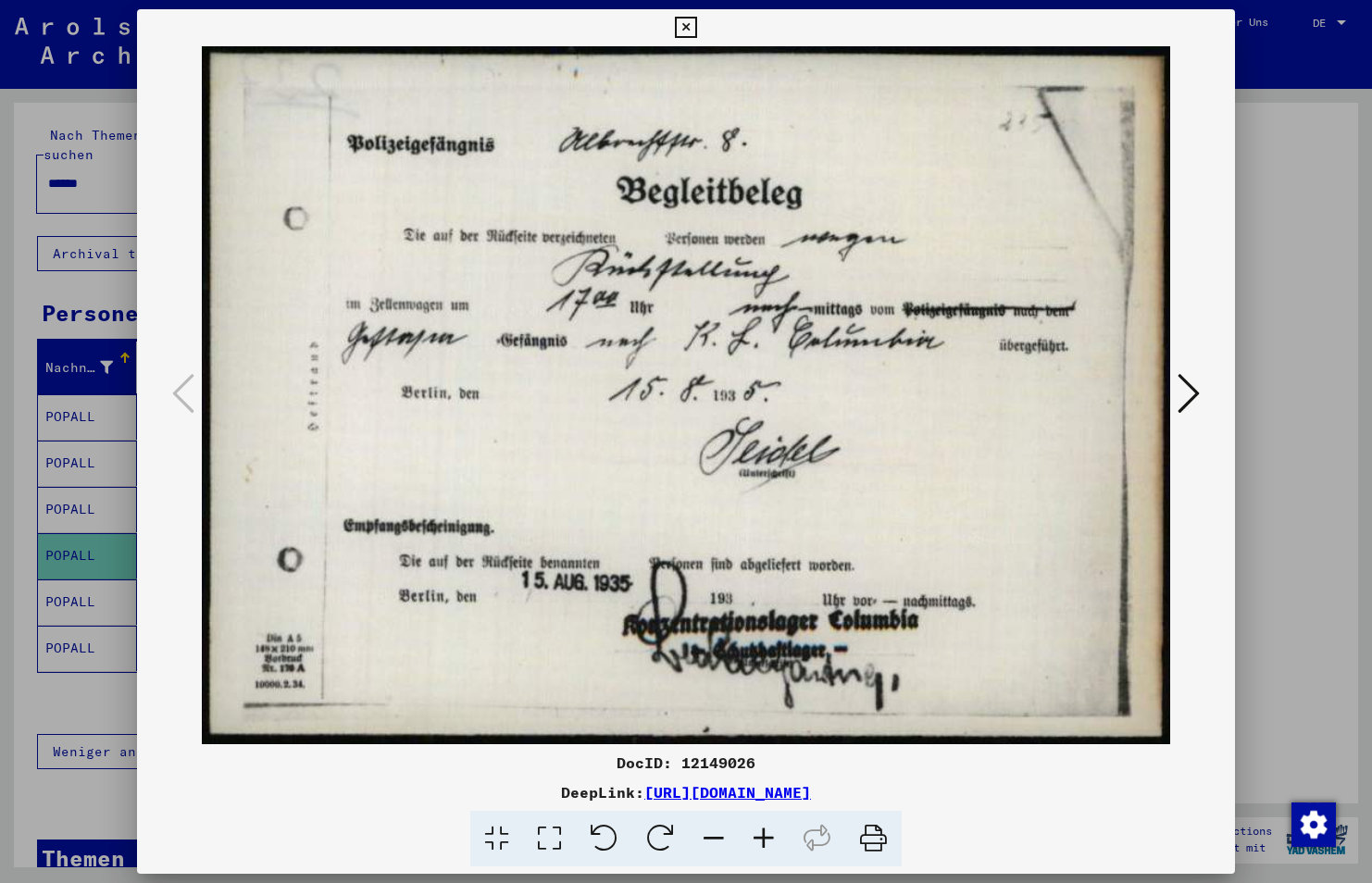
click at [684, 24] on icon at bounding box center [686, 28] width 22 height 23
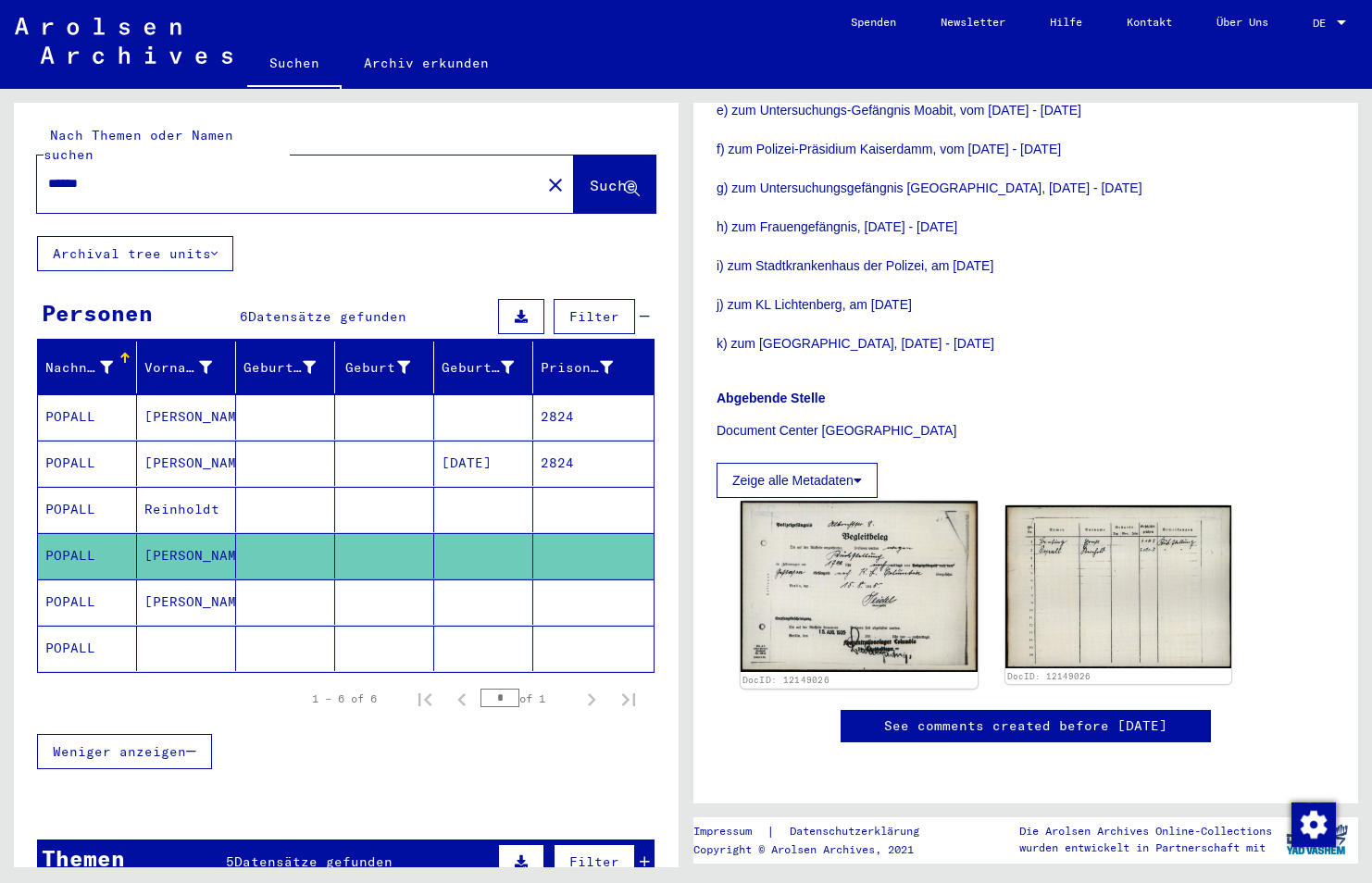
click at [893, 556] on img at bounding box center [859, 587] width 237 height 171
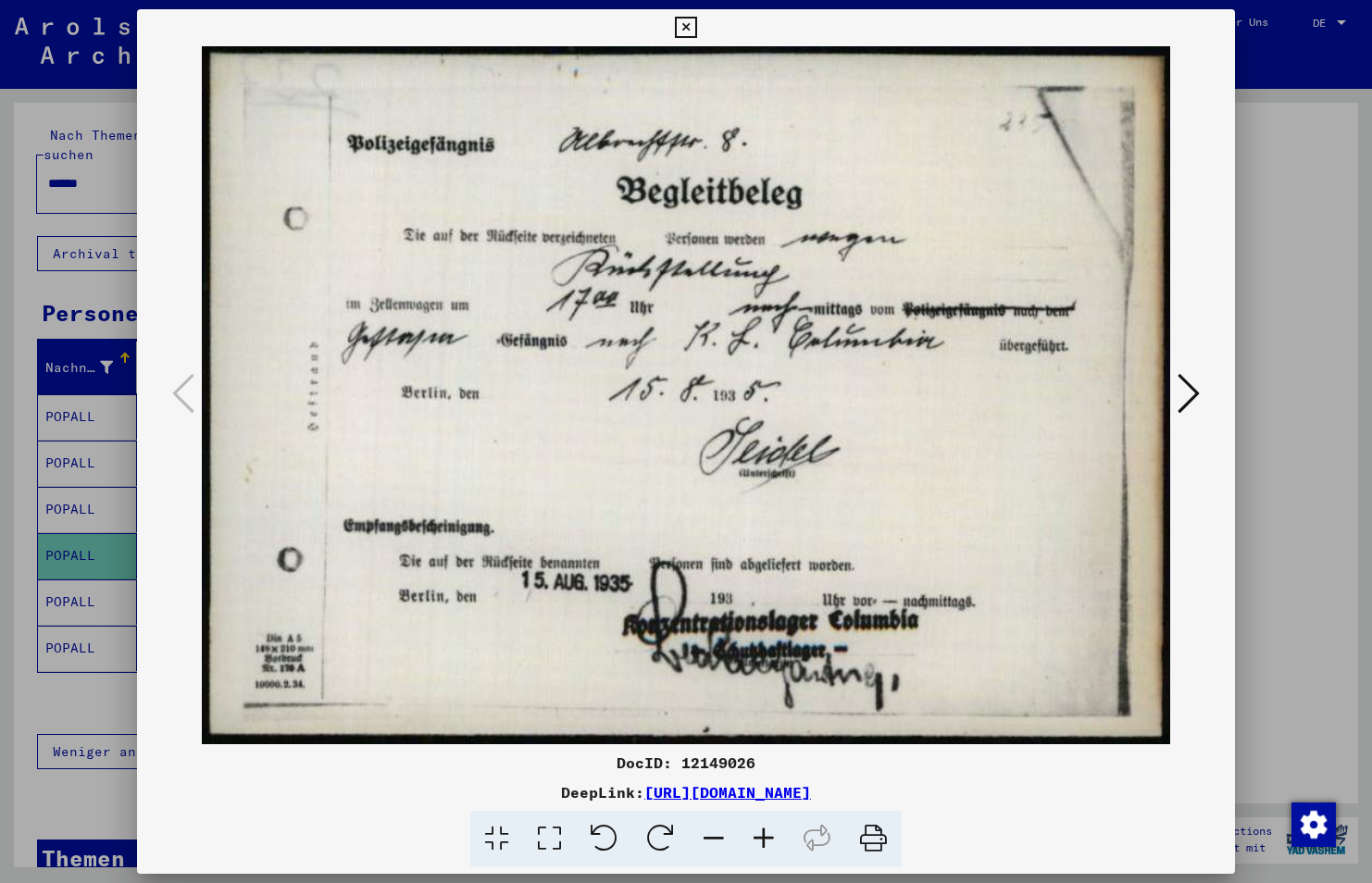
drag, startPoint x: 1031, startPoint y: 798, endPoint x: 450, endPoint y: 793, distance: 581.0
click at [450, 793] on div "DeepLink: https://collections.arolsen-archives.org/de/document/12149026" at bounding box center [686, 791] width 1098 height 23
copy link "https://collections.arolsen-archives.org/de/document/12149026"
click at [691, 24] on icon at bounding box center [686, 28] width 22 height 23
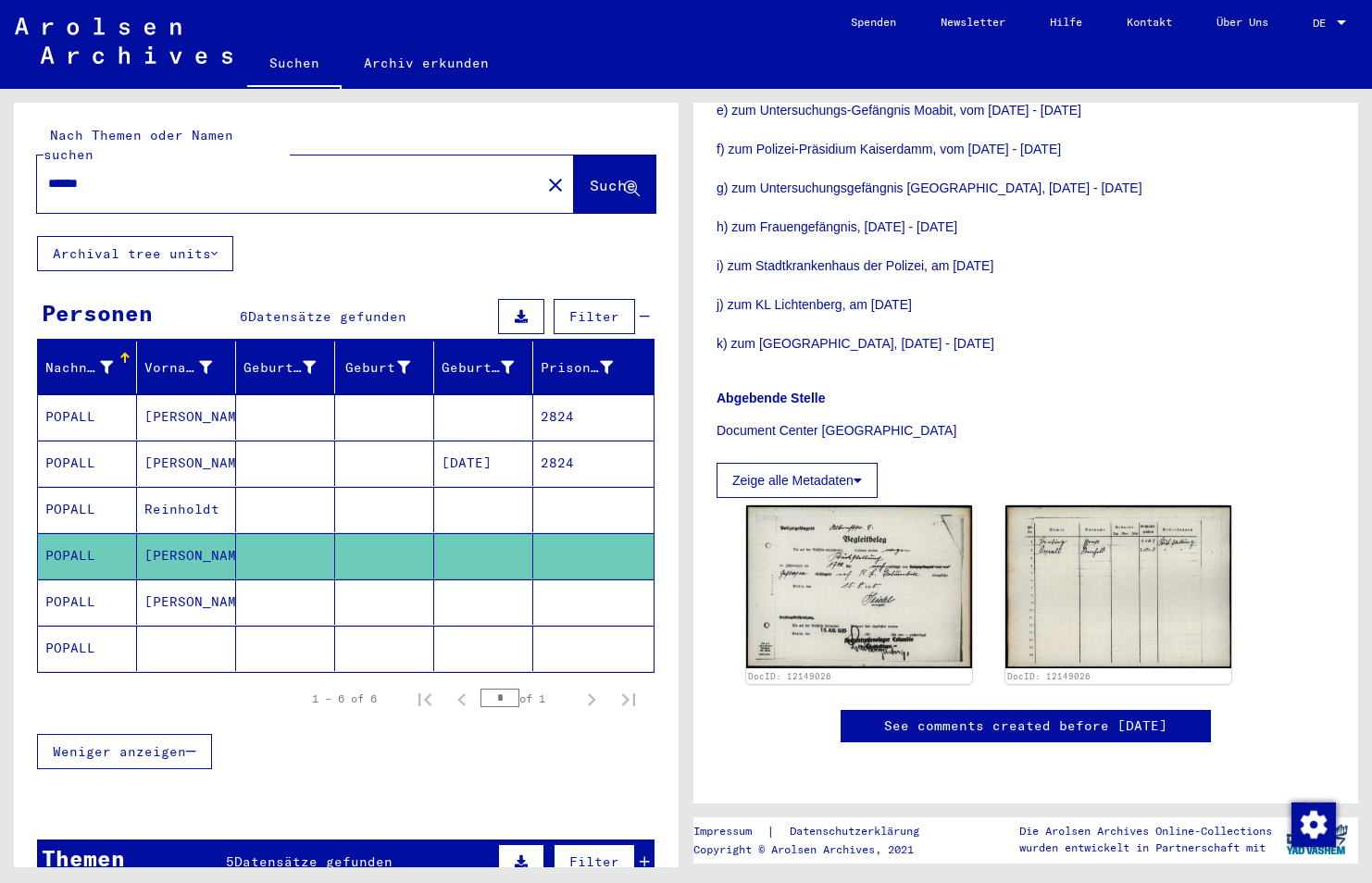
click at [83, 583] on mat-cell "POPALL" at bounding box center [88, 601] width 99 height 45
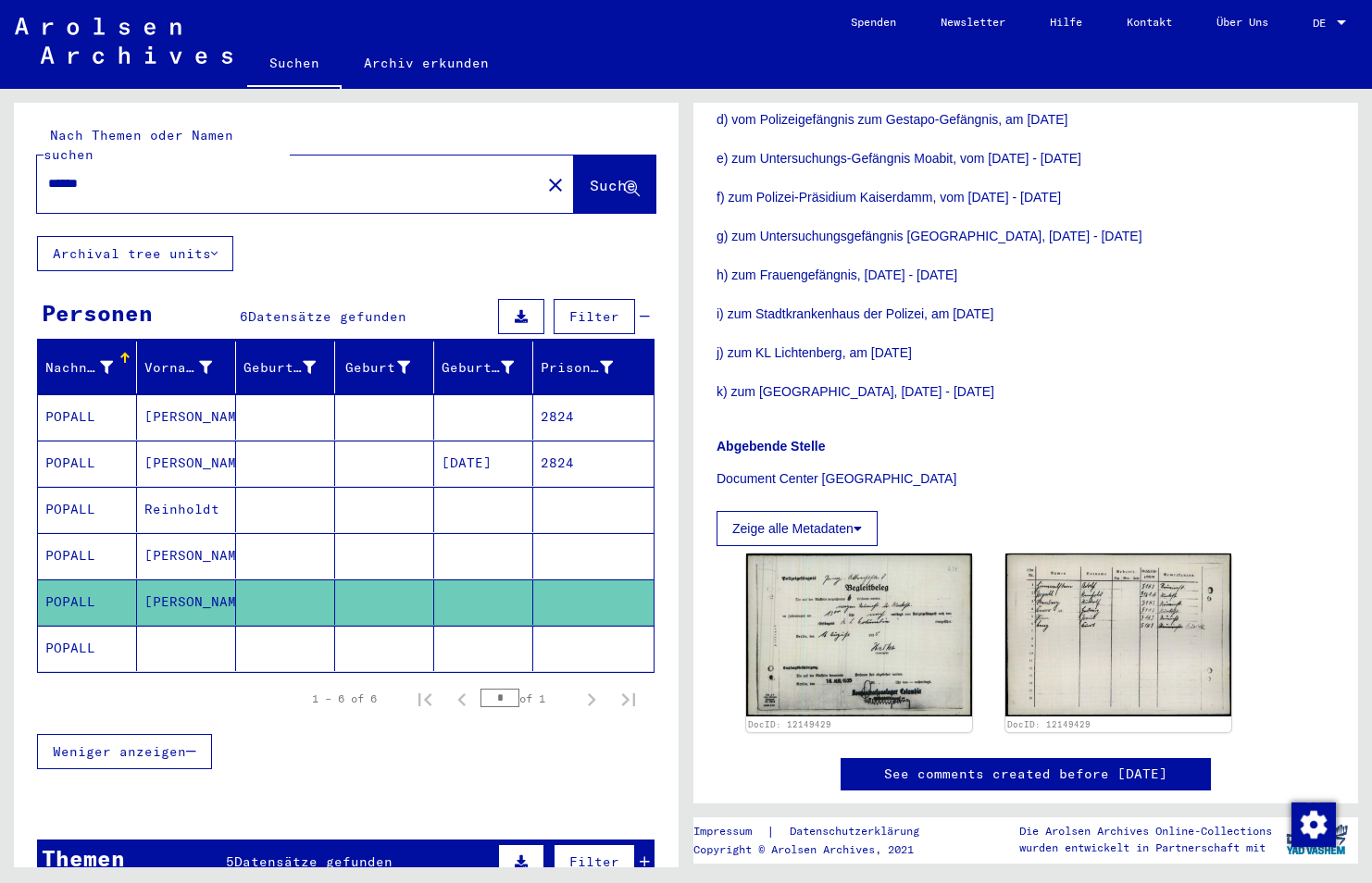
scroll to position [622, 0]
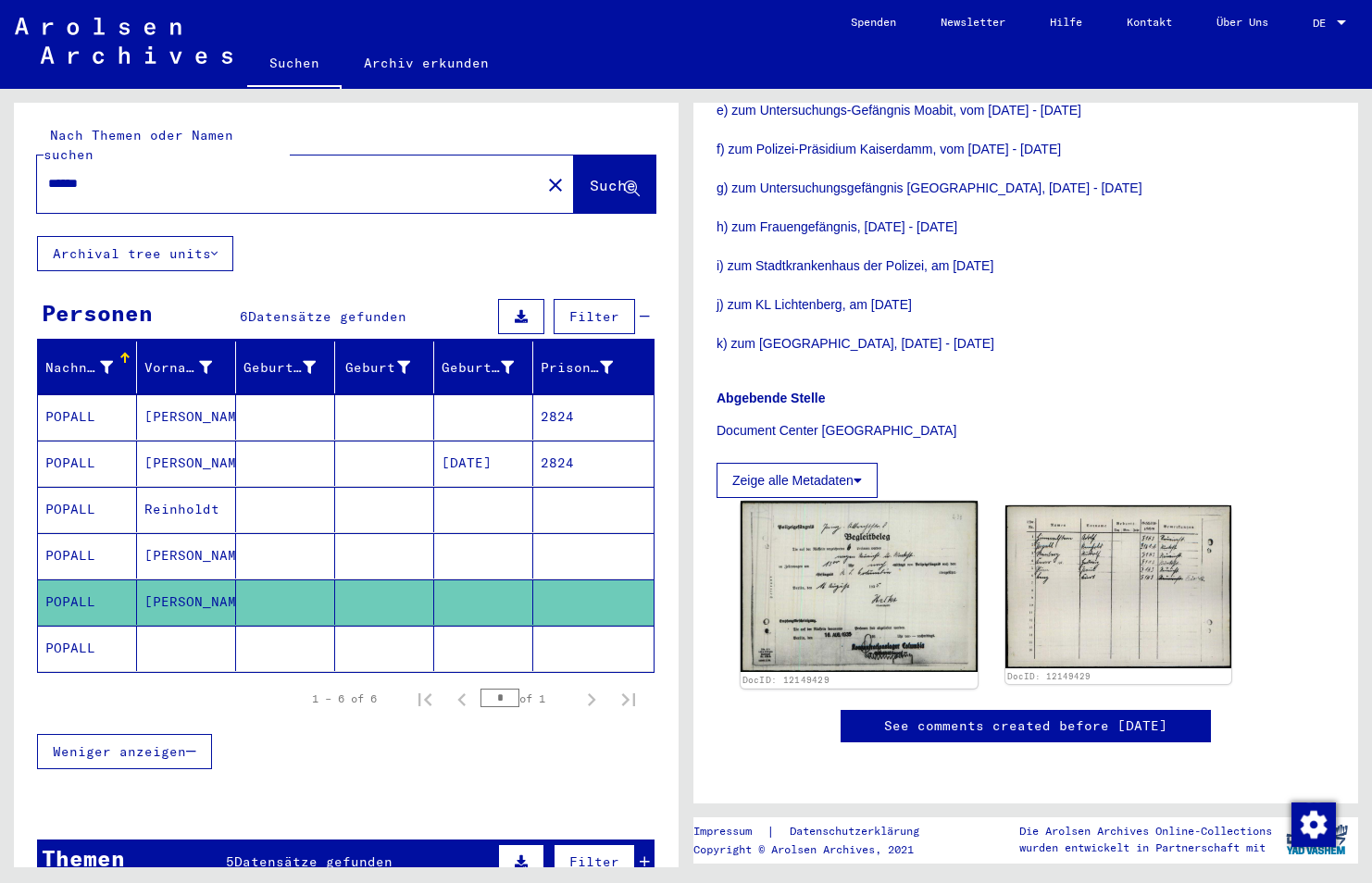
click at [897, 579] on img at bounding box center [859, 587] width 237 height 171
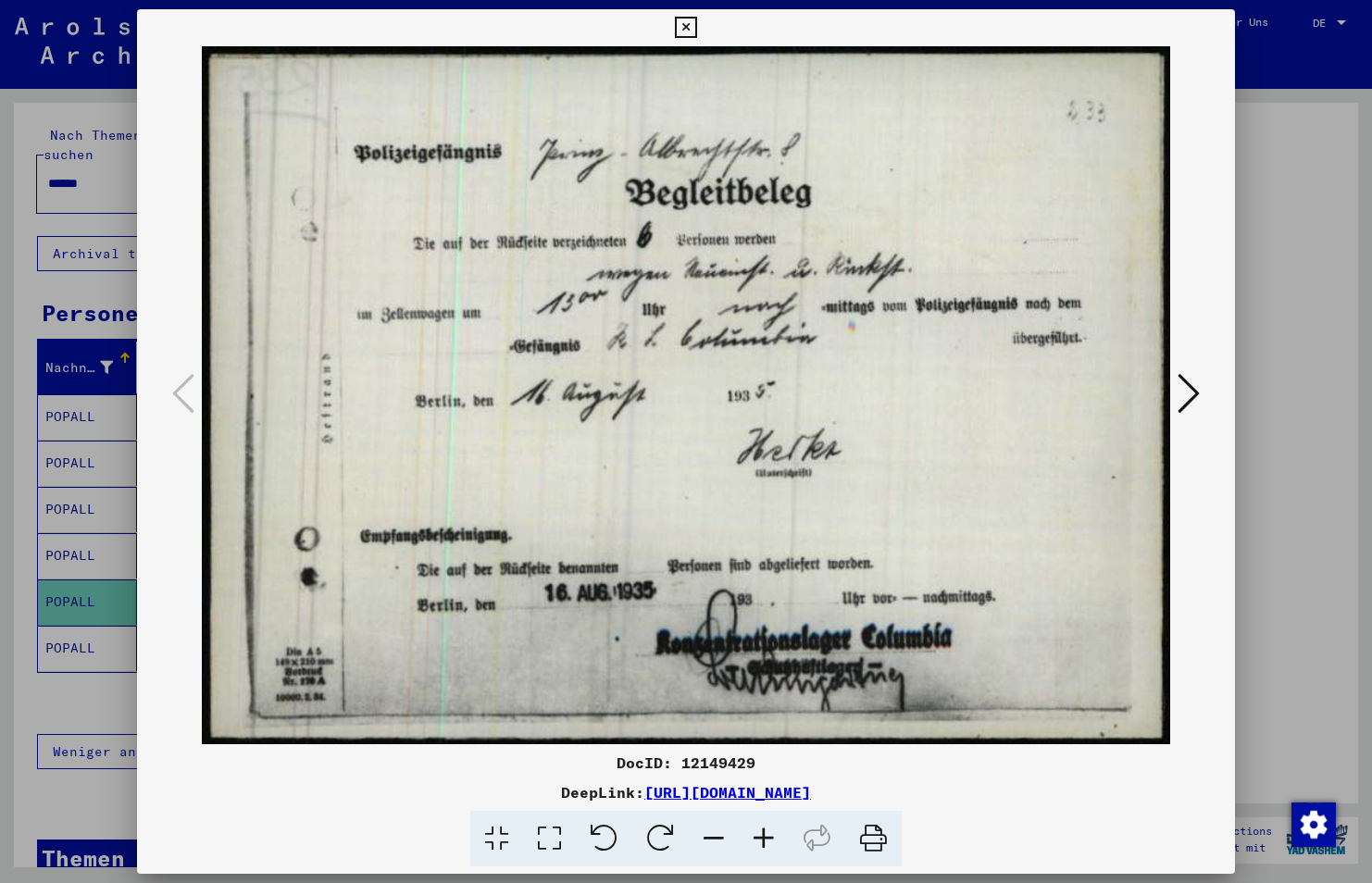
drag, startPoint x: 1048, startPoint y: 790, endPoint x: 450, endPoint y: 791, distance: 598.0
click at [450, 791] on div "DeepLink: https://collections.arolsen-archives.org/de/document/12149429" at bounding box center [686, 791] width 1098 height 23
copy link "https://collections.arolsen-archives.org/de/document/12149429"
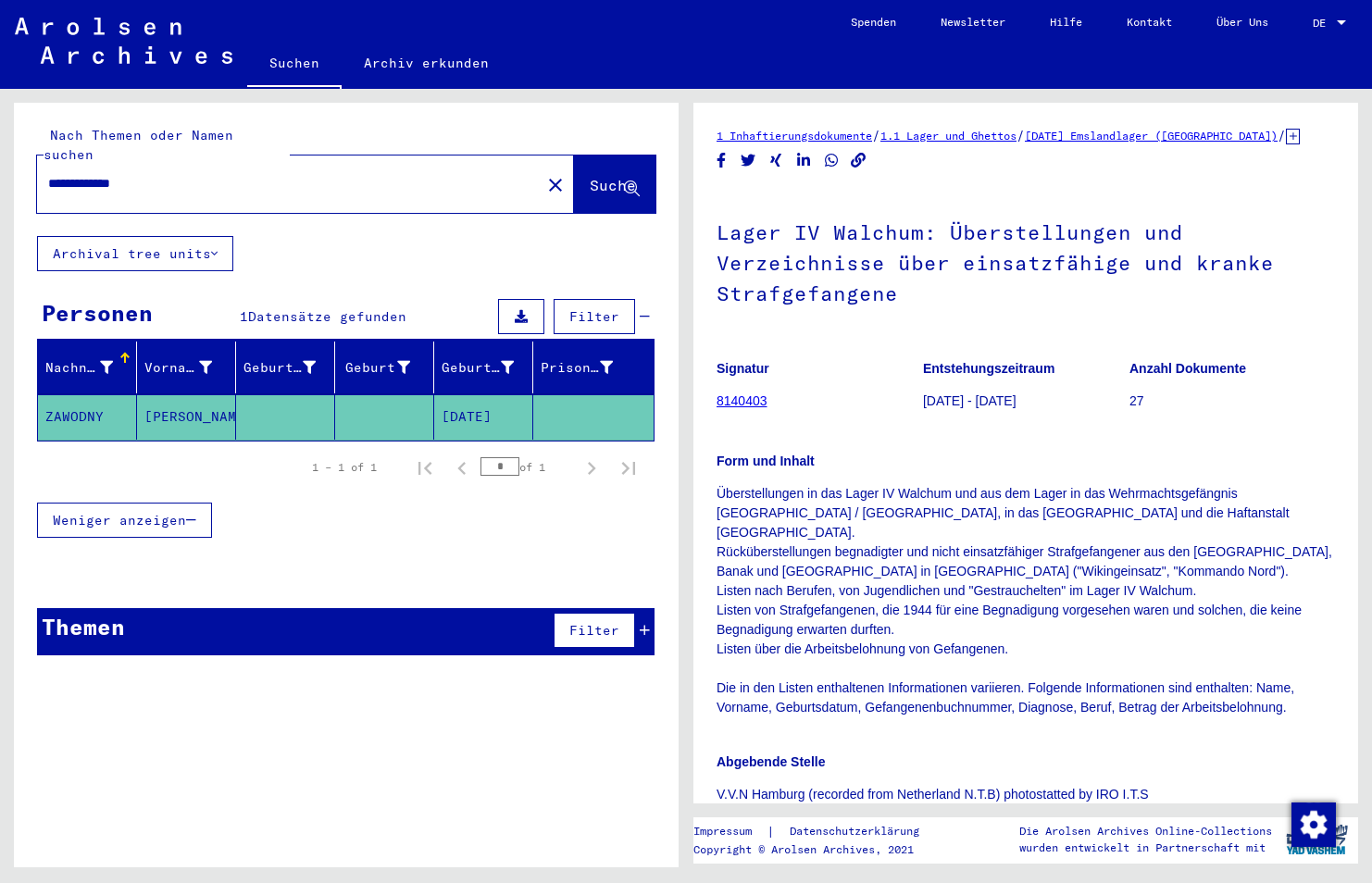
scroll to position [1241, 0]
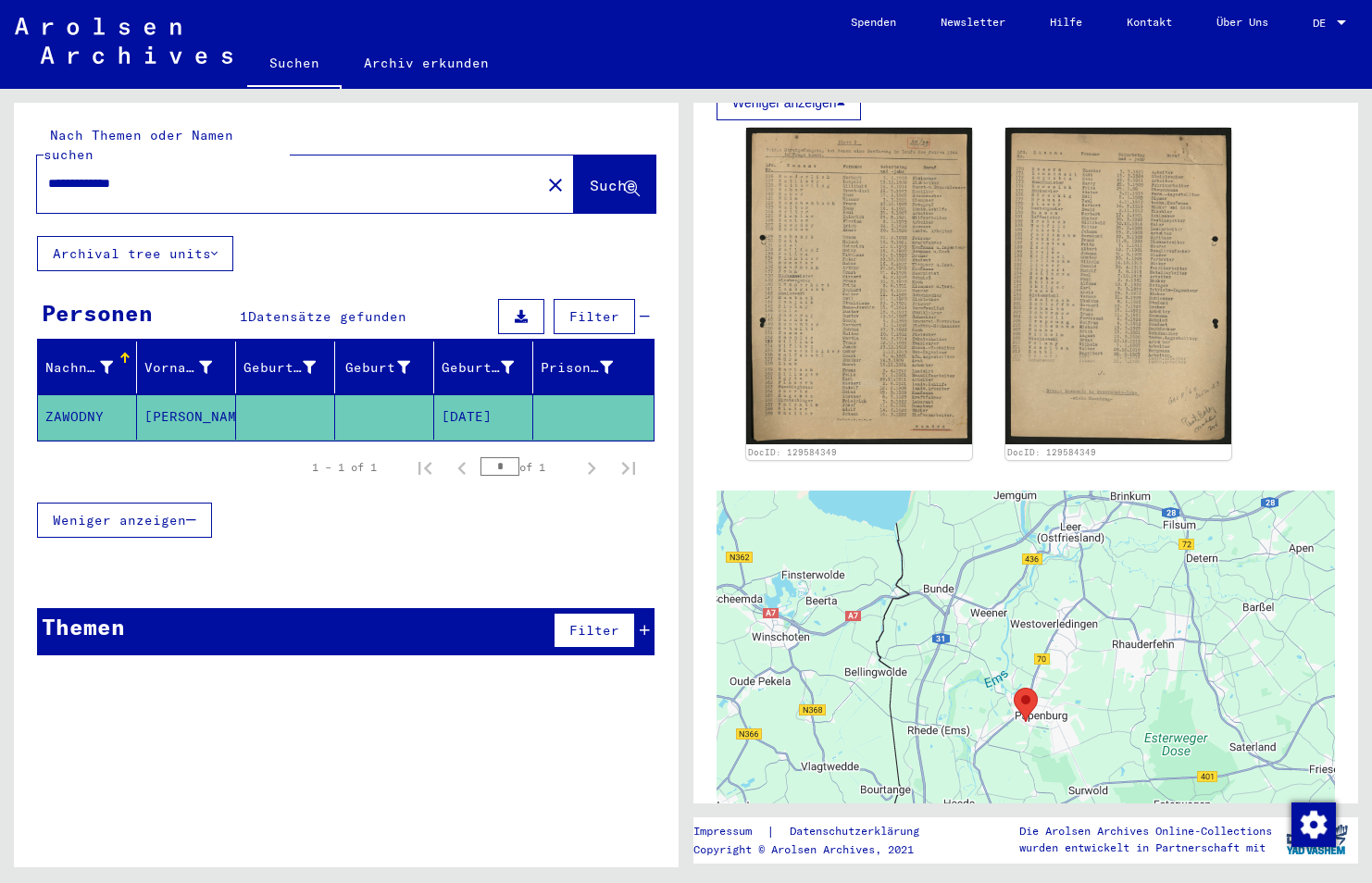
click at [538, 799] on div "**********" at bounding box center [346, 491] width 665 height 779
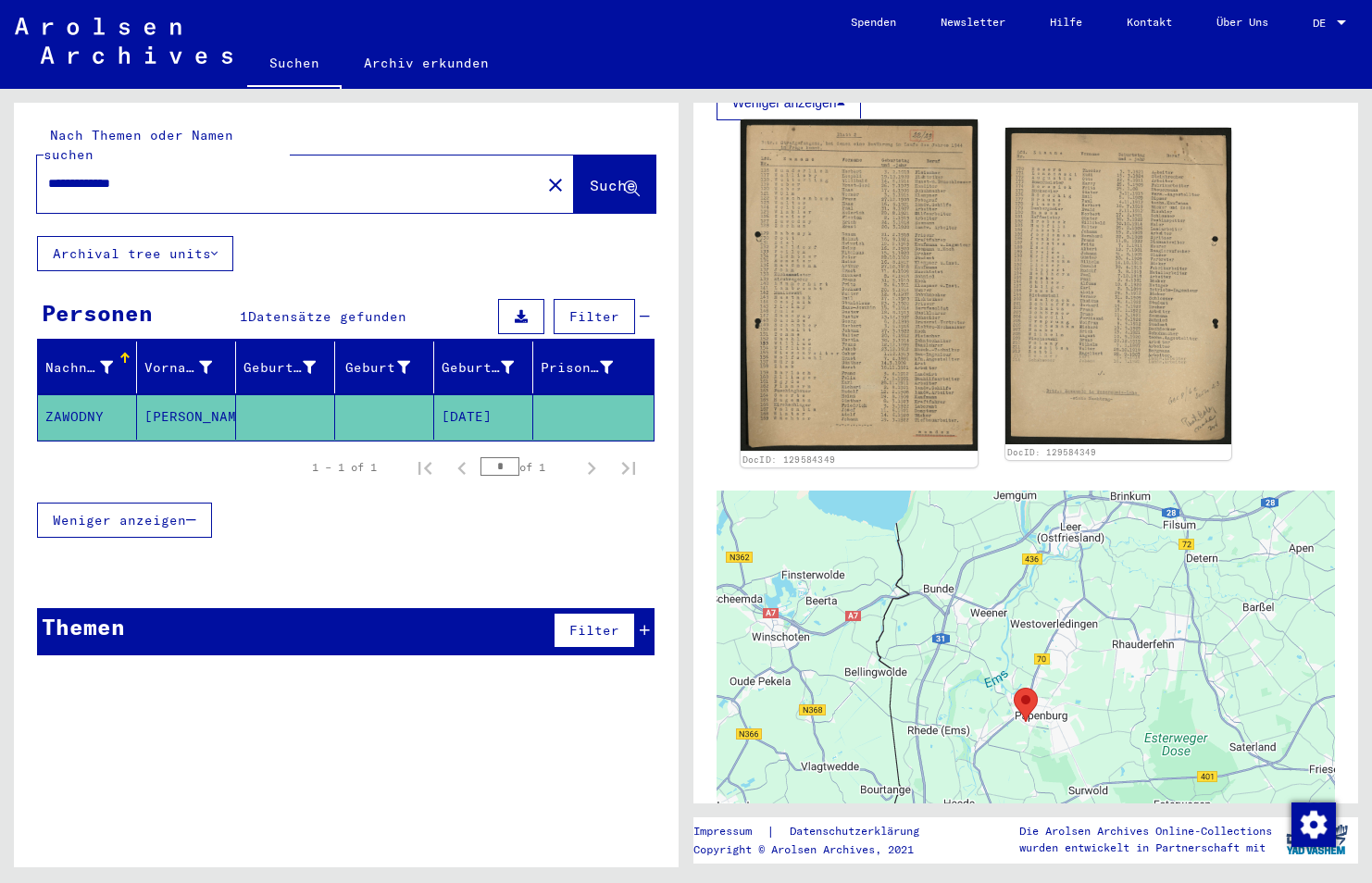
click at [871, 383] on img at bounding box center [859, 284] width 237 height 332
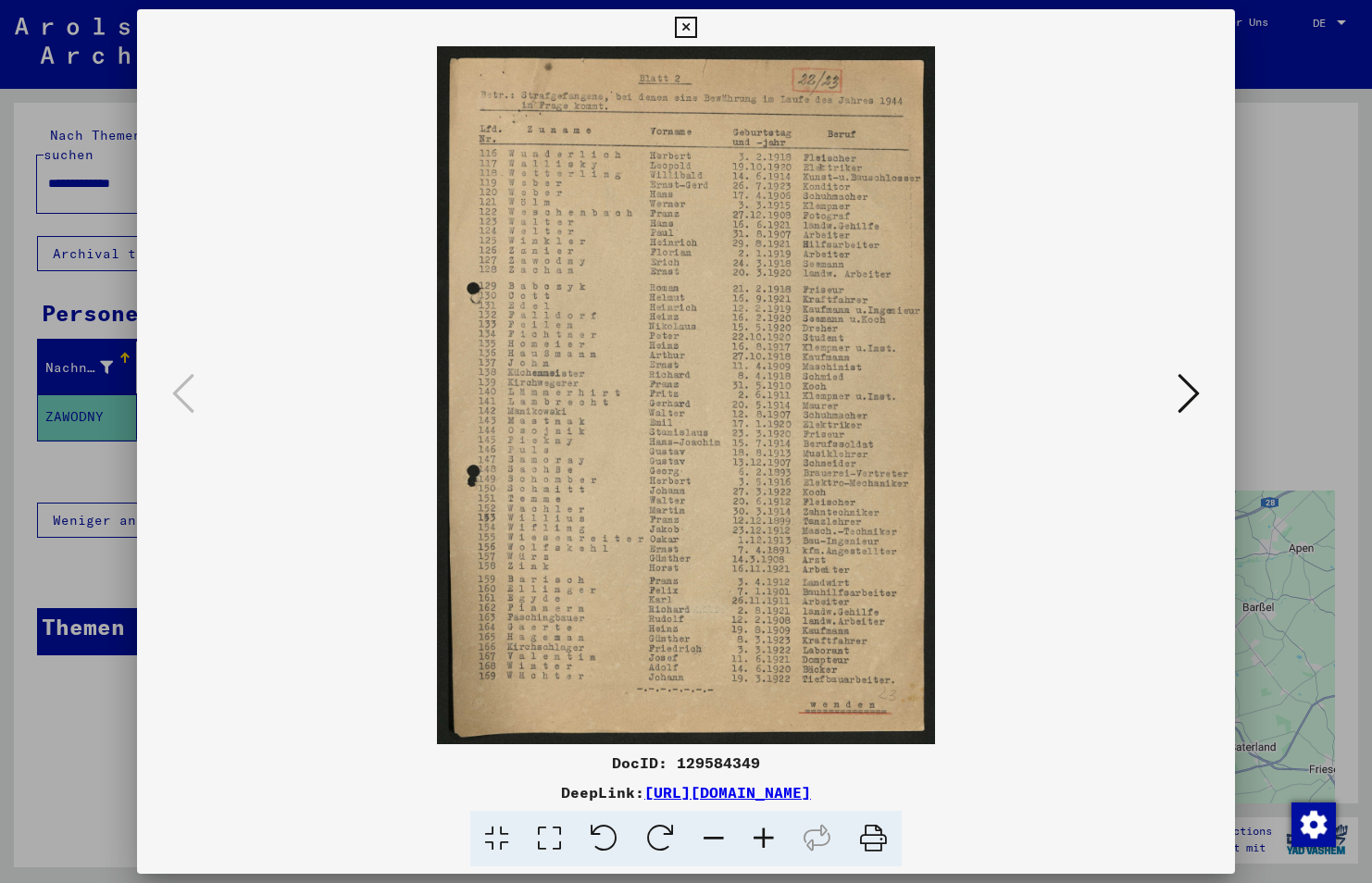
drag, startPoint x: 775, startPoint y: 764, endPoint x: 675, endPoint y: 761, distance: 100.0
click at [675, 761] on div "DocID: 129584349" at bounding box center [686, 762] width 1098 height 23
copy div "129584349"
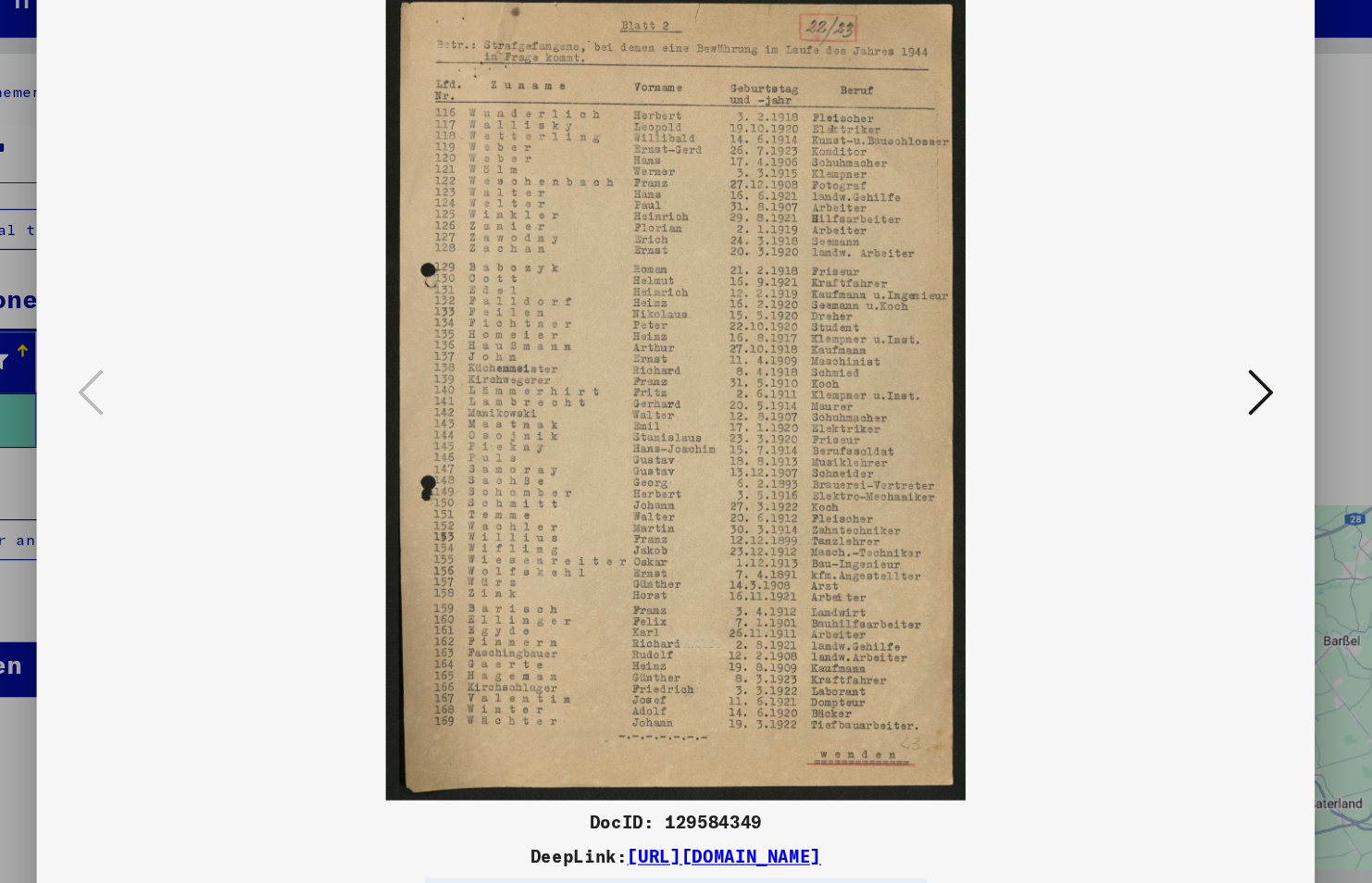
click at [1162, 389] on img at bounding box center [686, 395] width 972 height 698
click at [1174, 393] on button at bounding box center [1189, 395] width 33 height 53
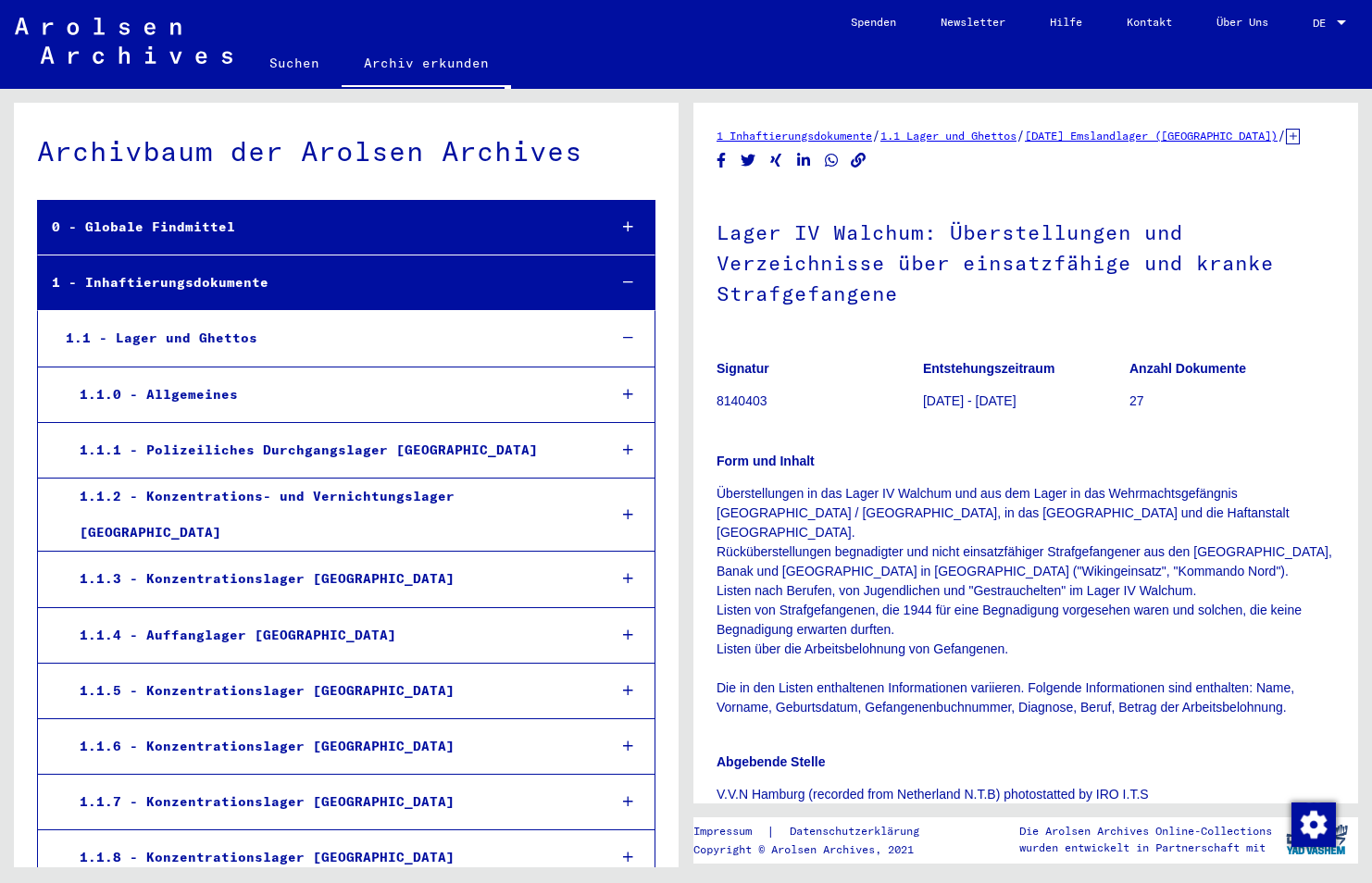
scroll to position [949, 0]
